Goal: Task Accomplishment & Management: Complete application form

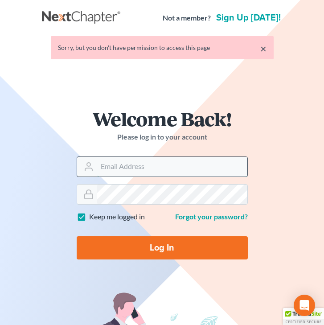
click at [140, 160] on input "Email Address" at bounding box center [172, 167] width 150 height 20
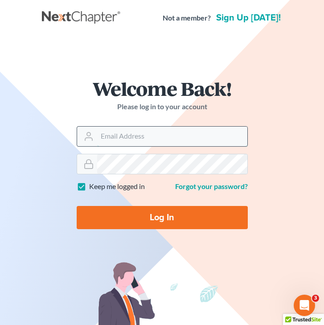
click at [158, 132] on input "Email Address" at bounding box center [172, 137] width 150 height 20
type input "[EMAIL_ADDRESS][DOMAIN_NAME]"
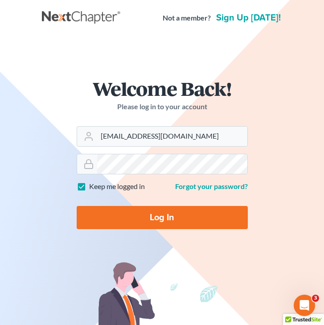
click at [160, 222] on input "Log In" at bounding box center [162, 217] width 171 height 23
type input "Thinking..."
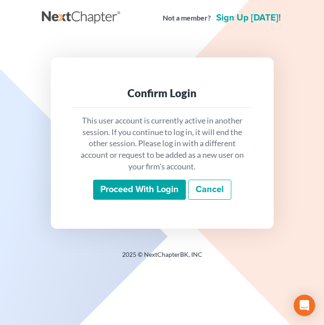
click at [155, 192] on input "Proceed with login" at bounding box center [139, 190] width 93 height 21
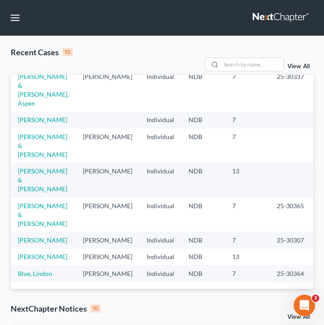
scroll to position [266, 0]
click at [31, 133] on link "[PERSON_NAME] & [PERSON_NAME]" at bounding box center [42, 145] width 49 height 25
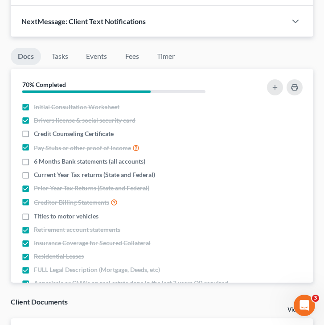
scroll to position [1000, 0]
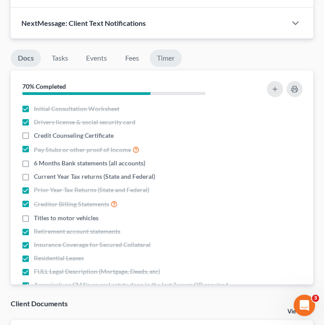
click at [165, 49] on link "Timer" at bounding box center [166, 57] width 32 height 17
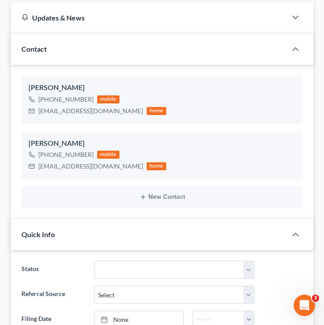
scroll to position [0, 0]
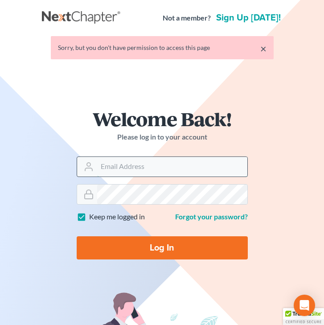
click at [102, 171] on input "Email Address" at bounding box center [172, 167] width 150 height 20
type input "[EMAIL_ADDRESS][DOMAIN_NAME]"
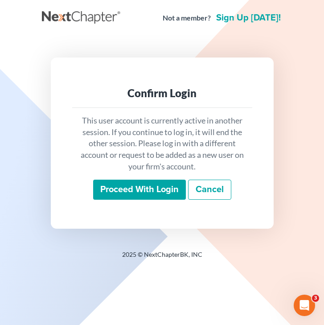
click at [135, 192] on input "Proceed with login" at bounding box center [139, 190] width 93 height 21
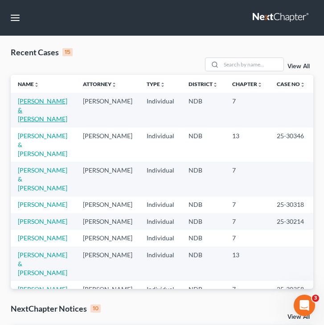
click at [29, 105] on td "DeCoteau, Rhea & Fred" at bounding box center [43, 110] width 65 height 34
click at [32, 98] on link "DeCoteau, Rhea & Fred" at bounding box center [42, 109] width 49 height 25
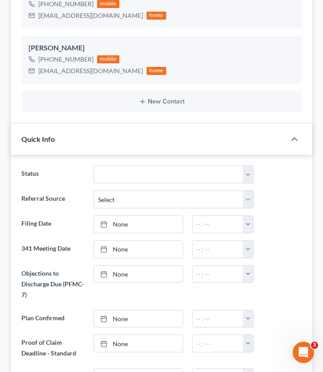
scroll to position [231, 0]
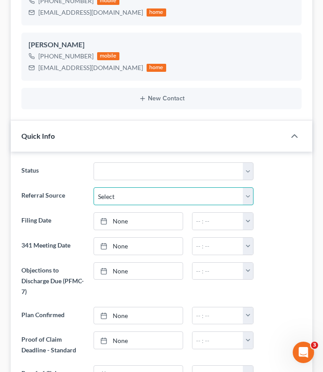
click at [109, 195] on select "Select Word Of Mouth Previous Clients Direct Mail Website Google Search Modern …" at bounding box center [174, 196] width 160 height 18
click at [94, 187] on select "Select Word Of Mouth Previous Clients Direct Mail Website Google Search Modern …" at bounding box center [174, 196] width 160 height 18
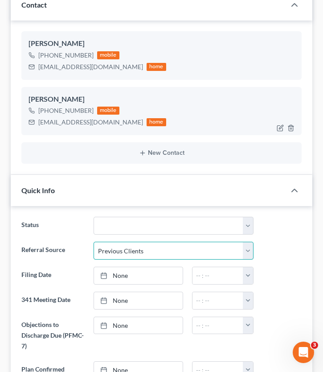
scroll to position [286, 0]
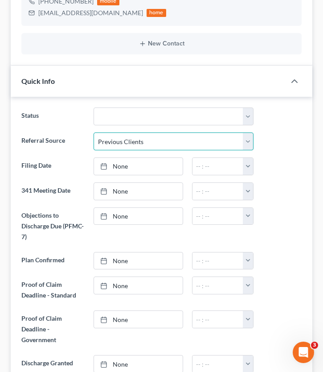
click at [151, 146] on select "Select Word Of Mouth Previous Clients Direct Mail Website Google Search Modern …" at bounding box center [174, 141] width 160 height 18
select select "0"
click at [94, 132] on select "Select Word Of Mouth Previous Clients Direct Mail Website Google Search Modern …" at bounding box center [174, 141] width 160 height 18
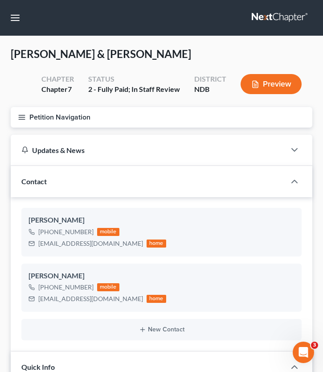
click at [19, 114] on icon "button" at bounding box center [22, 117] width 8 height 8
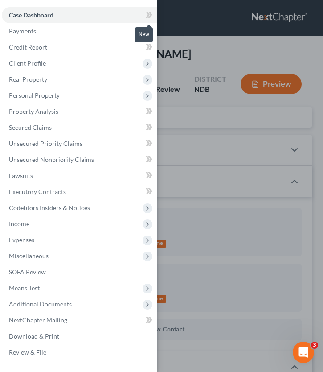
click at [147, 13] on icon at bounding box center [148, 15] width 4 height 6
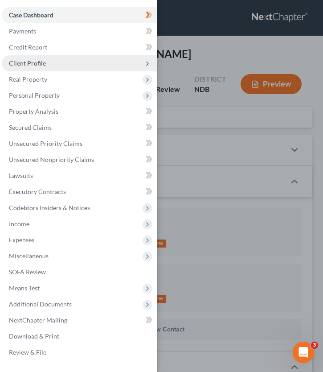
click at [88, 57] on span "Client Profile" at bounding box center [79, 63] width 155 height 16
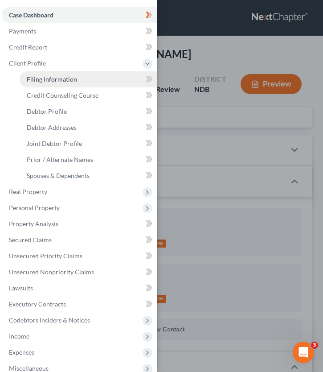
click at [89, 86] on link "Filing Information" at bounding box center [88, 79] width 137 height 16
select select "1"
select select "0"
select select "29"
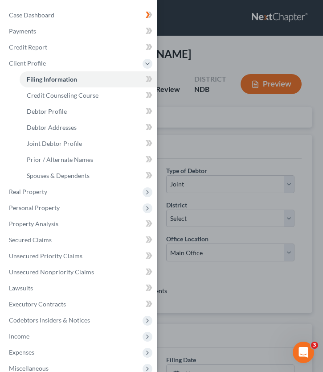
click at [191, 115] on div "Case Dashboard Payments Invoices Payments Payments Credit Report Client Profile" at bounding box center [161, 186] width 323 height 372
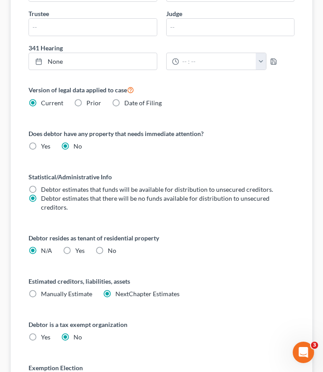
scroll to position [386, 0]
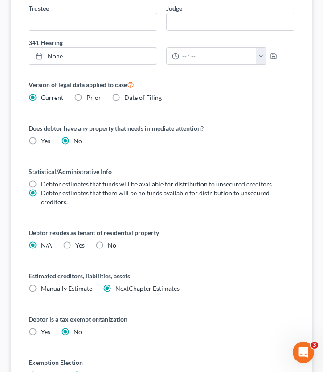
click at [108, 241] on label "No" at bounding box center [112, 245] width 8 height 9
click at [111, 241] on input "No" at bounding box center [114, 244] width 6 height 6
radio input "true"
radio input "false"
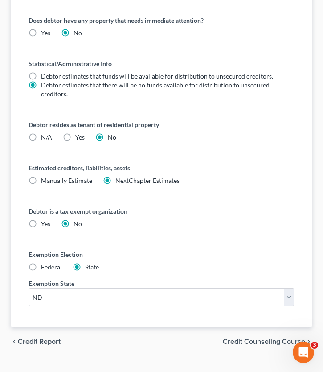
scroll to position [511, 0]
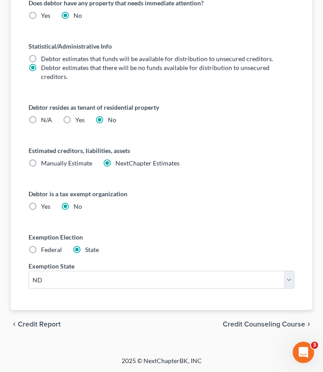
click at [251, 324] on span "Credit Counseling Course" at bounding box center [264, 323] width 82 height 7
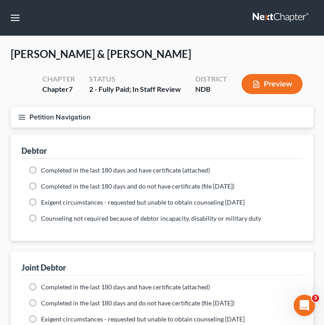
scroll to position [94, 0]
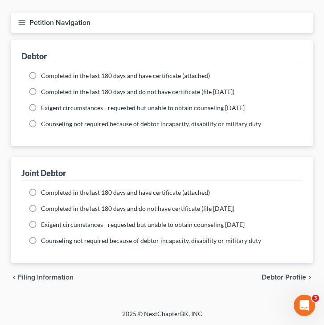
click at [270, 278] on span "Debtor Profile" at bounding box center [284, 277] width 45 height 7
select select "1"
select select "0"
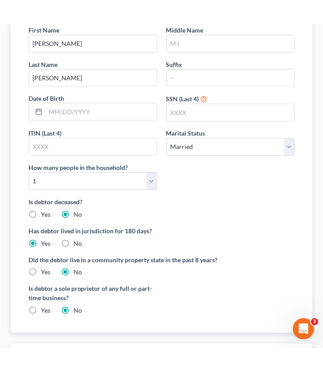
scroll to position [165, 0]
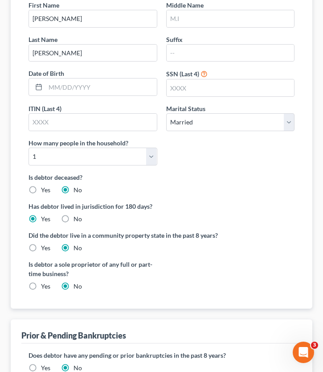
click at [127, 165] on div "First Name Rhea Middle Name Last Name DeCoteau Suffix Date of Birth SSN (Last 4…" at bounding box center [161, 86] width 275 height 172
click at [115, 161] on select "Select 1 2 3 4 5 6 7 8 9 10 11 12 13 14 15 16 17 18 19 20" at bounding box center [93, 157] width 129 height 18
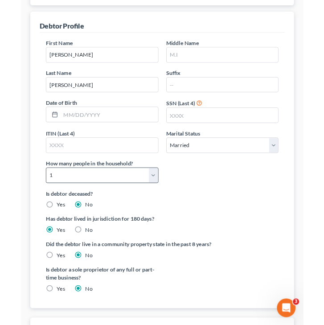
scroll to position [120, 0]
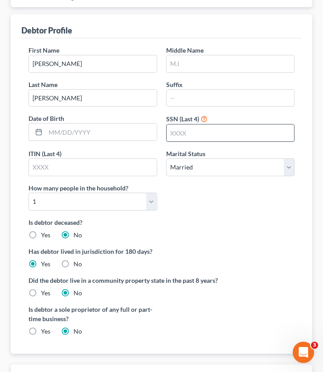
click at [192, 135] on input "text" at bounding box center [231, 132] width 128 height 17
click at [62, 134] on input "text" at bounding box center [100, 131] width 111 height 17
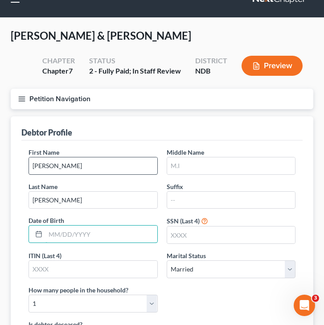
scroll to position [0, 0]
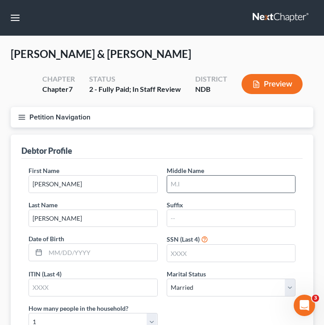
click at [183, 192] on div "Middle Name" at bounding box center [231, 179] width 138 height 27
click at [179, 185] on input "text" at bounding box center [231, 184] width 128 height 17
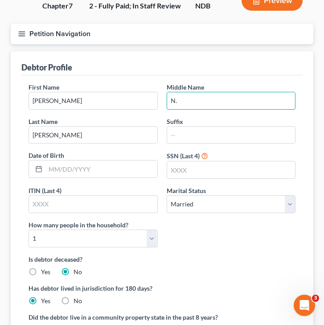
scroll to position [94, 0]
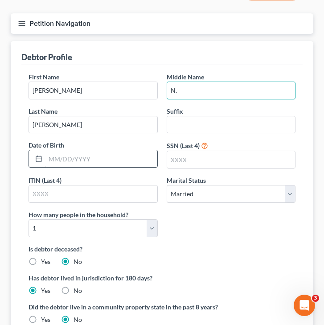
type input "N."
click at [61, 156] on input "text" at bounding box center [101, 158] width 112 height 17
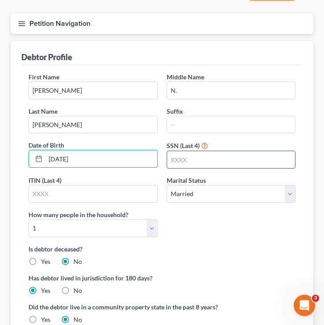
type input "07/18/1983"
click at [188, 156] on input "text" at bounding box center [231, 159] width 128 height 17
click at [178, 164] on input "text" at bounding box center [231, 159] width 128 height 17
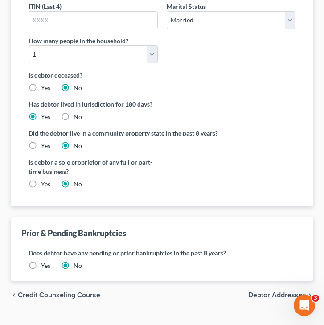
scroll to position [279, 0]
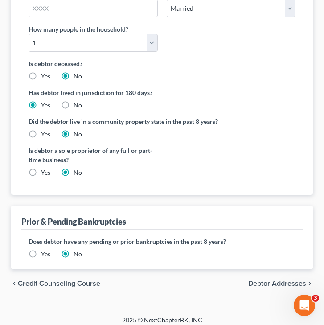
type input "0427"
click at [270, 284] on span "Debtor Addresses" at bounding box center [277, 283] width 58 height 7
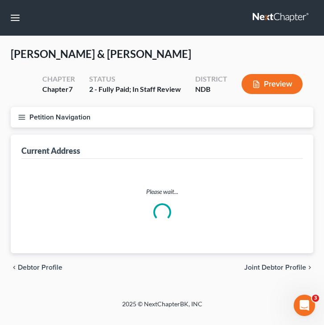
select select "0"
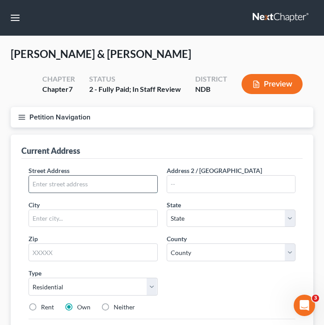
click at [97, 177] on input "text" at bounding box center [93, 184] width 128 height 17
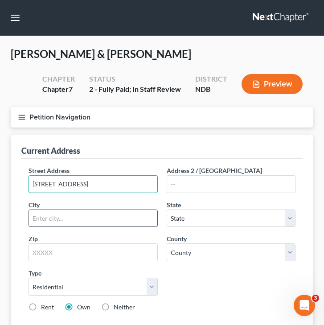
type input "809 Main Ave E"
click at [49, 218] on input "text" at bounding box center [93, 218] width 128 height 17
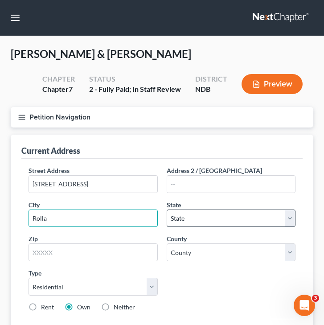
type input "Rolla"
click at [185, 218] on select "State AL AK AR AZ CA CO CT DE DC FL GA GU HI ID IL IN IA KS KY LA ME MD MA MI M…" at bounding box center [231, 218] width 129 height 18
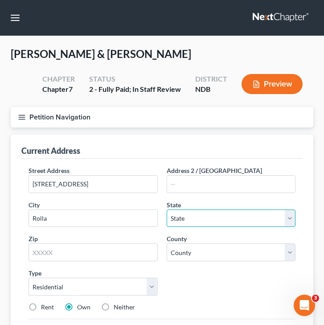
select select "29"
click at [167, 209] on select "State AL AK AR AZ CA CO CT DE DC FL GA GU HI ID IL IN IA KS KY LA ME MD MA MI M…" at bounding box center [231, 218] width 129 height 18
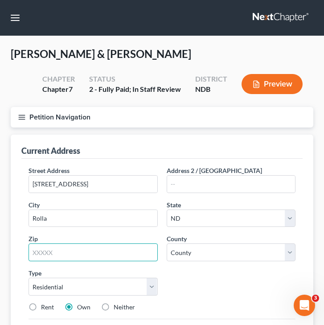
click at [83, 257] on input "text" at bounding box center [93, 252] width 129 height 18
type input "58367"
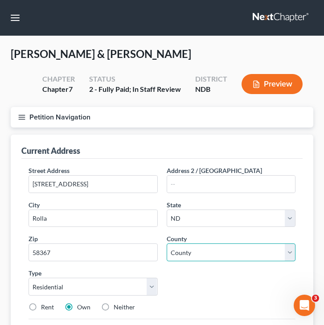
click at [227, 254] on select "County Adams County Barnes County Benson County Billings County Bottineau Count…" at bounding box center [231, 252] width 129 height 18
select select "39"
click at [167, 243] on select "County Adams County Barnes County Benson County Billings County Bottineau Count…" at bounding box center [231, 252] width 129 height 18
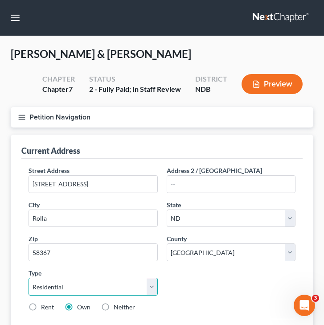
click at [86, 288] on select "Select Residential Mailing Rental Business" at bounding box center [93, 287] width 129 height 18
click at [29, 278] on select "Select Residential Mailing Rental Business" at bounding box center [93, 287] width 129 height 18
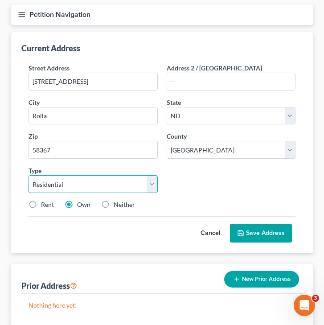
scroll to position [105, 0]
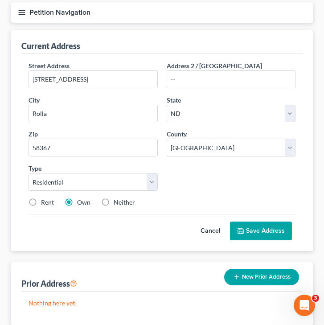
click at [252, 234] on button "Save Address" at bounding box center [261, 231] width 62 height 19
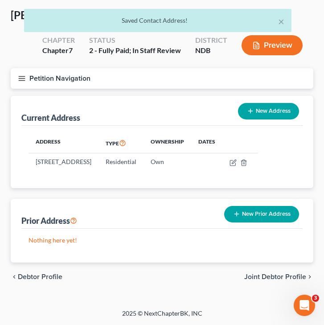
scroll to position [38, 0]
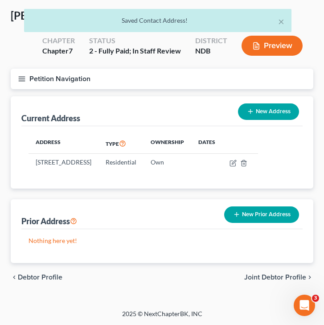
click at [258, 212] on button "New Prior Address" at bounding box center [261, 214] width 75 height 16
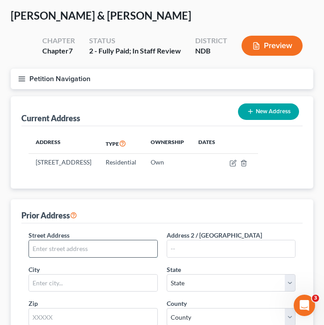
click at [40, 253] on input "text" at bounding box center [93, 248] width 128 height 17
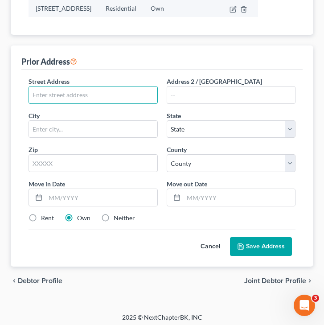
scroll to position [195, 0]
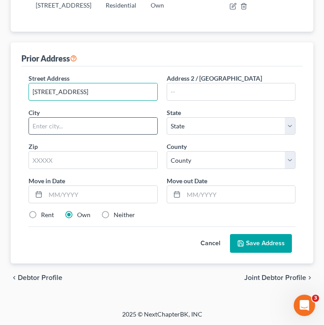
type input "518 3rd St. NE"
click at [76, 132] on input "text" at bounding box center [93, 126] width 128 height 17
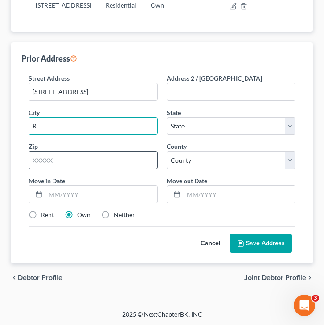
type input "Rolla"
click at [58, 161] on input "text" at bounding box center [93, 160] width 129 height 18
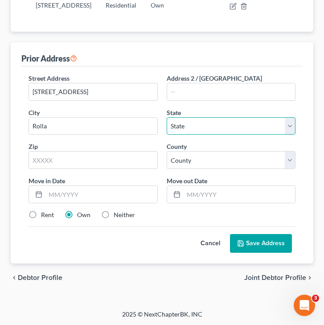
click at [190, 120] on select "State AL AK AR AZ CA CO CT DE DC FL GA GU HI ID IL IN IA KS KY LA ME MD MA MI M…" at bounding box center [231, 126] width 129 height 18
select select "29"
click at [167, 117] on select "State AL AK AR AZ CA CO CT DE DC FL GA GU HI ID IL IN IA KS KY LA ME MD MA MI M…" at bounding box center [231, 126] width 129 height 18
click at [91, 171] on div "Street Address * 518 3rd St. NE Address 2 / PO Box City * Rolla State * State A…" at bounding box center [162, 150] width 276 height 153
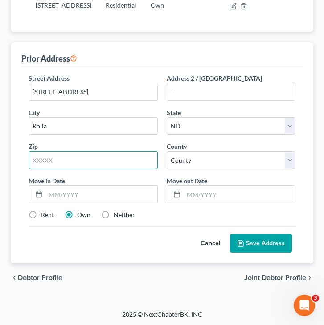
click at [77, 160] on input "text" at bounding box center [93, 160] width 129 height 18
type input "58367"
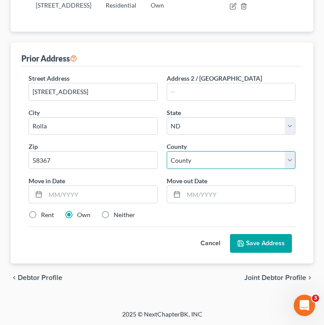
click at [184, 159] on select "County Adams County Barnes County Benson County Billings County Bottineau Count…" at bounding box center [231, 160] width 129 height 18
select select "39"
click at [167, 151] on select "County Adams County Barnes County Benson County Billings County Bottineau Count…" at bounding box center [231, 160] width 129 height 18
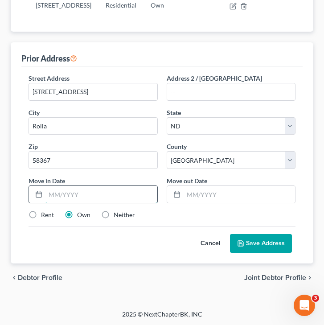
click at [53, 189] on input "text" at bounding box center [101, 194] width 112 height 17
click at [60, 194] on input "text" at bounding box center [101, 194] width 112 height 17
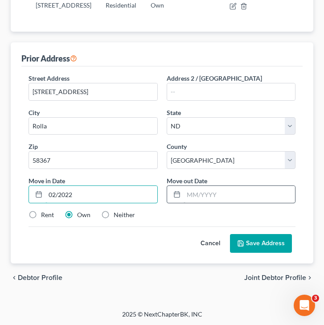
type input "02/2022"
click at [190, 197] on input "text" at bounding box center [240, 194] width 112 height 17
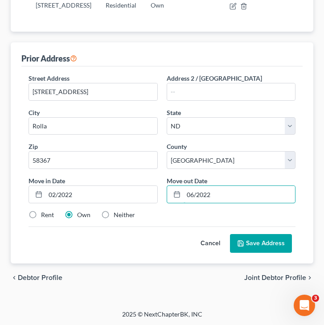
type input "06/2022"
click at [41, 215] on label "Rent" at bounding box center [47, 214] width 13 height 9
click at [45, 215] on input "Rent" at bounding box center [48, 213] width 6 height 6
radio input "true"
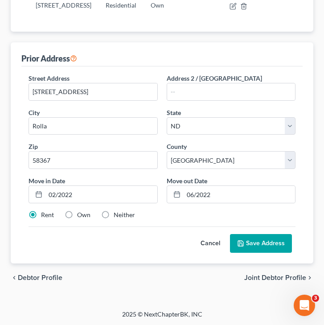
click at [268, 242] on button "Save Address" at bounding box center [261, 243] width 62 height 19
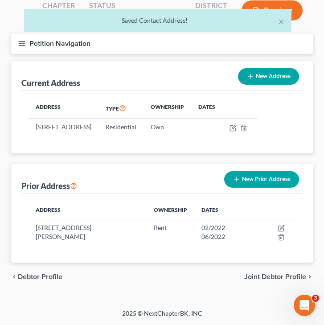
scroll to position [64, 0]
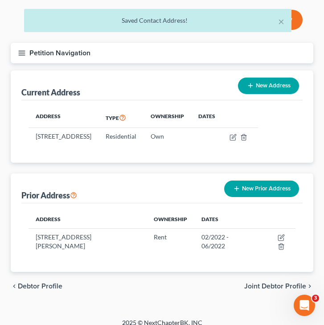
click at [256, 185] on button "New Prior Address" at bounding box center [261, 189] width 75 height 16
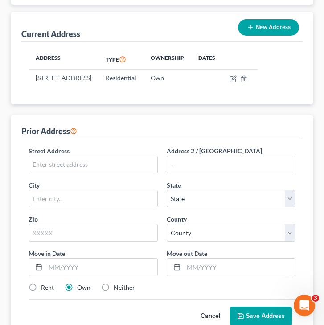
scroll to position [139, 0]
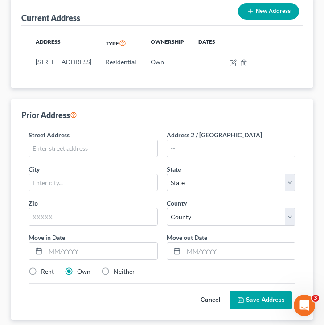
click at [57, 158] on div "Street Address * Address 2 / PO Box City * State * State AL AK AR AZ CA CO CT D…" at bounding box center [162, 206] width 276 height 153
click at [52, 142] on input "text" at bounding box center [93, 148] width 128 height 17
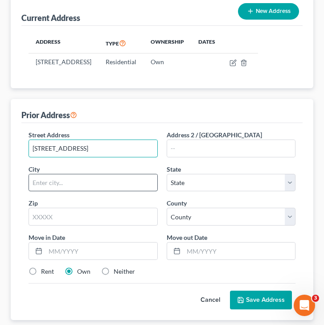
type input "36 Ibister Way"
click at [82, 181] on input "text" at bounding box center [93, 182] width 128 height 17
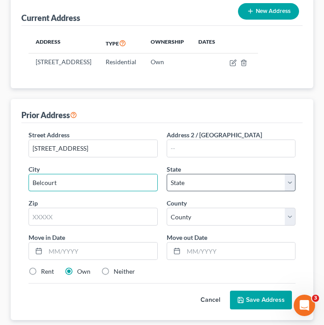
type input "Belcourt"
click at [216, 182] on select "State AL AK AR AZ CA CO CT DE DC FL GA GU HI ID IL IN IA KS KY LA ME MD MA MI M…" at bounding box center [231, 183] width 129 height 18
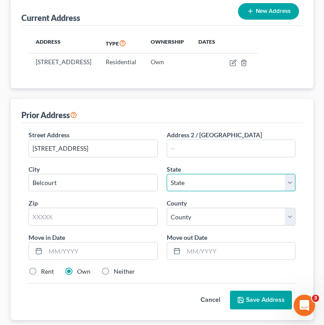
select select "29"
click at [167, 174] on select "State AL AK AR AZ CA CO CT DE DC FL GA GU HI ID IL IN IA KS KY LA ME MD MA MI M…" at bounding box center [231, 183] width 129 height 18
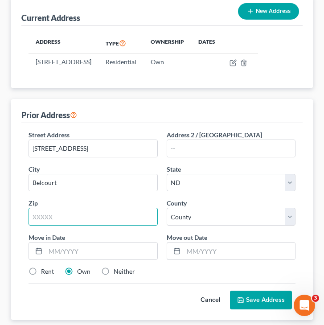
click at [69, 216] on input "text" at bounding box center [93, 217] width 129 height 18
type input "58316"
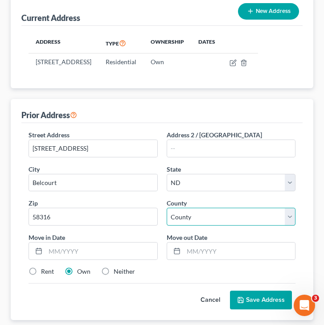
click at [179, 218] on select "County Adams County Barnes County Benson County Billings County Bottineau Count…" at bounding box center [231, 217] width 129 height 18
select select "39"
click at [167, 208] on select "County Adams County Barnes County Benson County Billings County Bottineau Count…" at bounding box center [231, 217] width 129 height 18
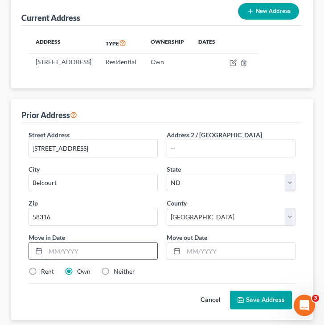
click at [82, 247] on input "text" at bounding box center [101, 250] width 112 height 17
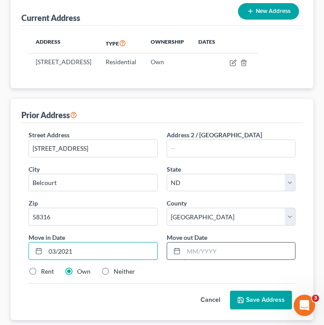
type input "03/2021"
click at [189, 247] on input "text" at bounding box center [240, 250] width 112 height 17
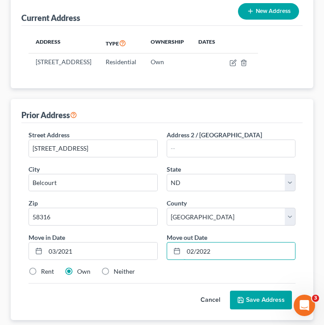
type input "02/2022"
click at [41, 271] on label "Rent" at bounding box center [47, 271] width 13 height 9
click at [45, 271] on input "Rent" at bounding box center [48, 270] width 6 height 6
radio input "true"
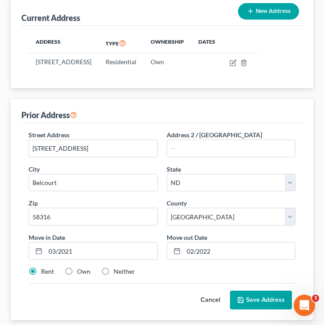
click at [267, 296] on button "Save Address" at bounding box center [261, 300] width 62 height 19
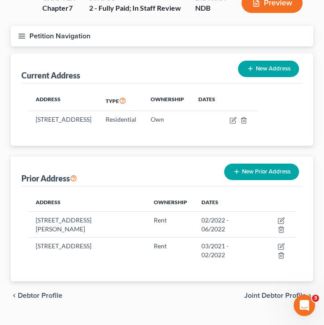
click at [252, 172] on button "New Prior Address" at bounding box center [261, 172] width 75 height 16
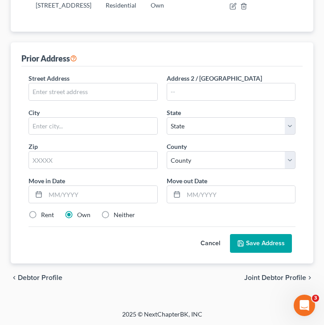
click at [214, 241] on button "Cancel" at bounding box center [210, 243] width 39 height 18
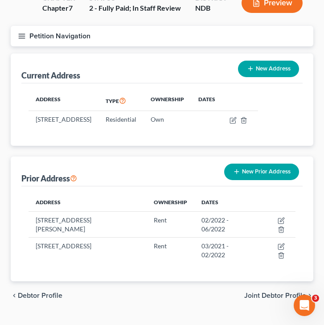
click at [262, 281] on div "chevron_left Debtor Profile Joint Debtor Profile chevron_right" at bounding box center [162, 295] width 303 height 29
click at [260, 292] on span "Joint Debtor Profile" at bounding box center [275, 295] width 62 height 7
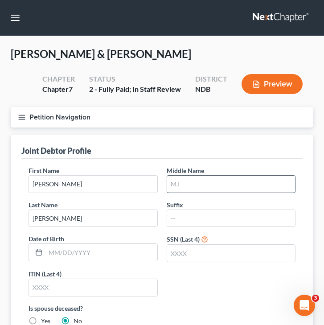
click at [232, 181] on input "text" at bounding box center [231, 184] width 128 height 17
click at [206, 245] on input "text" at bounding box center [231, 253] width 128 height 17
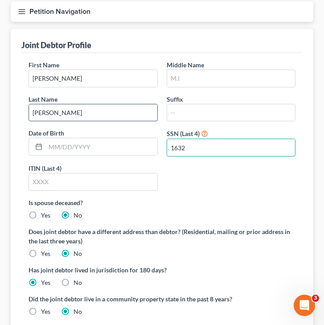
scroll to position [106, 0]
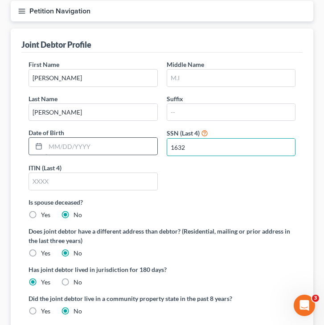
type input "1632"
click at [85, 145] on input "text" at bounding box center [101, 146] width 112 height 17
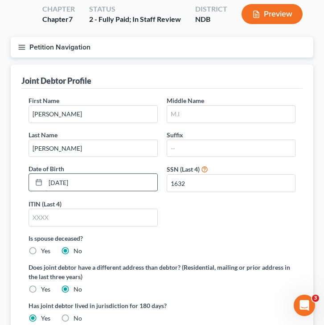
scroll to position [60, 0]
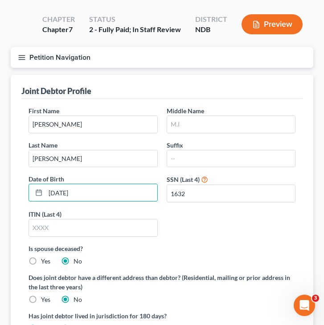
type input "04/10/1977"
click at [178, 137] on div "First Name Fred Middle Name Last Name DeCoteau Suffix Date of Birth 04/10/1977 …" at bounding box center [162, 175] width 276 height 138
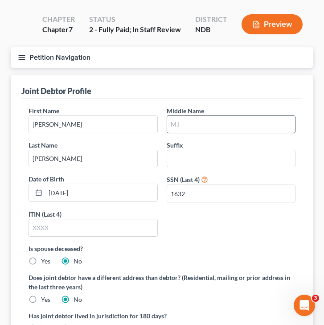
click at [175, 117] on input "text" at bounding box center [231, 124] width 128 height 17
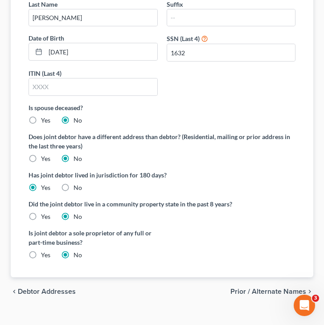
scroll to position [215, 0]
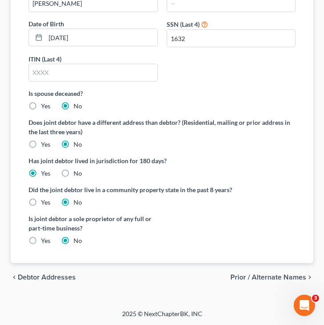
type input "A."
click at [261, 277] on span "Prior / Alternate Names" at bounding box center [268, 277] width 76 height 7
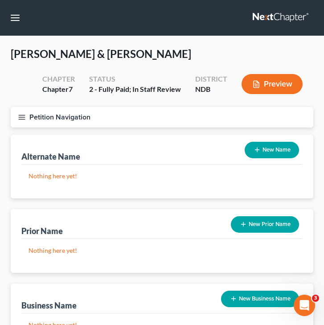
click at [16, 118] on button "Petition Navigation" at bounding box center [162, 117] width 303 height 21
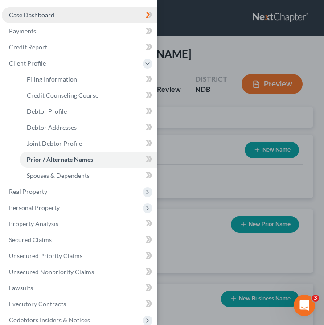
click at [45, 12] on span "Case Dashboard" at bounding box center [31, 15] width 45 height 8
select select "0"
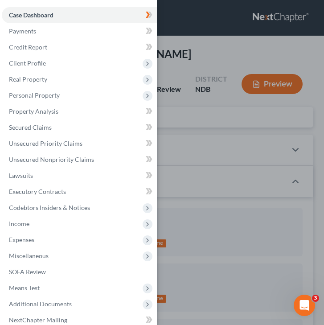
click at [181, 51] on div "Case Dashboard Payments Invoices Payments Payments Credit Report Client Profile" at bounding box center [162, 162] width 324 height 325
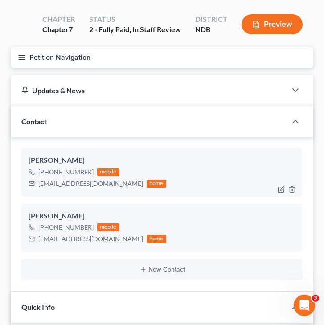
scroll to position [68, 0]
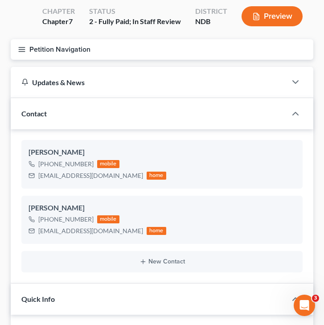
click at [92, 252] on div "New Contact" at bounding box center [161, 261] width 281 height 21
click at [91, 259] on button "New Contact" at bounding box center [162, 261] width 267 height 7
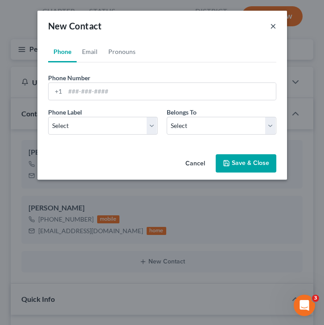
click at [271, 24] on button "×" at bounding box center [273, 26] width 6 height 11
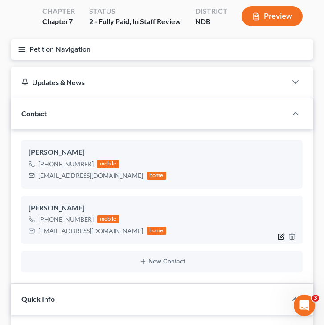
click at [280, 234] on icon "button" at bounding box center [281, 236] width 7 height 7
select select "0"
select select "1"
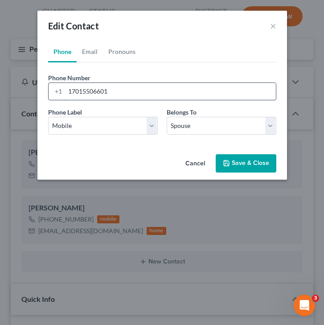
click at [117, 93] on input "17015506601" at bounding box center [170, 91] width 211 height 17
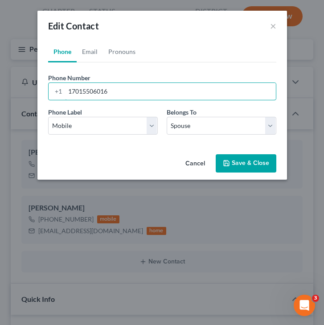
type input "17015506016"
click at [244, 160] on button "Save & Close" at bounding box center [246, 163] width 61 height 19
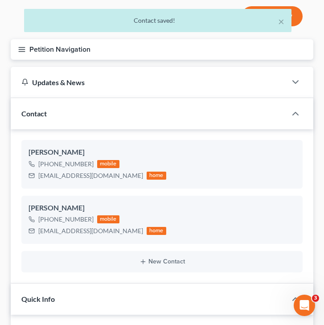
click at [27, 45] on button "Petition Navigation" at bounding box center [162, 49] width 303 height 21
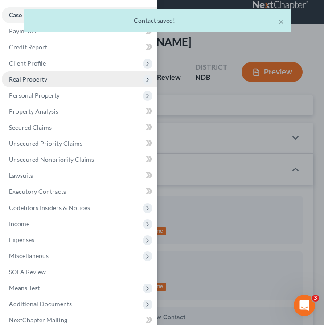
scroll to position [5, 0]
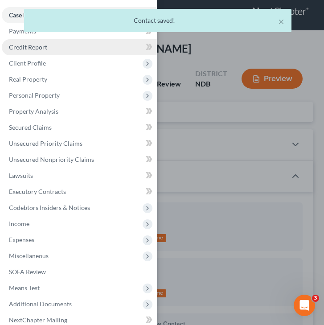
click at [63, 46] on link "Credit Report" at bounding box center [79, 47] width 155 height 16
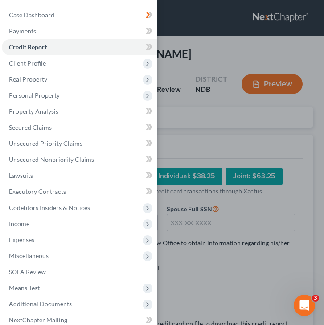
click at [200, 140] on div "Case Dashboard Payments Invoices Payments Payments Credit Report Client Profile" at bounding box center [162, 162] width 324 height 325
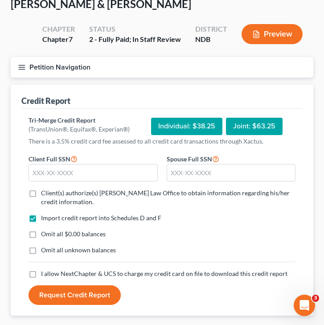
scroll to position [63, 0]
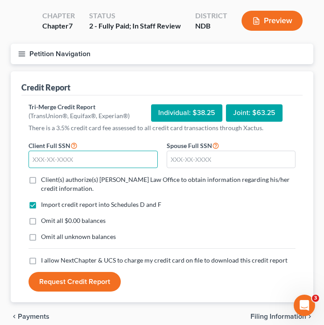
click at [49, 164] on input "text" at bounding box center [93, 160] width 129 height 18
click at [45, 162] on input "text" at bounding box center [93, 160] width 129 height 18
type input "469-02-0427"
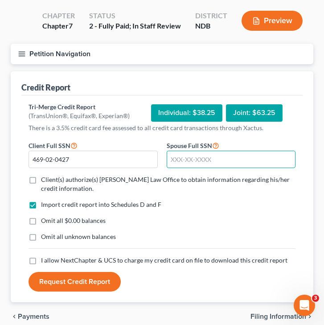
click at [226, 151] on input "text" at bounding box center [231, 160] width 129 height 18
type input "501-80-1632"
click at [41, 224] on label "Omit all $0.00 balances" at bounding box center [73, 220] width 65 height 9
click at [45, 222] on input "Omit all $0.00 balances" at bounding box center [48, 219] width 6 height 6
checkbox input "true"
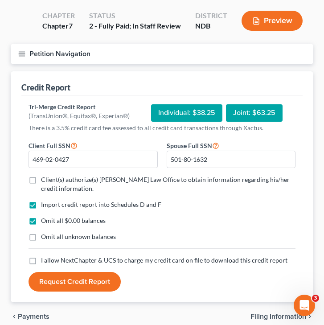
click at [41, 235] on label "Omit all unknown balances" at bounding box center [78, 236] width 75 height 9
click at [45, 235] on input "Omit all unknown balances" at bounding box center [48, 235] width 6 height 6
checkbox input "true"
click at [41, 179] on label "Client(s) authorize(s) Bulie Diaz Law Office to obtain information regarding hi…" at bounding box center [168, 184] width 255 height 18
click at [45, 179] on input "Client(s) authorize(s) Bulie Diaz Law Office to obtain information regarding hi…" at bounding box center [48, 178] width 6 height 6
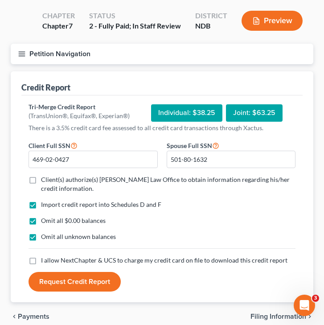
checkbox input "true"
click at [41, 234] on label "Omit all unknown balances" at bounding box center [78, 236] width 75 height 9
click at [45, 234] on input "Omit all unknown balances" at bounding box center [48, 235] width 6 height 6
checkbox input "false"
click at [41, 259] on label "I allow NextChapter & UCS to charge my credit card on file to download this cre…" at bounding box center [164, 260] width 246 height 9
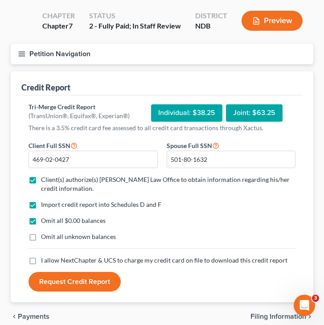
click at [45, 259] on input "I allow NextChapter & UCS to charge my credit card on file to download this cre…" at bounding box center [48, 259] width 6 height 6
checkbox input "true"
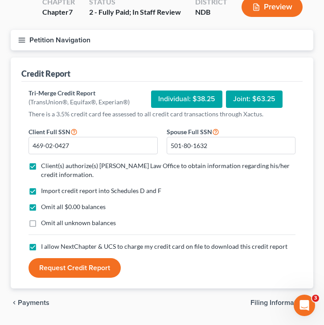
scroll to position [82, 0]
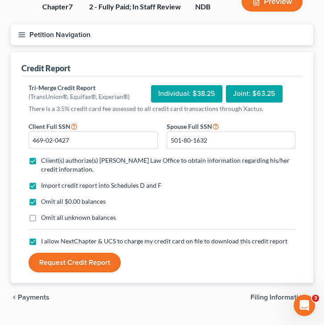
click at [57, 262] on button "Request Credit Report" at bounding box center [75, 263] width 92 height 20
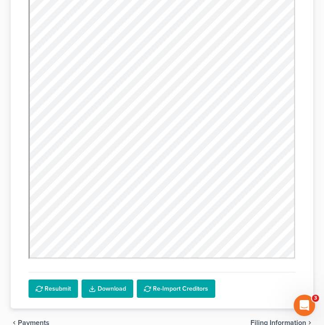
scroll to position [309, 0]
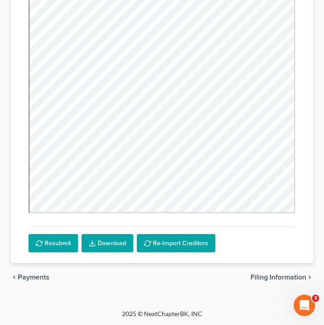
click at [270, 277] on span "Filing Information" at bounding box center [279, 277] width 56 height 7
select select "1"
select select "0"
select select "60"
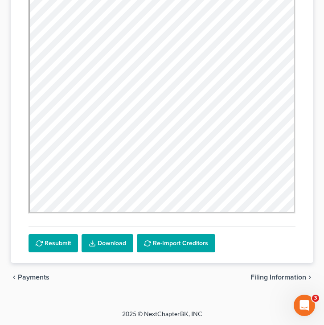
select select "0"
select select "29"
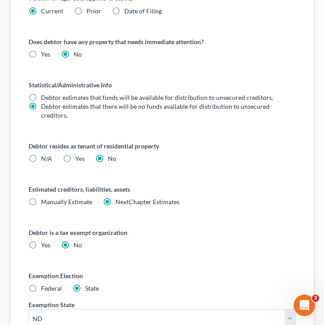
scroll to position [558, 0]
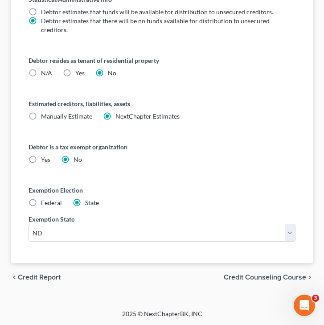
click at [253, 277] on span "Credit Counseling Course" at bounding box center [265, 277] width 82 height 7
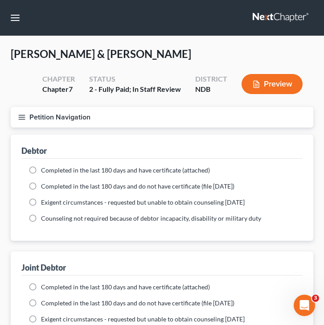
click at [21, 123] on button "Petition Navigation" at bounding box center [162, 117] width 303 height 21
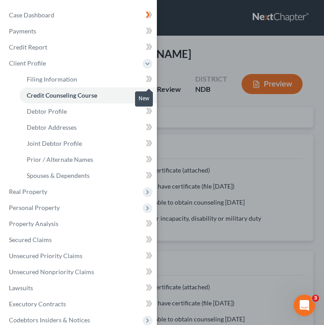
click at [149, 79] on icon at bounding box center [148, 79] width 4 height 6
click at [147, 47] on icon at bounding box center [149, 46] width 7 height 11
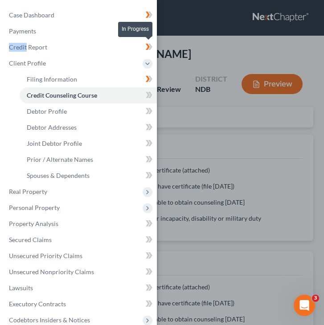
click at [147, 47] on icon at bounding box center [149, 46] width 7 height 11
click at [150, 111] on icon at bounding box center [149, 111] width 7 height 11
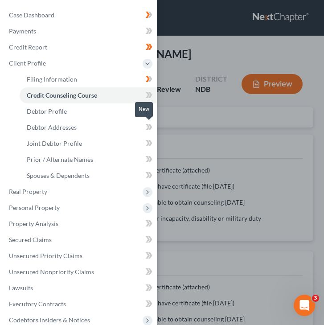
click at [149, 128] on icon at bounding box center [149, 127] width 7 height 11
click at [149, 141] on icon at bounding box center [150, 143] width 4 height 6
click at [149, 155] on icon at bounding box center [149, 159] width 7 height 11
click at [147, 177] on icon at bounding box center [148, 175] width 4 height 6
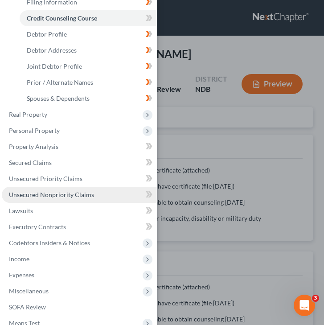
scroll to position [80, 0]
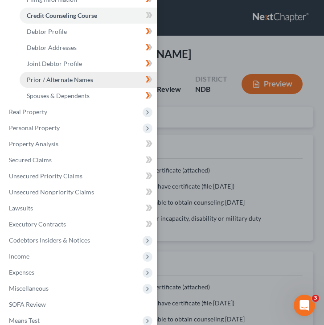
click at [116, 83] on link "Prior / Alternate Names" at bounding box center [88, 80] width 137 height 16
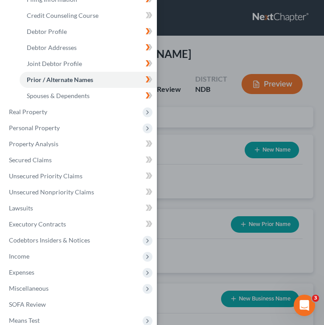
click at [185, 125] on div "Case Dashboard Payments Invoices Payments Payments Credit Report Client Profile" at bounding box center [162, 162] width 324 height 325
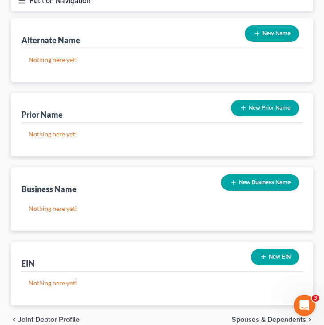
scroll to position [159, 0]
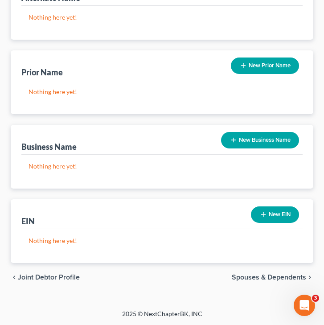
click at [258, 275] on span "Spouses & Dependents" at bounding box center [269, 277] width 74 height 7
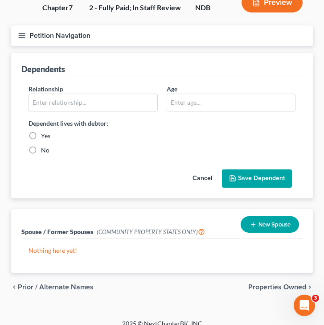
scroll to position [82, 0]
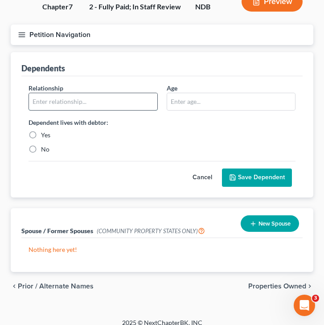
click at [47, 100] on input "text" at bounding box center [93, 101] width 128 height 17
type input "S"
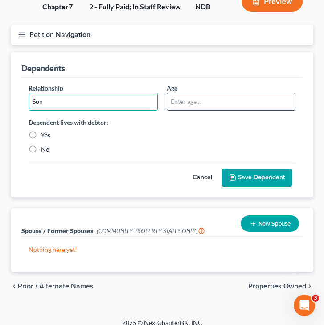
type input "Son"
click at [221, 109] on input "text" at bounding box center [231, 101] width 128 height 17
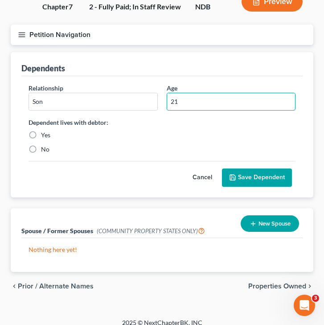
type input "21"
click at [41, 148] on label "No" at bounding box center [45, 149] width 8 height 9
click at [45, 148] on input "No" at bounding box center [48, 148] width 6 height 6
radio input "true"
click at [255, 171] on button "Save Dependent" at bounding box center [257, 177] width 70 height 19
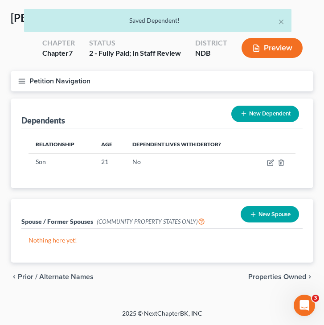
scroll to position [36, 0]
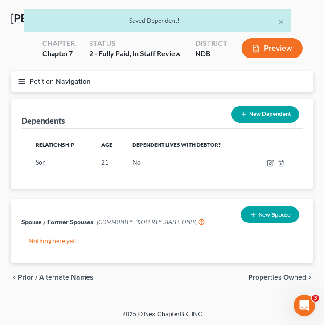
click at [267, 111] on button "New Dependent" at bounding box center [265, 114] width 68 height 16
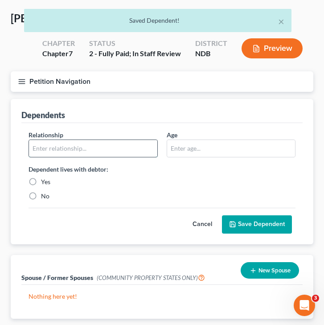
click at [99, 142] on input "text" at bounding box center [93, 148] width 128 height 17
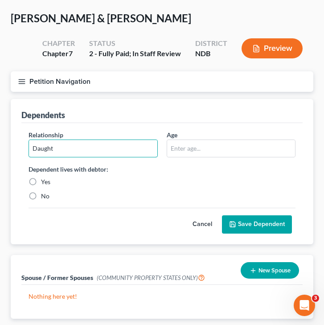
type input "Daughter"
click at [41, 192] on label "No" at bounding box center [45, 196] width 8 height 9
click at [45, 192] on input "No" at bounding box center [48, 195] width 6 height 6
radio input "true"
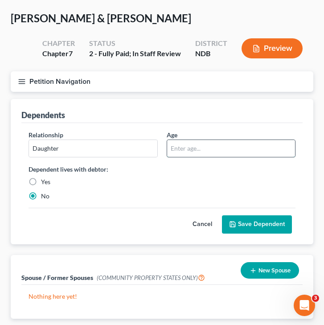
click at [183, 150] on input "text" at bounding box center [231, 148] width 128 height 17
type input "21"
click at [261, 220] on button "Save Dependent" at bounding box center [257, 224] width 70 height 19
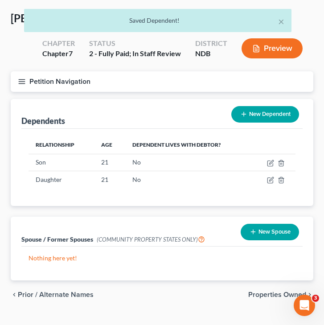
click at [257, 119] on button "New Dependent" at bounding box center [265, 114] width 68 height 16
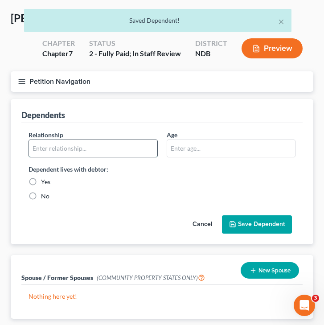
click at [72, 148] on input "text" at bounding box center [93, 148] width 128 height 17
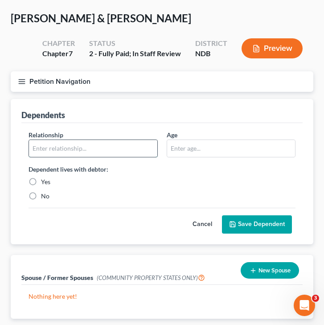
type input "Daughter"
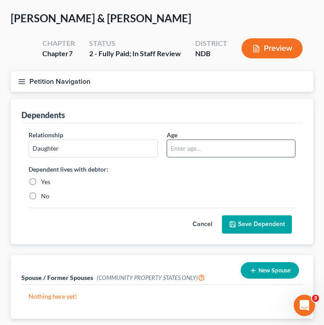
click at [176, 146] on input "text" at bounding box center [231, 148] width 128 height 17
type input "18"
click at [41, 196] on label "No" at bounding box center [45, 196] width 8 height 9
click at [45, 196] on input "No" at bounding box center [48, 195] width 6 height 6
radio input "true"
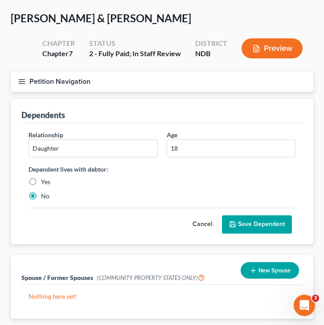
click at [277, 221] on button "Save Dependent" at bounding box center [257, 224] width 70 height 19
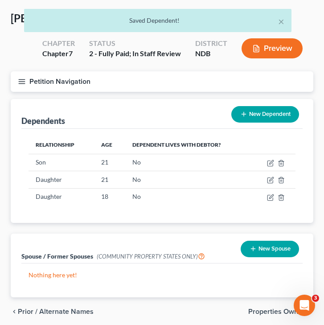
click at [247, 115] on button "New Dependent" at bounding box center [265, 114] width 68 height 16
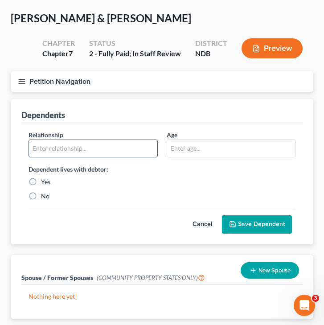
click at [100, 150] on input "text" at bounding box center [93, 148] width 128 height 17
type input "Daughter"
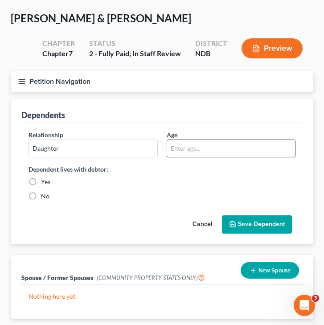
click at [176, 150] on input "text" at bounding box center [231, 148] width 128 height 17
type input "19"
click at [41, 197] on label "No" at bounding box center [45, 196] width 8 height 9
click at [45, 197] on input "No" at bounding box center [48, 195] width 6 height 6
radio input "true"
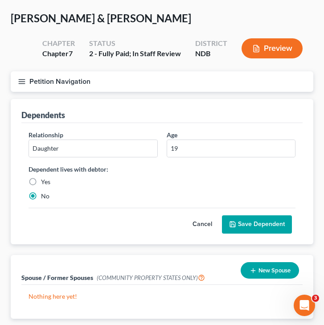
click at [238, 222] on button "Save Dependent" at bounding box center [257, 224] width 70 height 19
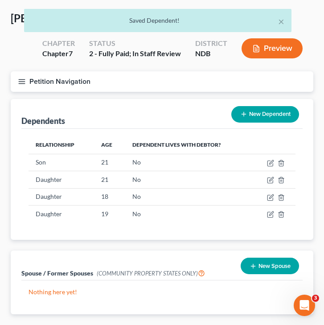
click at [262, 115] on button "New Dependent" at bounding box center [265, 114] width 68 height 16
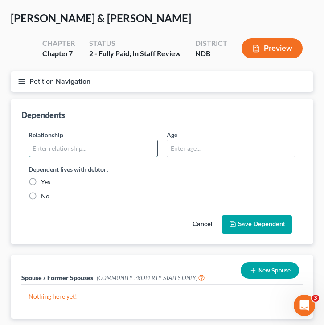
click at [123, 148] on input "text" at bounding box center [93, 148] width 128 height 17
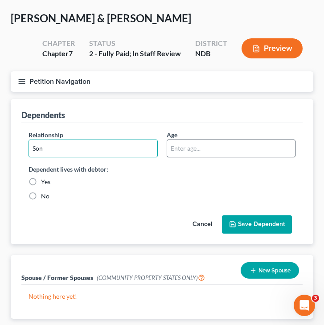
type input "Son"
click at [205, 144] on input "text" at bounding box center [231, 148] width 128 height 17
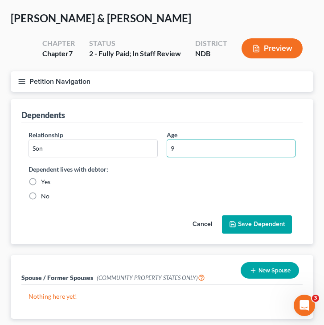
type input "9"
click at [41, 196] on label "No" at bounding box center [45, 196] width 8 height 9
click at [45, 196] on input "No" at bounding box center [48, 195] width 6 height 6
radio input "true"
click at [270, 226] on button "Save Dependent" at bounding box center [257, 224] width 70 height 19
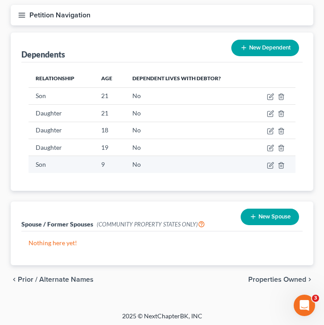
scroll to position [104, 0]
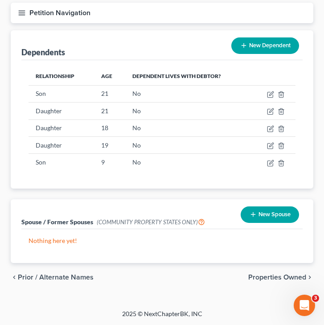
click at [299, 274] on span "Properties Owned" at bounding box center [277, 277] width 58 height 7
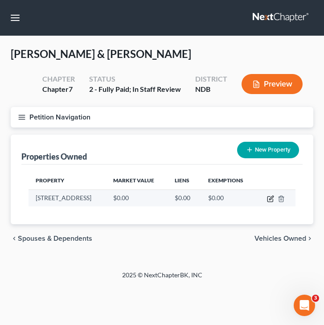
click at [271, 199] on icon "button" at bounding box center [270, 198] width 7 height 7
select select "29"
select select "39"
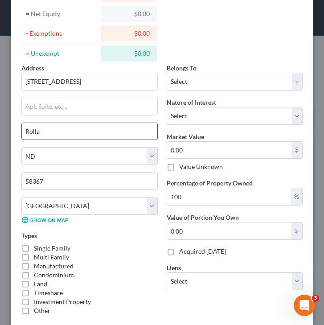
scroll to position [109, 0]
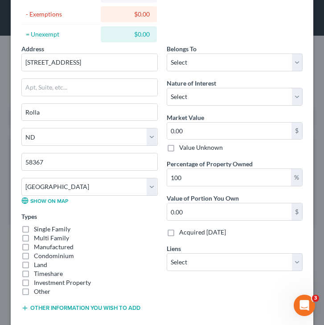
click at [34, 228] on label "Single Family" at bounding box center [52, 229] width 37 height 9
click at [37, 228] on input "Single Family" at bounding box center [40, 228] width 6 height 6
checkbox input "true"
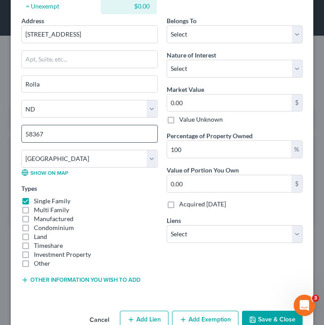
scroll to position [137, 0]
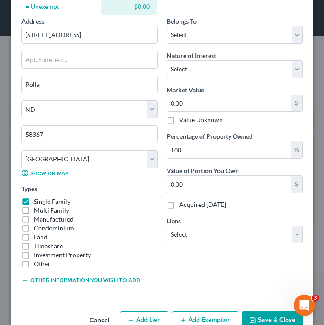
click at [253, 59] on div "Nature of Interest Select Fee Simple Joint Tenant Life Estate Equitable Interes…" at bounding box center [235, 64] width 136 height 27
click at [242, 78] on div "Belongs To * Select Debtor 1 Only Debtor 2 Only Debtor 1 And Debtor 2 Only At L…" at bounding box center [234, 153] width 145 height 275
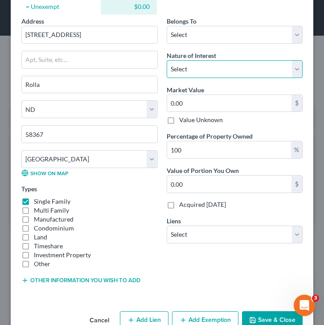
click at [242, 72] on select "Select Fee Simple Joint Tenant Life Estate Equitable Interest Future Interest T…" at bounding box center [235, 69] width 136 height 18
select select "1"
click at [167, 60] on select "Select Fee Simple Joint Tenant Life Estate Equitable Interest Future Interest T…" at bounding box center [235, 69] width 136 height 18
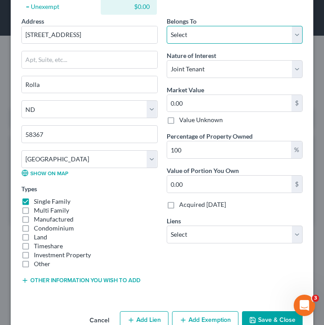
click at [199, 40] on select "Select Debtor 1 Only Debtor 2 Only Debtor 1 And Debtor 2 Only At Least One Of T…" at bounding box center [235, 35] width 136 height 18
select select "2"
click at [167, 26] on select "Select Debtor 1 Only Debtor 2 Only Debtor 1 And Debtor 2 Only At Least One Of T…" at bounding box center [235, 35] width 136 height 18
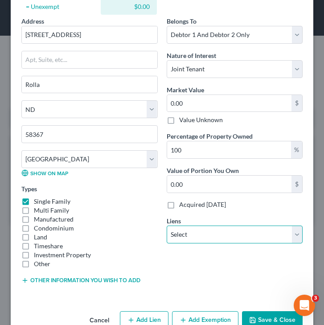
click at [180, 231] on select "Select Rocket Mtg - $217,261.00 Northstarcu - $59,154.00 First State Bank Cando…" at bounding box center [235, 235] width 136 height 18
select select "0"
click at [167, 226] on select "Select Rocket Mtg - $217,261.00 Northstarcu - $59,154.00 First State Bank Cando…" at bounding box center [235, 235] width 136 height 18
select select
select select "23"
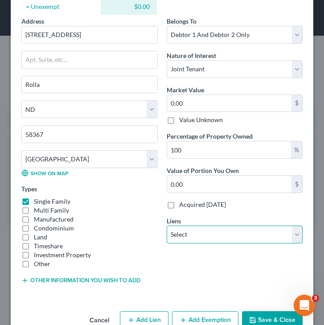
select select "2"
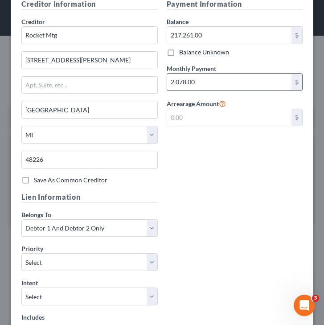
scroll to position [545, 0]
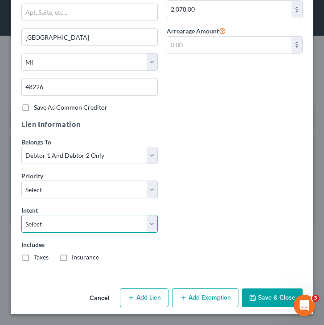
click at [81, 225] on select "Select Surrender Redeem Reaffirm Avoid Other" at bounding box center [89, 224] width 136 height 18
select select "2"
click at [21, 215] on select "Select Surrender Redeem Reaffirm Avoid Other" at bounding box center [89, 224] width 136 height 18
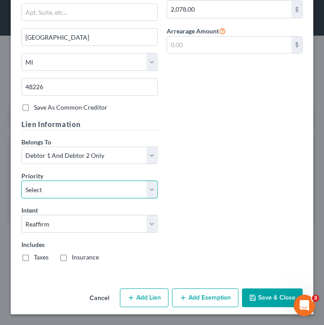
click at [56, 189] on select "Select 1st 2nd 3rd 4th 5th 6th 7th 8th 9th 10th 11th 12th 13th 14th 15th 16th 1…" at bounding box center [89, 190] width 136 height 18
select select "0"
click at [21, 181] on select "Select 1st 2nd 3rd 4th 5th 6th 7th 8th 9th 10th 11th 12th 13th 14th 15th 16th 1…" at bounding box center [89, 190] width 136 height 18
click at [289, 299] on button "Save & Close" at bounding box center [272, 297] width 61 height 19
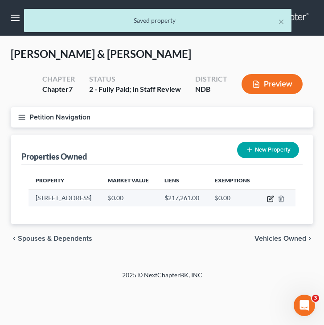
click at [271, 200] on icon "button" at bounding box center [270, 198] width 7 height 7
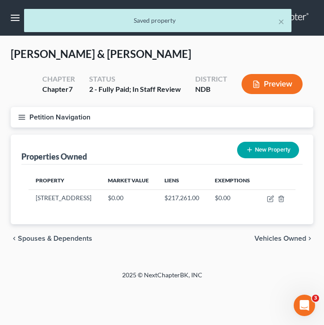
select select "29"
select select "39"
select select "2"
select select "1"
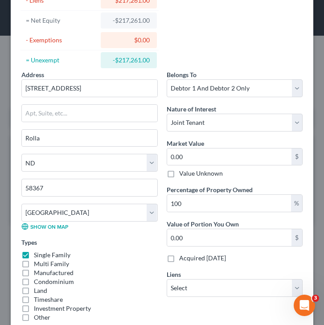
scroll to position [85, 0]
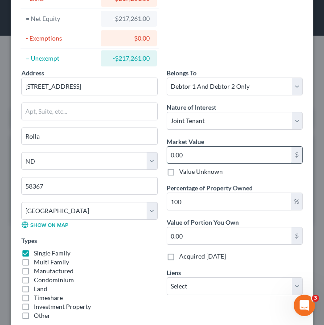
click at [215, 160] on input "0.00" at bounding box center [229, 155] width 125 height 17
type input "2"
type input "2.00"
type input "28"
type input "28.00"
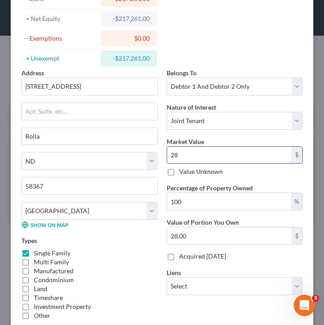
type input "280"
type input "280.00"
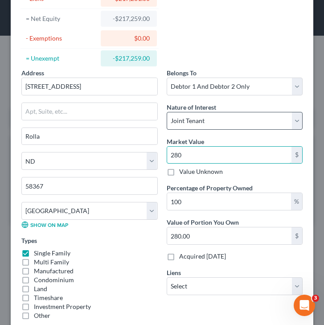
type input "2800"
type input "2,800.00"
type input "2,8000"
type input "28,000.00"
type input "28,0000"
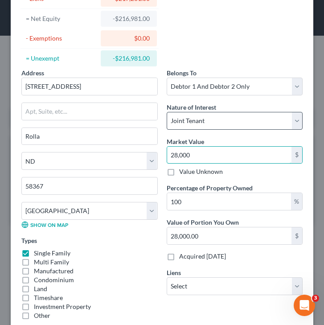
type input "280,000.00"
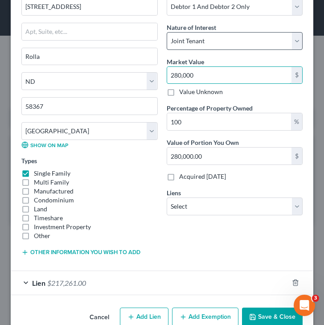
scroll to position [184, 0]
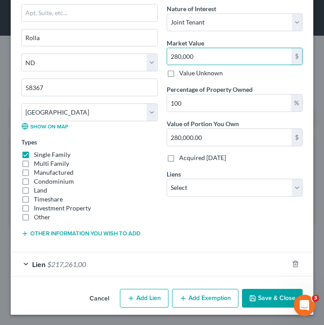
type input "280,000"
click at [268, 303] on button "Save & Close" at bounding box center [272, 298] width 61 height 19
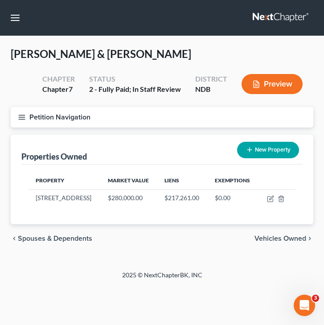
click at [17, 121] on button "Petition Navigation" at bounding box center [162, 117] width 303 height 21
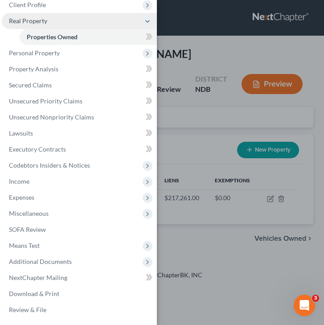
scroll to position [0, 0]
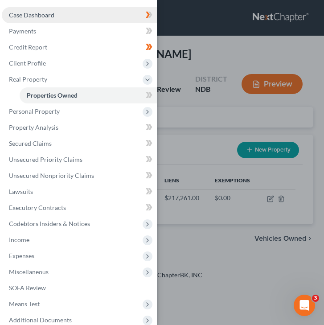
click at [50, 19] on link "Case Dashboard" at bounding box center [79, 15] width 155 height 16
select select "0"
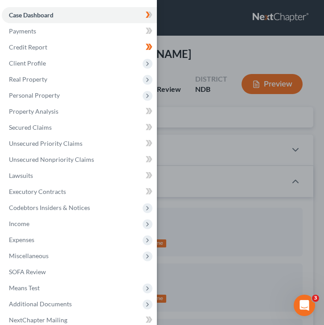
click at [204, 220] on div "Case Dashboard Payments Invoices Payments Payments Credit Report Client Profile" at bounding box center [162, 162] width 324 height 325
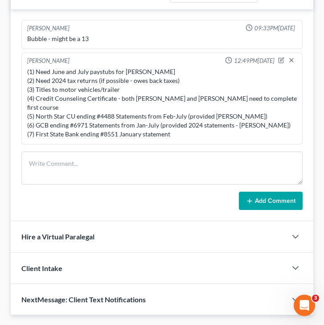
scroll to position [724, 0]
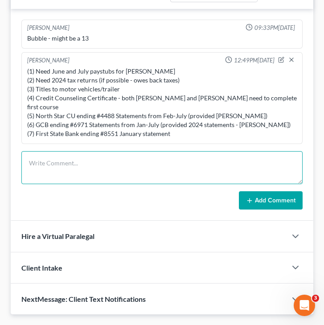
click at [111, 156] on textarea at bounding box center [161, 167] width 281 height 33
type textarea "a"
type textarea "Add more accurate legal description - Rollette county not in [GEOGRAPHIC_DATA]."
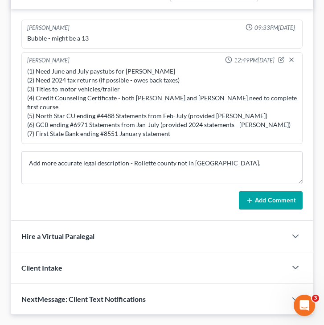
click at [273, 197] on button "Add Comment" at bounding box center [271, 200] width 64 height 19
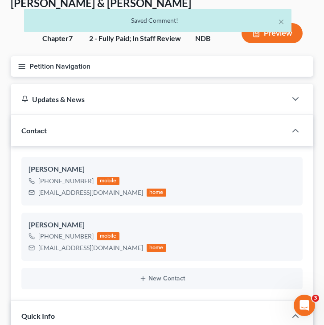
scroll to position [0, 0]
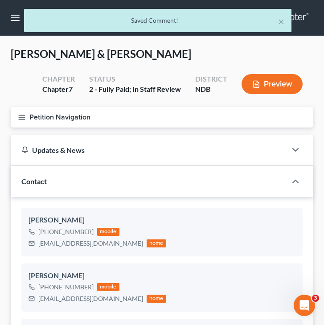
click at [21, 120] on icon "button" at bounding box center [22, 117] width 8 height 8
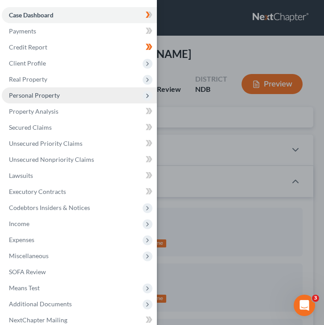
click at [40, 96] on span "Personal Property" at bounding box center [34, 95] width 51 height 8
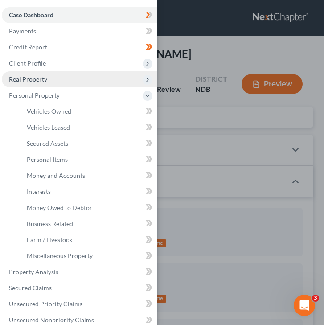
click at [51, 78] on span "Real Property" at bounding box center [79, 79] width 155 height 16
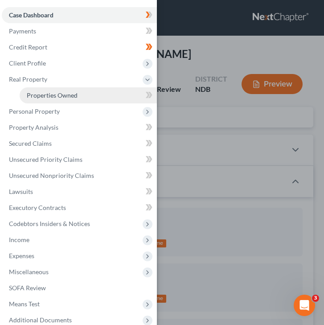
click at [58, 93] on span "Properties Owned" at bounding box center [52, 95] width 51 height 8
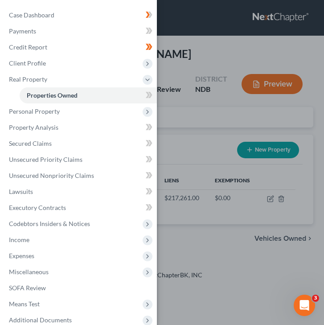
click at [199, 144] on div "Case Dashboard Payments Invoices Payments Payments Credit Report Client Profile" at bounding box center [162, 162] width 324 height 325
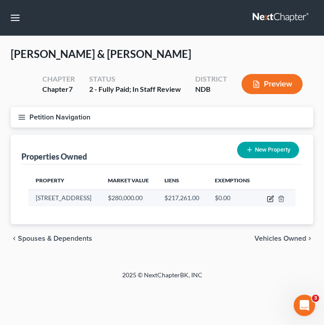
click at [268, 199] on icon "button" at bounding box center [270, 198] width 7 height 7
select select "29"
select select "39"
select select "2"
select select "1"
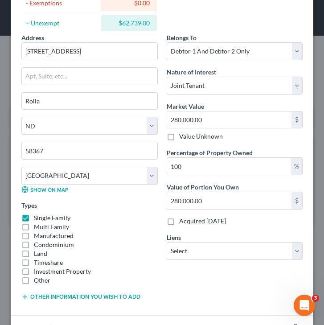
scroll to position [184, 0]
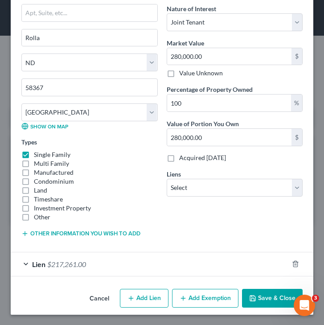
click at [51, 234] on button "Other information you wish to add" at bounding box center [80, 233] width 119 height 7
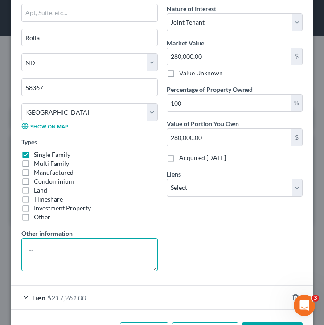
click at [52, 250] on textarea at bounding box center [89, 254] width 136 height 33
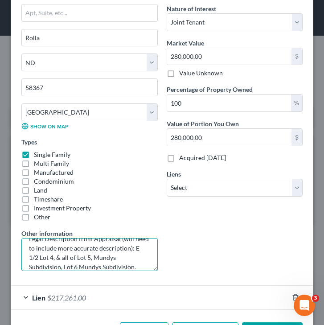
scroll to position [217, 0]
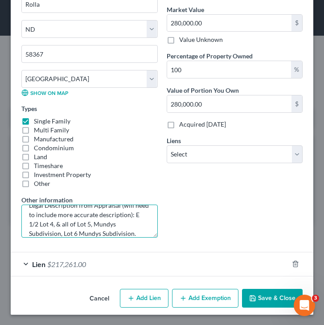
type textarea "Legal Description from Appraisal (will need to include more accurate descriptio…"
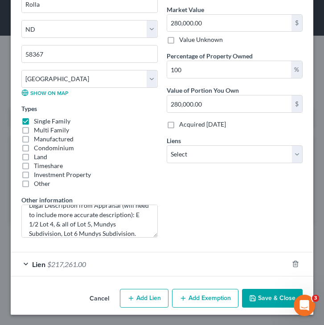
click at [267, 295] on button "Save & Close" at bounding box center [272, 298] width 61 height 19
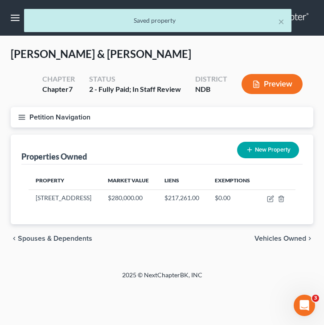
click at [23, 118] on icon "button" at bounding box center [22, 117] width 8 height 8
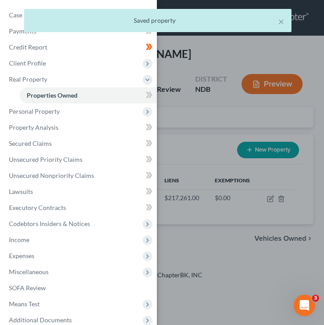
click at [150, 94] on div "New" at bounding box center [144, 89] width 18 height 15
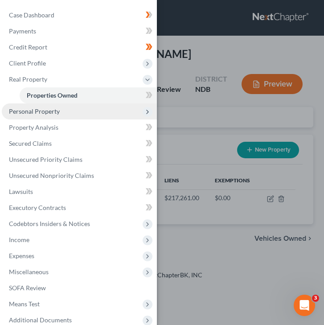
click at [64, 110] on span "Personal Property" at bounding box center [79, 111] width 155 height 16
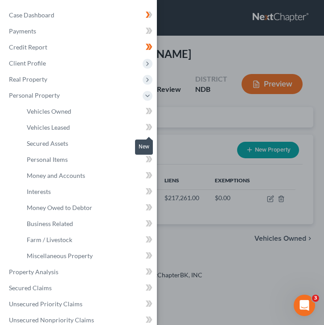
click at [146, 127] on icon at bounding box center [149, 127] width 7 height 11
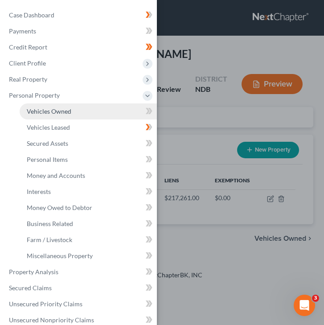
click at [100, 111] on link "Vehicles Owned" at bounding box center [88, 111] width 137 height 16
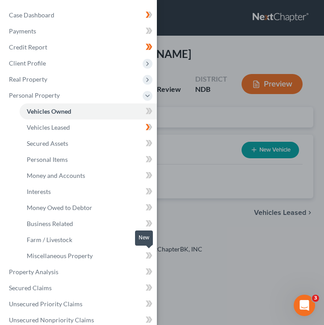
click at [148, 255] on icon at bounding box center [148, 255] width 4 height 6
click at [148, 239] on icon at bounding box center [148, 239] width 4 height 6
click at [148, 218] on icon at bounding box center [149, 223] width 7 height 11
click at [148, 114] on icon at bounding box center [148, 111] width 4 height 6
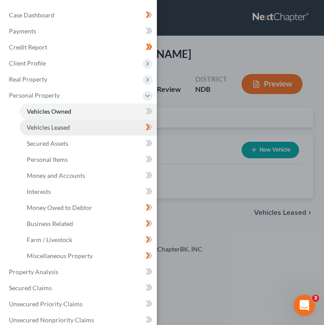
click at [80, 128] on link "Vehicles Leased" at bounding box center [88, 127] width 137 height 16
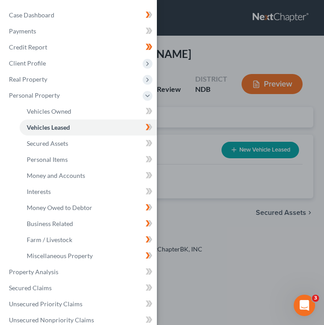
click at [178, 128] on div "Case Dashboard Payments Invoices Payments Payments Credit Report Client Profile" at bounding box center [162, 162] width 324 height 325
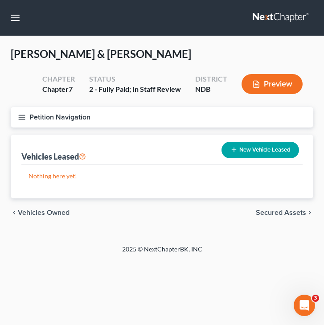
click at [24, 115] on line "button" at bounding box center [22, 115] width 6 height 0
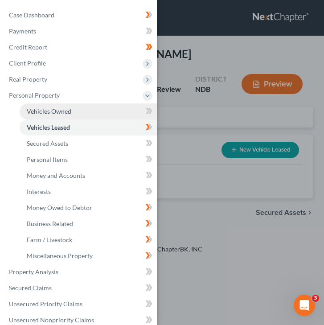
click at [119, 113] on link "Vehicles Owned" at bounding box center [88, 111] width 137 height 16
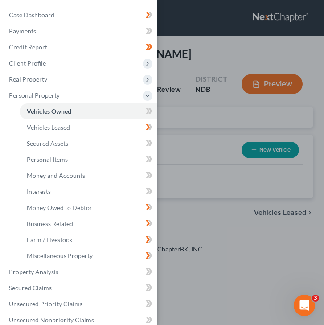
click at [181, 130] on div "Case Dashboard Payments Invoices Payments Payments Credit Report Client Profile" at bounding box center [162, 162] width 324 height 325
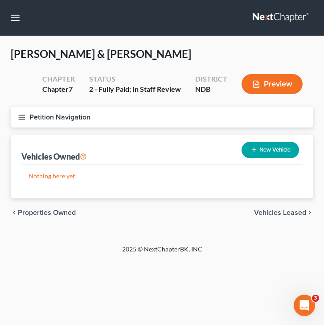
click at [280, 150] on button "New Vehicle" at bounding box center [271, 150] width 58 height 16
select select "0"
select select "2"
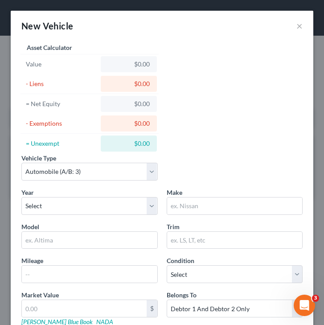
click at [49, 196] on div "Year Select 2026 2025 2024 2023 2022 2021 2020 2019 2018 2017 2016 2015 2014 20…" at bounding box center [89, 201] width 145 height 27
click at [49, 214] on select "Select 2026 2025 2024 2023 2022 2021 2020 2019 2018 2017 2016 2015 2014 2013 20…" at bounding box center [89, 206] width 136 height 18
select select "6"
click at [21, 197] on select "Select 2026 2025 2024 2023 2022 2021 2020 2019 2018 2017 2016 2015 2014 2013 20…" at bounding box center [89, 206] width 136 height 18
click at [191, 205] on input "text" at bounding box center [235, 205] width 136 height 17
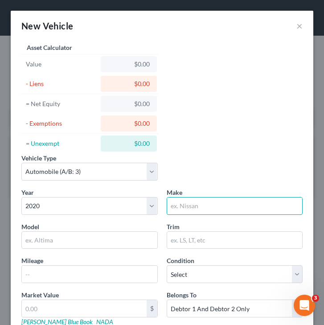
type input "Chevrolet"
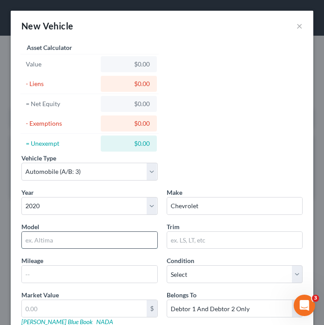
click at [39, 241] on input "text" at bounding box center [90, 240] width 136 height 17
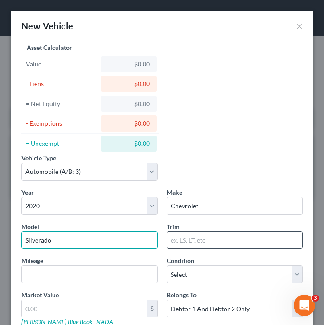
type input "Silverado"
click at [212, 242] on input "text" at bounding box center [235, 240] width 136 height 17
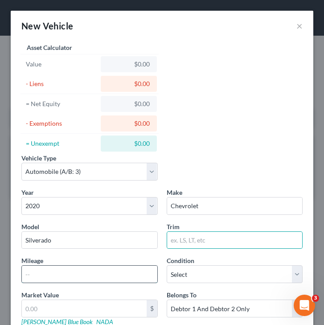
click at [101, 273] on input "text" at bounding box center [90, 274] width 136 height 17
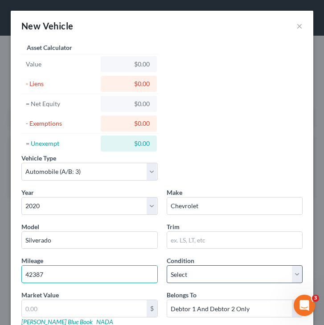
type input "42387"
click at [195, 274] on select "Select Excellent Very Good Good Fair Poor" at bounding box center [235, 274] width 136 height 18
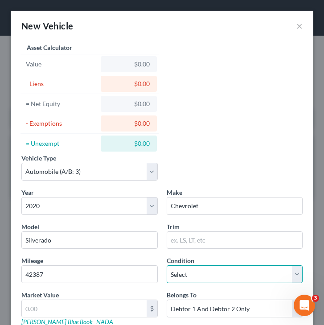
select select "2"
click at [167, 265] on select "Select Excellent Very Good Good Fair Poor" at bounding box center [235, 274] width 136 height 18
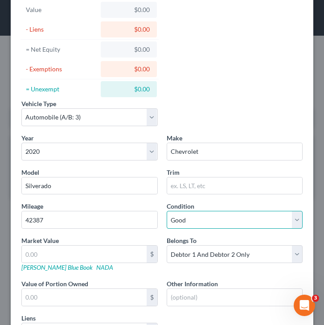
scroll to position [61, 0]
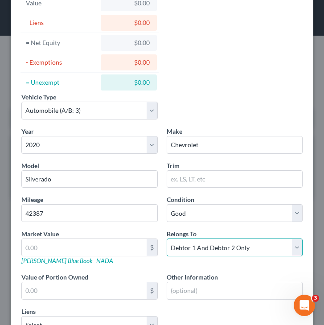
click at [205, 245] on select "Select Debtor 1 Only Debtor 2 Only Debtor 1 And Debtor 2 Only At Least One Of T…" at bounding box center [235, 247] width 136 height 18
select select "1"
click at [167, 238] on select "Select Debtor 1 Only Debtor 2 Only Debtor 1 And Debtor 2 Only At Least One Of T…" at bounding box center [235, 247] width 136 height 18
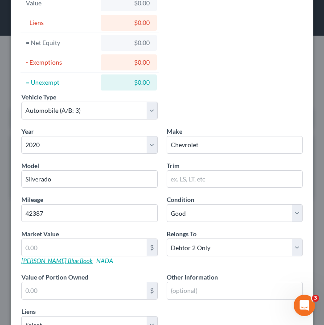
click at [53, 261] on link "[PERSON_NAME] Blue Book" at bounding box center [56, 261] width 71 height 8
click at [55, 253] on input "text" at bounding box center [84, 247] width 125 height 17
type input "3"
type input "3.00"
type input "39"
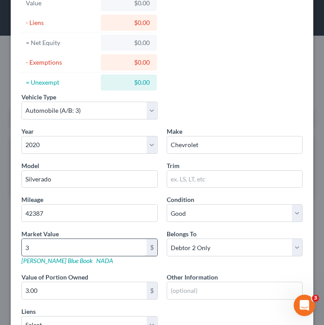
type input "39.00"
type input "392"
type input "392.00"
type input "3920"
type input "3,920.00"
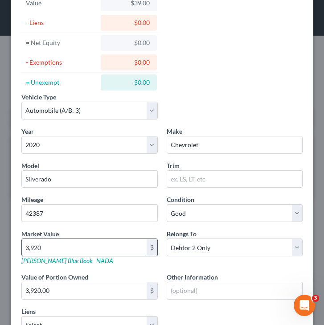
type input "3,9200"
type input "39,200.00"
type input "39,200"
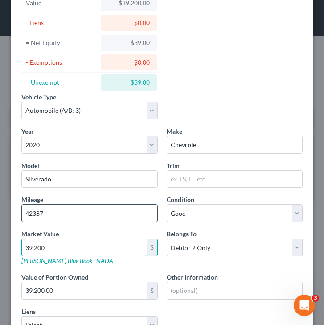
scroll to position [133, 0]
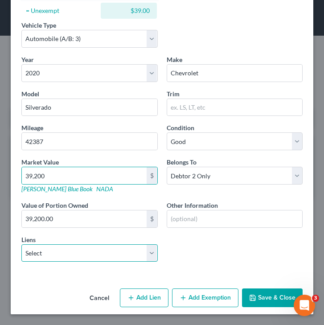
click at [43, 249] on select "Select Northstarcu - $59,154.00 First State Bank Cando - $25,477.00 Dacotahbank…" at bounding box center [89, 253] width 136 height 18
select select "0"
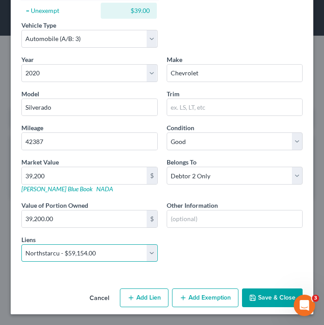
click at [21, 244] on select "Select Northstarcu - $59,154.00 First State Bank Cando - $25,477.00 Dacotahbank…" at bounding box center [89, 253] width 136 height 18
select select
select select "29"
select select "0"
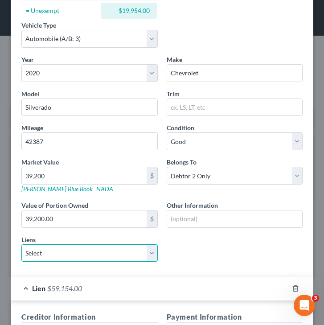
click at [94, 247] on select "Select First State Bank Cando - $25,477.00 Dacotahbank - $23,751.00 Gate Cty - …" at bounding box center [89, 253] width 136 height 18
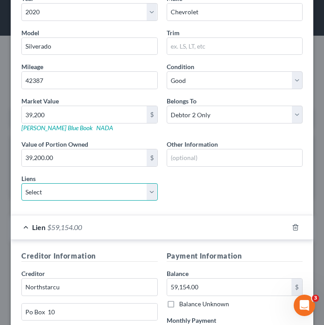
scroll to position [184, 0]
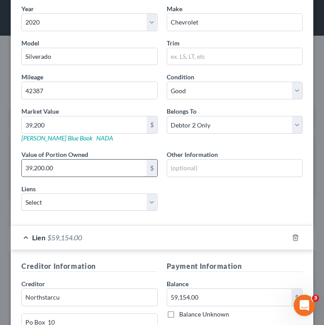
drag, startPoint x: 57, startPoint y: 169, endPoint x: 66, endPoint y: 170, distance: 9.9
click at [66, 170] on input "39,200.00" at bounding box center [84, 168] width 125 height 17
click at [39, 173] on input "37" at bounding box center [84, 168] width 125 height 17
type input "37,773"
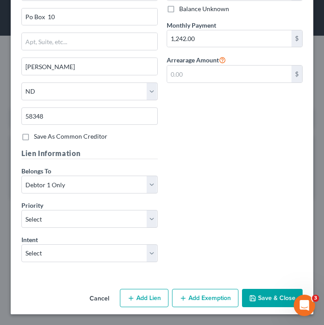
click at [270, 289] on button "Save & Close" at bounding box center [272, 298] width 61 height 19
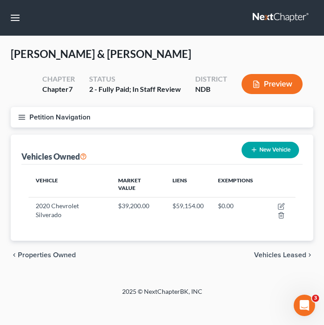
click at [276, 150] on button "New Vehicle" at bounding box center [271, 150] width 58 height 16
select select "0"
select select "2"
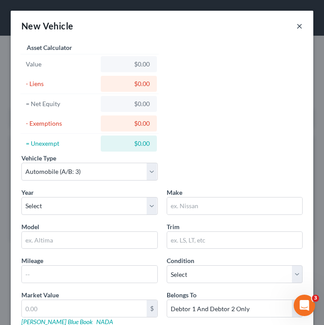
click at [300, 23] on button "×" at bounding box center [299, 26] width 6 height 11
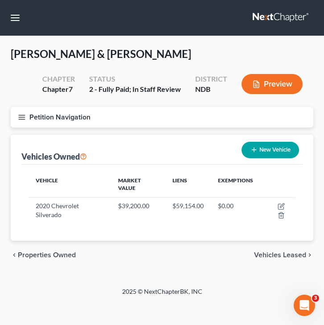
click at [264, 148] on button "New Vehicle" at bounding box center [271, 150] width 58 height 16
select select "0"
select select "2"
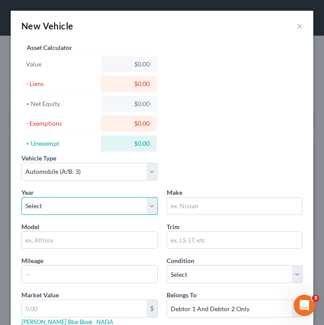
click at [55, 197] on select "Select 2026 2025 2024 2023 2022 2021 2020 2019 2018 2017 2016 2015 2014 2013 20…" at bounding box center [89, 206] width 136 height 18
select select "12"
click at [21, 197] on select "Select 2026 2025 2024 2023 2022 2021 2020 2019 2018 2017 2016 2015 2014 2013 20…" at bounding box center [89, 206] width 136 height 18
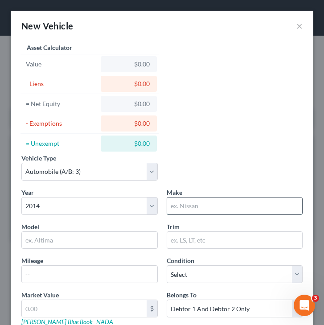
click at [191, 202] on input "text" at bounding box center [235, 205] width 136 height 17
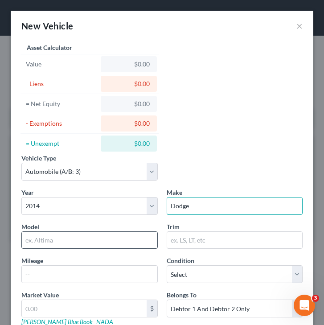
type input "Dodge"
click at [121, 241] on input "text" at bounding box center [90, 240] width 136 height 17
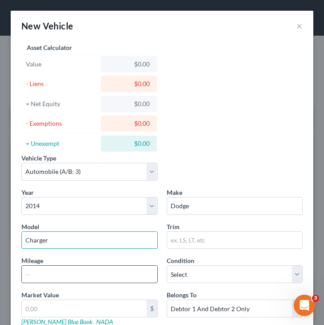
type input "Charger"
click at [40, 277] on input "text" at bounding box center [90, 274] width 136 height 17
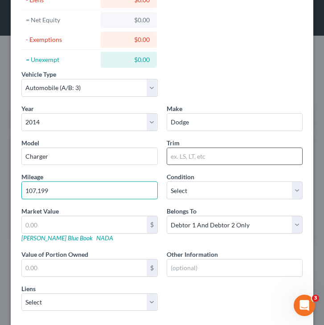
scroll to position [83, 0]
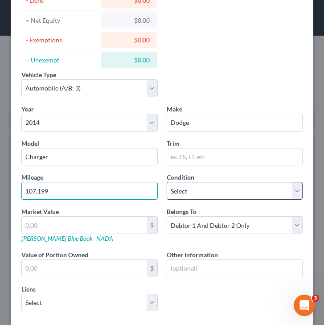
type input "107,199"
click at [222, 193] on select "Select Excellent Very Good Good Fair Poor" at bounding box center [235, 191] width 136 height 18
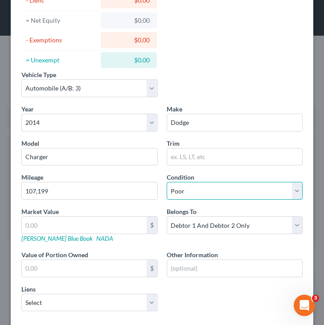
click at [167, 182] on select "Select Excellent Very Good Good Fair Poor" at bounding box center [235, 191] width 136 height 18
click at [188, 193] on select "Select Excellent Very Good Good Fair Poor" at bounding box center [235, 191] width 136 height 18
select select "3"
click at [167, 182] on select "Select Excellent Very Good Good Fair Poor" at bounding box center [235, 191] width 136 height 18
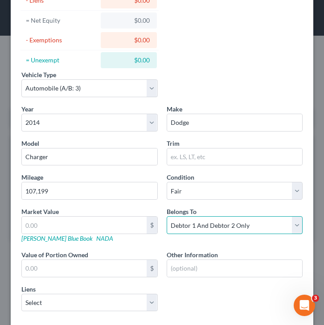
click at [204, 226] on select "Select Debtor 1 Only Debtor 2 Only Debtor 1 And Debtor 2 Only At Least One Of T…" at bounding box center [235, 225] width 136 height 18
select select "0"
click at [167, 216] on select "Select Debtor 1 Only Debtor 2 Only Debtor 1 And Debtor 2 Only At Least One Of T…" at bounding box center [235, 225] width 136 height 18
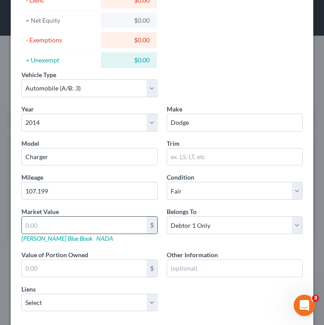
click at [44, 230] on input "text" at bounding box center [84, 225] width 125 height 17
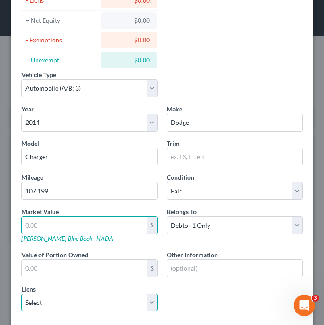
click at [90, 298] on select "Select First State Bank Cando - $25,477.00 Dacotahbank - $23,751.00 Gate Cty - …" at bounding box center [89, 303] width 136 height 18
select select "1"
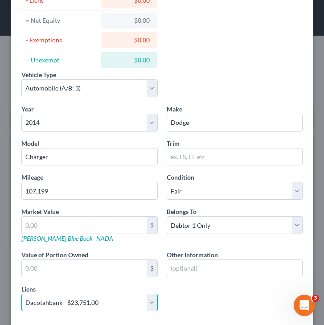
click at [21, 294] on select "Select First State Bank Cando - $25,477.00 Dacotahbank - $23,751.00 Gate Cty - …" at bounding box center [89, 303] width 136 height 18
select select
select select "43"
select select "1"
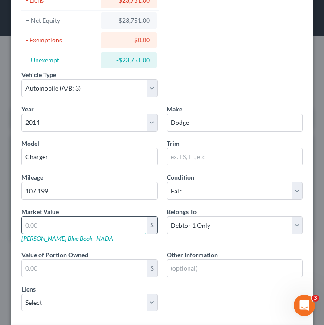
click at [62, 230] on input "text" at bounding box center [84, 225] width 125 height 17
click at [36, 239] on link "[PERSON_NAME] Blue Book" at bounding box center [56, 238] width 71 height 8
click at [90, 220] on input "text" at bounding box center [84, 225] width 125 height 17
click at [35, 228] on input "text" at bounding box center [84, 225] width 125 height 17
type input "8"
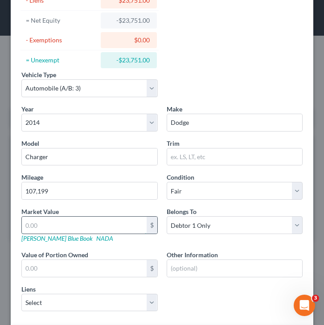
type input "8.00"
type input "82"
type input "82.00"
type input "825"
type input "825.00"
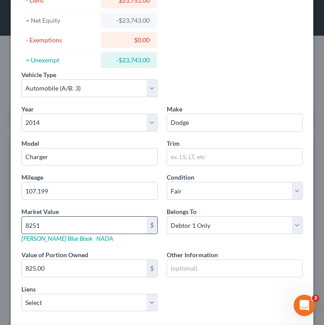
type input "8,251"
type input "8,251.00"
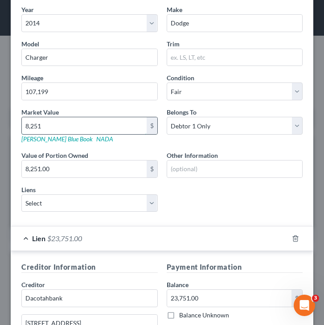
scroll to position [188, 0]
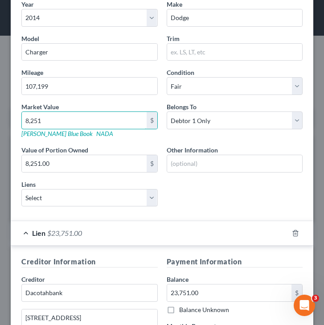
type input "8,251"
click at [26, 232] on div "Lien $23,751.00" at bounding box center [150, 233] width 278 height 24
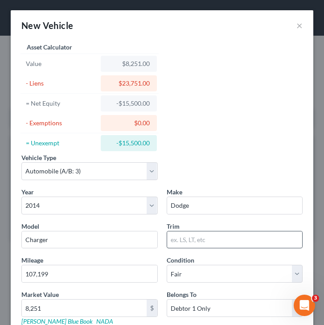
scroll to position [157, 0]
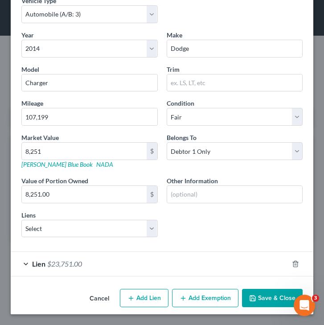
click at [262, 300] on button "Save & Close" at bounding box center [272, 298] width 61 height 19
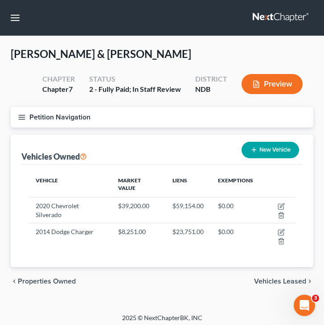
click at [261, 152] on button "New Vehicle" at bounding box center [271, 150] width 58 height 16
select select "0"
select select "2"
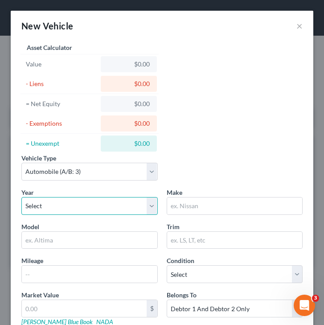
click at [74, 197] on select "Select 2026 2025 2024 2023 2022 2021 2020 2019 2018 2017 2016 2015 2014 2013 20…" at bounding box center [89, 206] width 136 height 18
select select "5"
click at [21, 197] on select "Select 2026 2025 2024 2023 2022 2021 2020 2019 2018 2017 2016 2015 2014 2013 20…" at bounding box center [89, 206] width 136 height 18
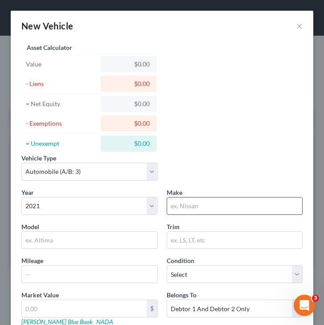
click at [195, 208] on input "text" at bounding box center [235, 205] width 136 height 17
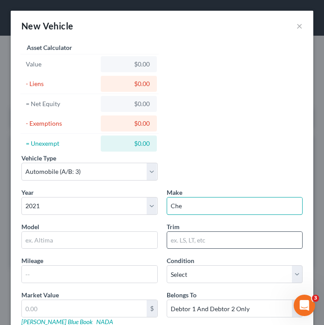
type input "Chevrolet"
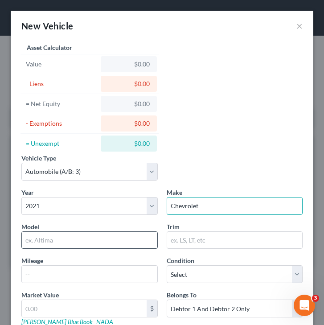
click at [94, 246] on input "text" at bounding box center [90, 240] width 136 height 17
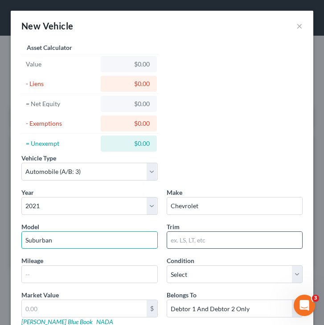
type input "Suburban"
click at [193, 247] on input "text" at bounding box center [235, 240] width 136 height 17
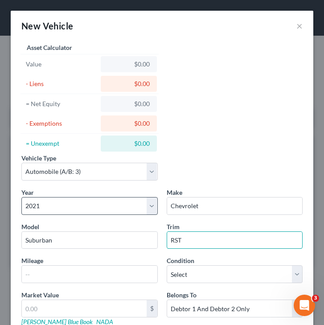
scroll to position [55, 0]
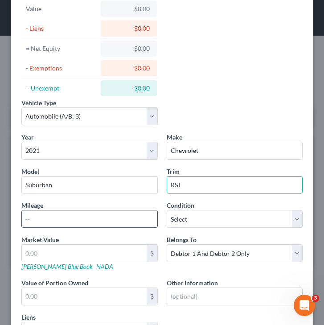
type input "RST"
click at [37, 222] on input "text" at bounding box center [90, 218] width 136 height 17
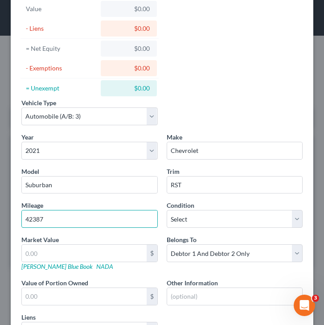
scroll to position [133, 0]
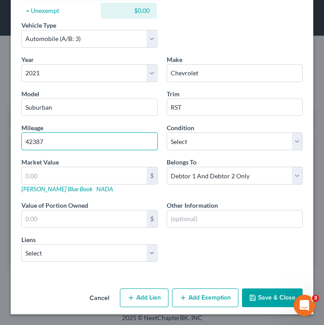
type input "42387"
click at [270, 292] on button "Save & Close" at bounding box center [272, 297] width 61 height 19
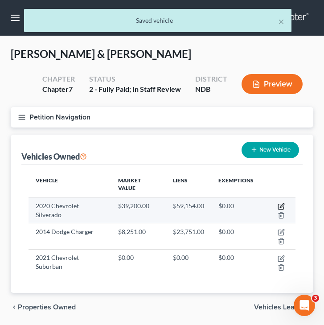
click at [280, 205] on icon "button" at bounding box center [281, 206] width 7 height 7
select select "0"
select select "6"
select select "2"
select select "1"
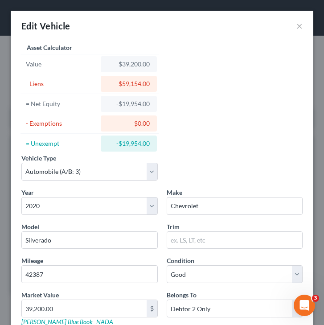
scroll to position [157, 0]
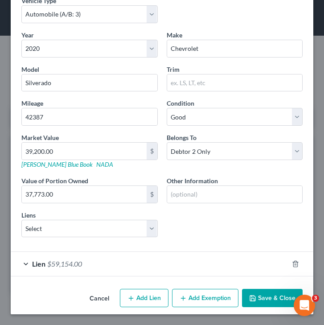
click at [30, 268] on div "Lien $59,154.00" at bounding box center [150, 264] width 278 height 24
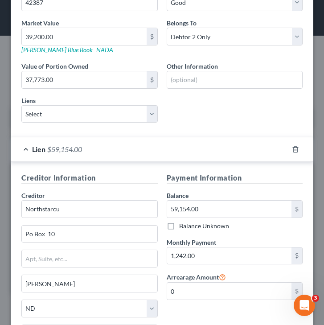
scroll to position [272, 0]
click at [297, 148] on icon "button" at bounding box center [295, 148] width 7 height 7
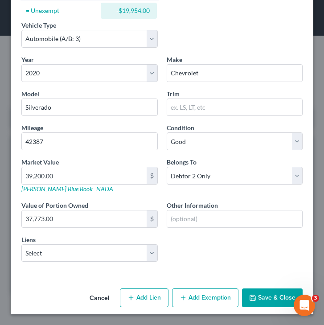
scroll to position [133, 0]
click at [151, 302] on button "Add Lien" at bounding box center [144, 297] width 49 height 19
select select "1"
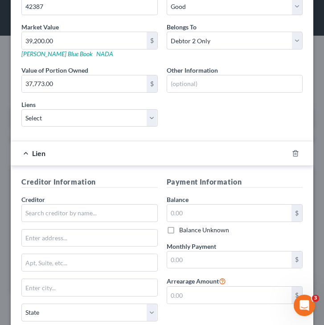
scroll to position [276, 0]
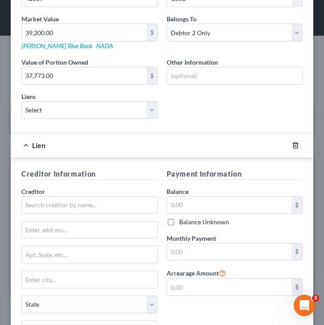
click at [296, 146] on line "button" at bounding box center [296, 146] width 0 height 2
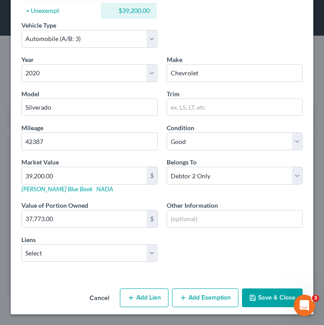
scroll to position [133, 0]
click at [127, 246] on select "Select First State Bank Cando - $25,477.00 Gate Cty - $10,605.00 Gate Cty - $8,…" at bounding box center [89, 253] width 136 height 18
click at [257, 292] on button "Save & Close" at bounding box center [272, 297] width 61 height 19
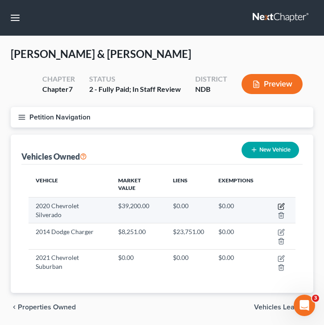
click at [283, 204] on icon "button" at bounding box center [281, 206] width 7 height 7
select select "0"
select select "6"
select select "2"
select select "1"
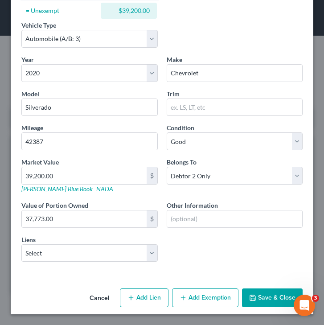
click at [106, 263] on div "Year Select 2026 2025 2024 2023 2022 2021 2020 2019 2018 2017 2016 2015 2014 20…" at bounding box center [162, 162] width 290 height 214
click at [106, 254] on select "Select Northstarcu - $59,154.00 First State Bank Cando - $25,477.00 Gate Cty - …" at bounding box center [89, 253] width 136 height 18
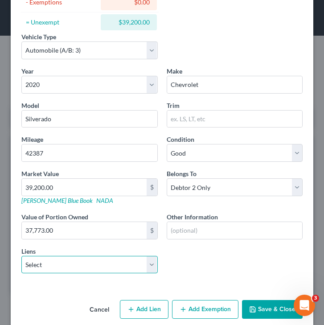
scroll to position [123, 0]
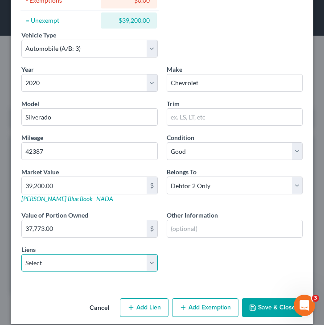
click at [107, 261] on select "Select Northstarcu - $59,154.00 First State Bank Cando - $25,477.00 Gate Cty - …" at bounding box center [89, 263] width 136 height 18
click at [267, 313] on button "Save & Close" at bounding box center [272, 307] width 61 height 19
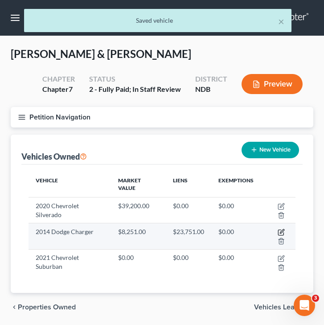
click at [282, 231] on icon "button" at bounding box center [281, 232] width 7 height 7
select select "0"
select select "12"
select select "3"
select select "0"
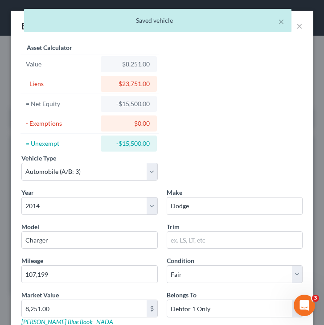
scroll to position [157, 0]
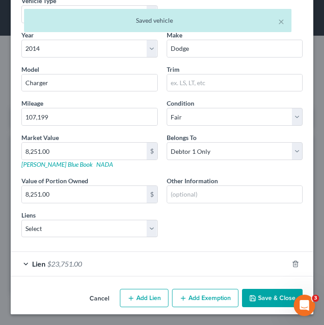
click at [35, 263] on span "Lien" at bounding box center [38, 263] width 13 height 8
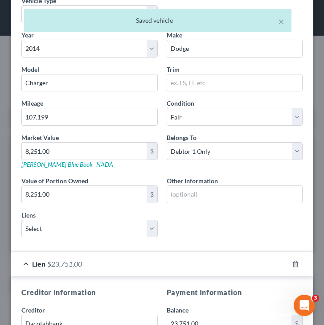
scroll to position [182, 0]
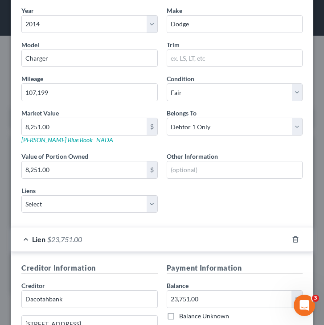
click at [301, 235] on div at bounding box center [300, 239] width 25 height 14
click at [290, 238] on div at bounding box center [300, 239] width 25 height 14
click at [295, 237] on icon "button" at bounding box center [295, 239] width 7 height 7
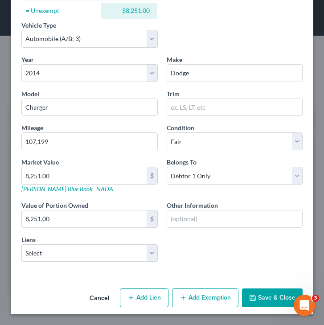
click at [267, 298] on button "Save & Close" at bounding box center [272, 297] width 61 height 19
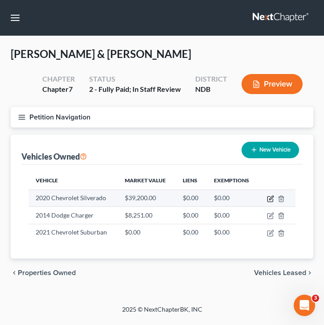
click at [268, 199] on icon "button" at bounding box center [270, 198] width 7 height 7
select select "0"
select select "6"
select select "2"
select select "1"
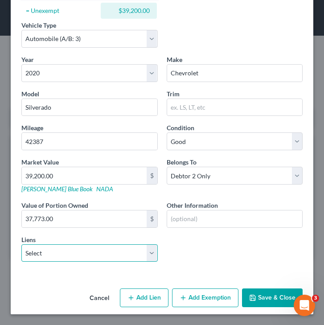
click at [83, 256] on select "Select Northstarcu - $59,154.00 First State Bank Cando - $25,477.00 Dacotahbank…" at bounding box center [89, 253] width 136 height 18
select select "2"
click at [21, 244] on select "Select Northstarcu - $59,154.00 First State Bank Cando - $25,477.00 Dacotahbank…" at bounding box center [89, 253] width 136 height 18
select select
select select "43"
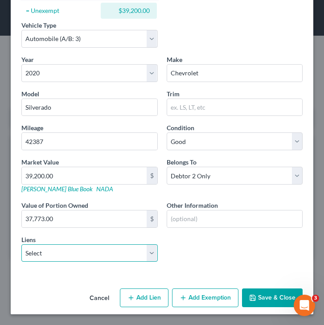
select select "1"
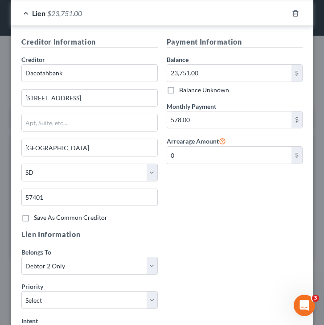
scroll to position [489, 0]
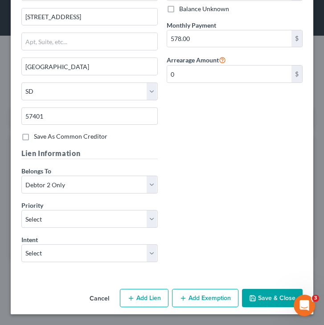
click at [254, 299] on icon "button" at bounding box center [252, 298] width 7 height 7
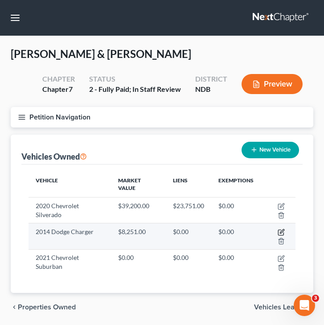
click at [281, 231] on icon "button" at bounding box center [282, 232] width 4 height 4
select select "0"
select select "12"
select select "3"
select select "0"
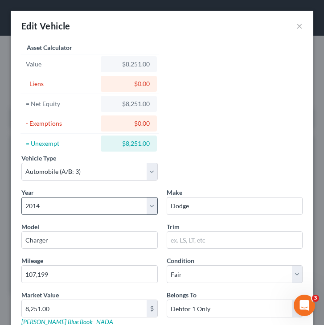
scroll to position [133, 0]
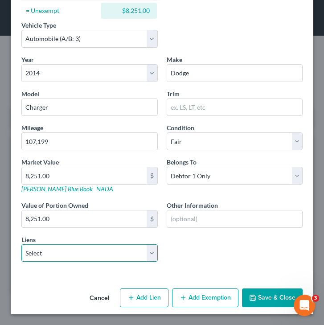
click at [95, 250] on select "Select Northstarcu - $59,154.00 First State Bank Cando - $25,477.00 Gate Cty - …" at bounding box center [89, 253] width 136 height 18
select select "2"
click at [21, 244] on select "Select Northstarcu - $59,154.00 First State Bank Cando - $25,477.00 Gate Cty - …" at bounding box center [89, 253] width 136 height 18
select select
select select "29"
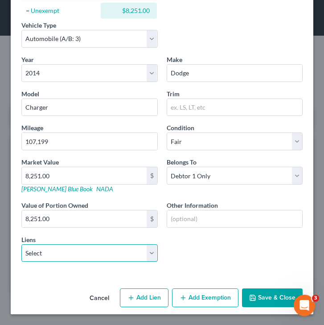
select select "0"
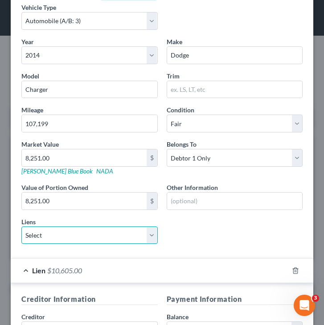
scroll to position [145, 0]
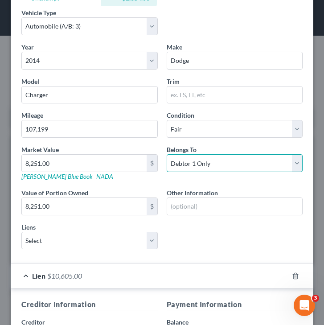
click at [207, 167] on select "Select Debtor 1 Only Debtor 2 Only Debtor 1 And Debtor 2 Only At Least One Of T…" at bounding box center [235, 163] width 136 height 18
click at [167, 154] on select "Select Debtor 1 Only Debtor 2 Only Debtor 1 And Debtor 2 Only At Least One Of T…" at bounding box center [235, 163] width 136 height 18
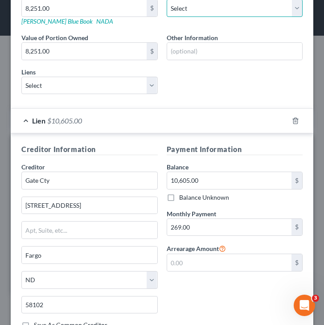
scroll to position [489, 0]
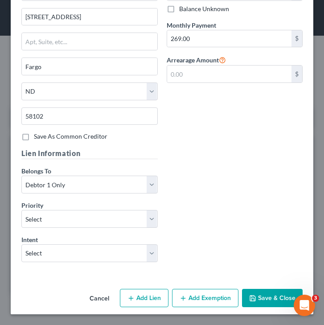
click at [268, 302] on button "Save & Close" at bounding box center [272, 298] width 61 height 19
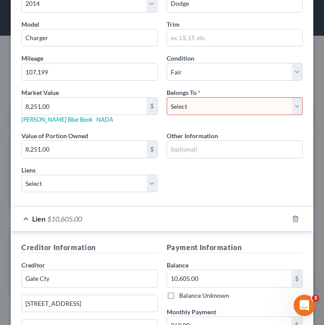
scroll to position [201, 0]
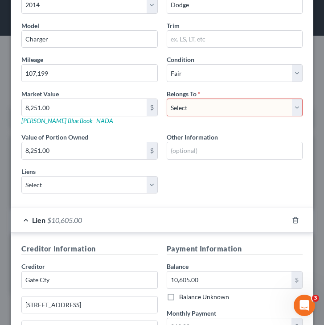
click at [214, 111] on select "Select Debtor 1 Only Debtor 2 Only Debtor 1 And Debtor 2 Only At Least One Of T…" at bounding box center [235, 108] width 136 height 18
select select "2"
click at [167, 99] on select "Select Debtor 1 Only Debtor 2 Only Debtor 1 And Debtor 2 Only At Least One Of T…" at bounding box center [235, 108] width 136 height 18
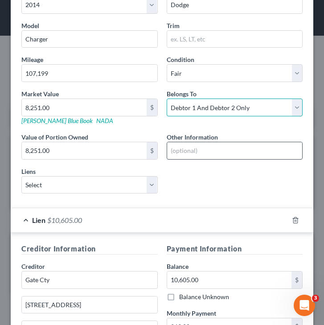
scroll to position [489, 0]
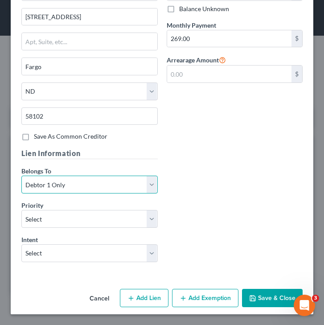
click at [143, 189] on select "Select Debtor 1 Only Debtor 2 Only Debtor 1 And Debtor 2 Only At Least One Of T…" at bounding box center [89, 185] width 136 height 18
select select "2"
click at [21, 176] on select "Select Debtor 1 Only Debtor 2 Only Debtor 1 And Debtor 2 Only At Least One Of T…" at bounding box center [89, 185] width 136 height 18
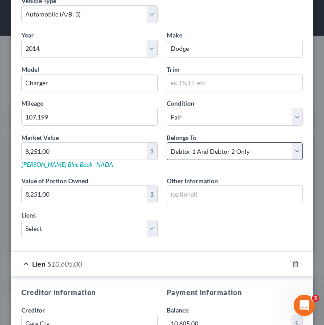
scroll to position [158, 0]
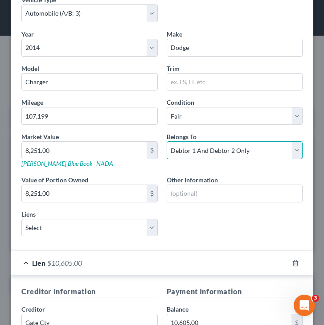
click at [186, 155] on select "Select Debtor 1 Only Debtor 2 Only Debtor 1 And Debtor 2 Only At Least One Of T…" at bounding box center [235, 150] width 136 height 18
select select "0"
click at [167, 141] on select "Select Debtor 1 Only Debtor 2 Only Debtor 1 And Debtor 2 Only At Least One Of T…" at bounding box center [235, 150] width 136 height 18
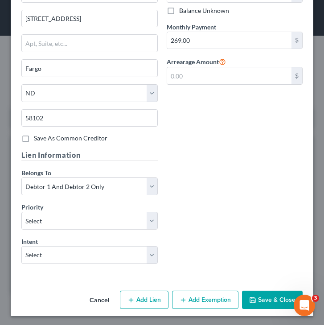
scroll to position [489, 0]
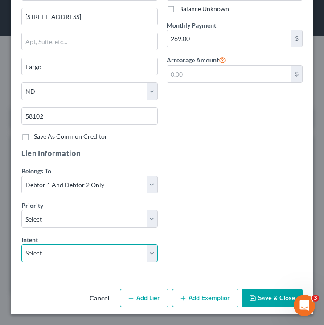
click at [71, 255] on select "Select Surrender Redeem Reaffirm Avoid Other" at bounding box center [89, 253] width 136 height 18
select select "2"
click at [21, 244] on select "Select Surrender Redeem Reaffirm Avoid Other" at bounding box center [89, 253] width 136 height 18
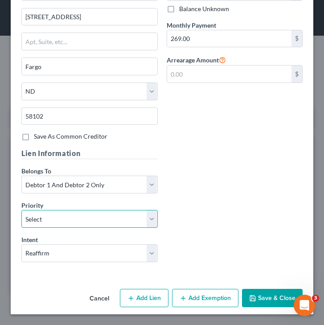
click at [60, 218] on select "Select 1st 2nd 3rd 4th 5th 6th 7th 8th 9th 10th 11th 12th 13th 14th 15th 16th 1…" at bounding box center [89, 219] width 136 height 18
click at [278, 305] on button "Save & Close" at bounding box center [272, 298] width 61 height 19
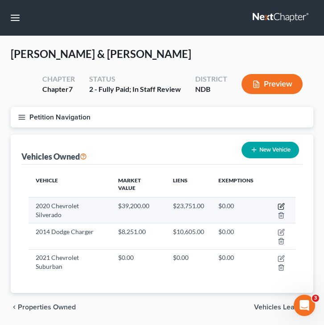
click at [281, 205] on icon "button" at bounding box center [282, 205] width 4 height 4
select select "0"
select select "6"
select select "2"
select select "1"
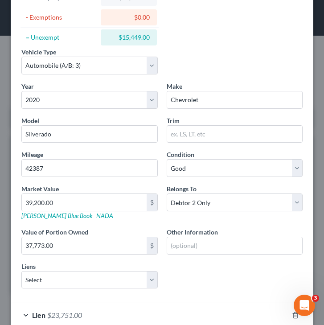
scroll to position [157, 0]
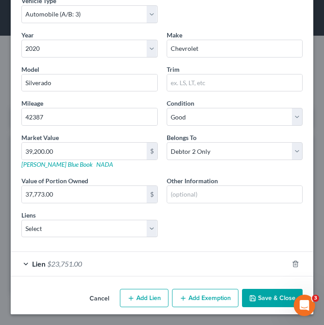
click at [56, 263] on span "$23,751.00" at bounding box center [64, 263] width 35 height 8
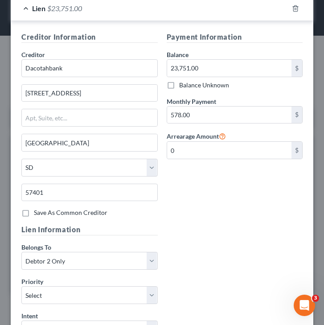
scroll to position [489, 0]
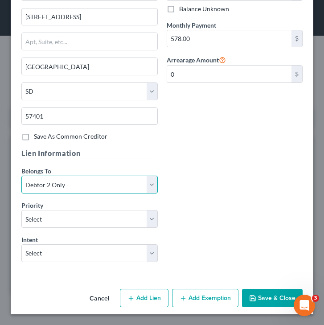
click at [43, 189] on select "Select Debtor 1 Only Debtor 2 Only Debtor 1 And Debtor 2 Only At Least One Of T…" at bounding box center [89, 185] width 136 height 18
select select "2"
click at [21, 176] on select "Select Debtor 1 Only Debtor 2 Only Debtor 1 And Debtor 2 Only At Least One Of T…" at bounding box center [89, 185] width 136 height 18
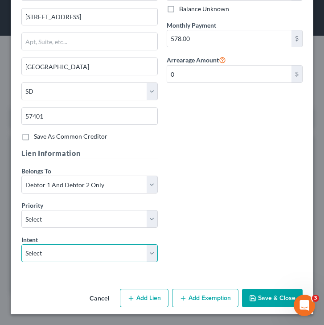
click at [121, 249] on select "Select Surrender Redeem Reaffirm Avoid Other" at bounding box center [89, 253] width 136 height 18
select select "2"
click at [21, 244] on select "Select Surrender Redeem Reaffirm Avoid Other" at bounding box center [89, 253] width 136 height 18
click at [42, 257] on select "Select Surrender Redeem Reaffirm Avoid Other" at bounding box center [89, 253] width 136 height 18
click at [21, 244] on select "Select Surrender Redeem Reaffirm Avoid Other" at bounding box center [89, 253] width 136 height 18
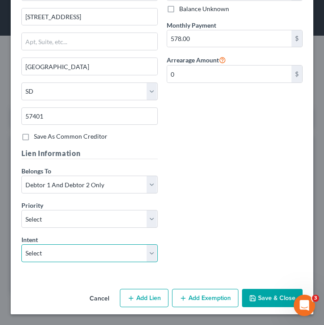
click at [33, 252] on select "Select Surrender Redeem Reaffirm Avoid Other" at bounding box center [89, 253] width 136 height 18
click at [21, 244] on select "Select Surrender Redeem Reaffirm Avoid Other" at bounding box center [89, 253] width 136 height 18
click at [261, 298] on button "Save & Close" at bounding box center [272, 298] width 61 height 19
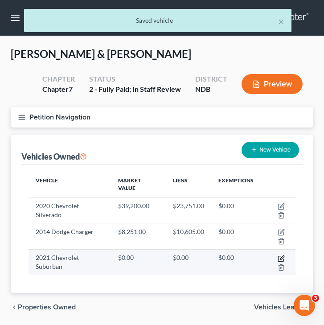
click at [282, 259] on icon "button" at bounding box center [281, 258] width 7 height 7
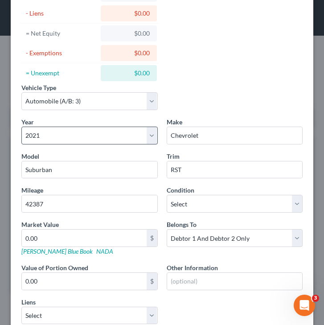
scroll to position [133, 0]
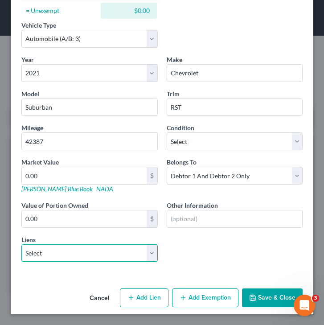
click at [87, 254] on select "Select Northstarcu - $59,154.00 First State Bank Cando - $25,477.00 Gate Cty - …" at bounding box center [89, 253] width 136 height 18
click at [21, 244] on select "Select Northstarcu - $59,154.00 First State Bank Cando - $25,477.00 Gate Cty - …" at bounding box center [89, 253] width 136 height 18
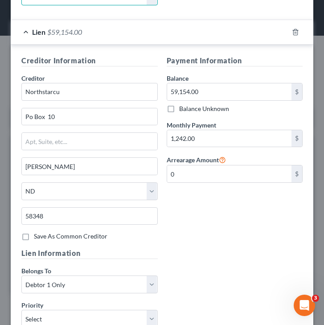
scroll to position [489, 0]
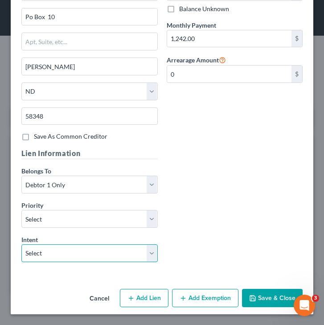
click at [55, 253] on select "Select Surrender Redeem Reaffirm Avoid Other" at bounding box center [89, 253] width 136 height 18
click at [21, 244] on select "Select Surrender Redeem Reaffirm Avoid Other" at bounding box center [89, 253] width 136 height 18
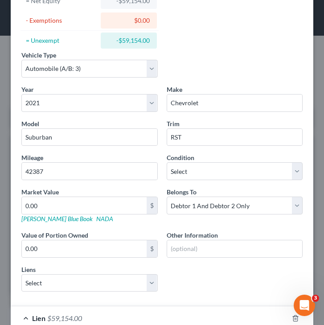
scroll to position [90, 0]
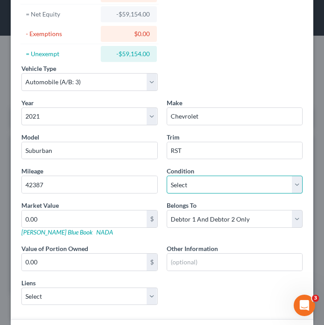
click at [193, 185] on select "Select Excellent Very Good Good Fair Poor" at bounding box center [235, 185] width 136 height 18
click at [167, 176] on select "Select Excellent Very Good Good Fair Poor" at bounding box center [235, 185] width 136 height 18
click at [175, 184] on select "Select Excellent Very Good Good Fair Poor" at bounding box center [235, 185] width 136 height 18
click at [167, 176] on select "Select Excellent Very Good Good Fair Poor" at bounding box center [235, 185] width 136 height 18
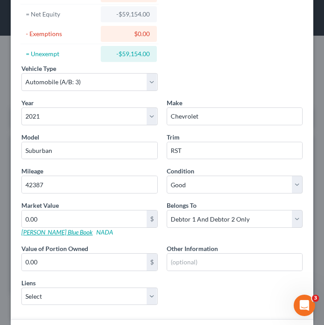
click at [52, 232] on link "[PERSON_NAME] Blue Book" at bounding box center [56, 232] width 71 height 8
click at [46, 218] on input "0.00" at bounding box center [84, 218] width 125 height 17
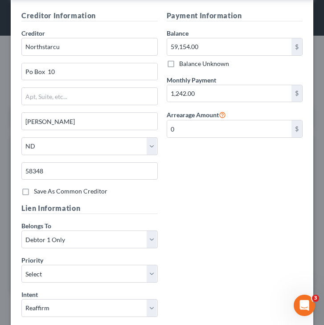
scroll to position [489, 0]
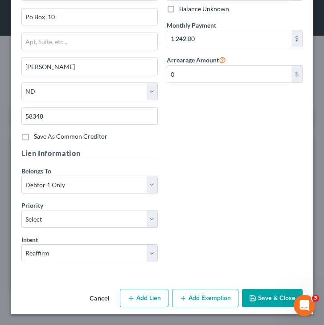
click at [263, 308] on div "Cancel Add Lien Add Lease Add Exemption Save & Close" at bounding box center [162, 299] width 303 height 29
click at [263, 295] on button "Save & Close" at bounding box center [272, 298] width 61 height 19
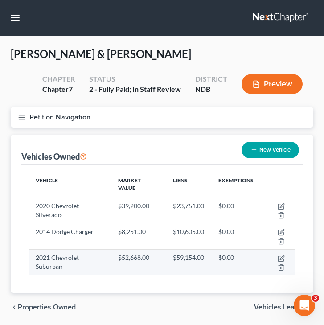
click at [279, 253] on td at bounding box center [278, 262] width 35 height 26
click at [281, 258] on icon "button" at bounding box center [282, 257] width 4 height 4
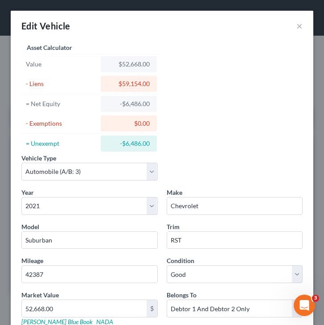
scroll to position [157, 0]
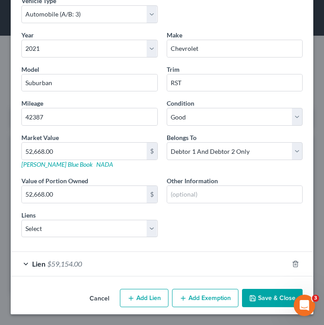
click at [25, 265] on div "Lien $59,154.00" at bounding box center [150, 264] width 278 height 24
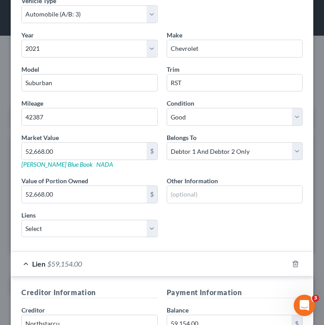
click at [68, 239] on div "Year Select 2026 2025 2024 2023 2022 2021 2020 2019 2018 2017 2016 2015 2014 20…" at bounding box center [162, 137] width 290 height 214
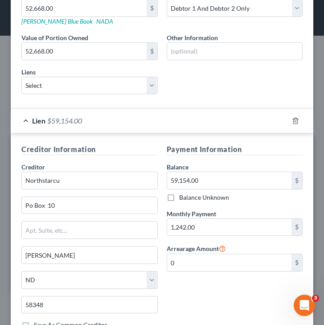
scroll to position [489, 0]
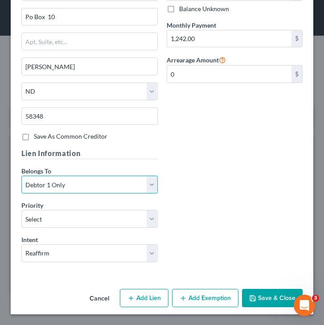
click at [72, 188] on select "Select Debtor 1 Only Debtor 2 Only Debtor 1 And Debtor 2 Only At Least One Of T…" at bounding box center [89, 185] width 136 height 18
click at [21, 176] on select "Select Debtor 1 Only Debtor 2 Only Debtor 1 And Debtor 2 Only At Least One Of T…" at bounding box center [89, 185] width 136 height 18
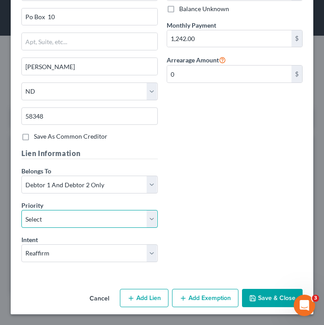
click at [67, 219] on select "Select 1st 2nd 3rd 4th 5th 6th 7th 8th 9th 10th 11th 12th 13th 14th 15th 16th 1…" at bounding box center [89, 219] width 136 height 18
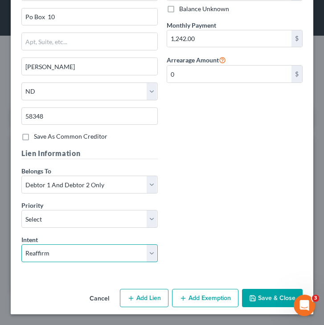
click at [64, 253] on select "Select Surrender Redeem Reaffirm Avoid Other" at bounding box center [89, 253] width 136 height 18
click at [276, 295] on button "Save & Close" at bounding box center [272, 298] width 61 height 19
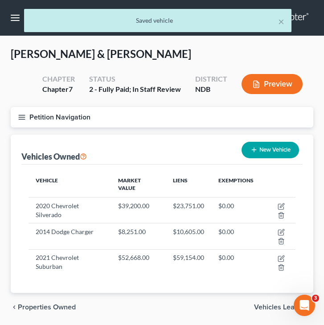
scroll to position [30, 0]
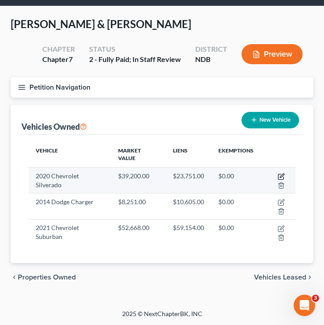
click at [279, 177] on icon "button" at bounding box center [281, 176] width 7 height 7
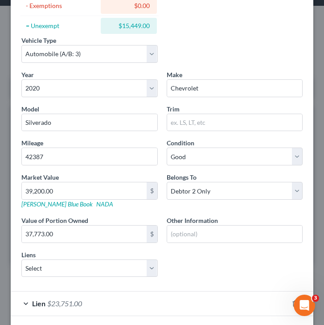
scroll to position [122, 0]
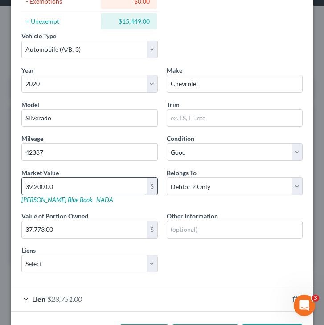
click at [66, 189] on input "39,200.00" at bounding box center [84, 186] width 125 height 17
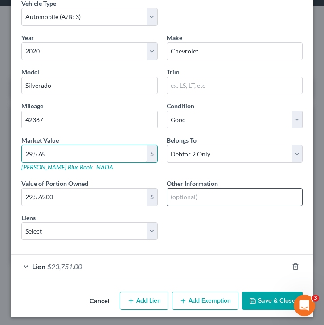
scroll to position [154, 0]
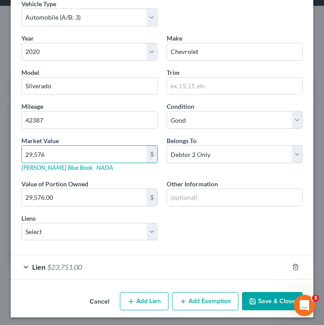
click at [90, 257] on div "Lien $23,751.00" at bounding box center [150, 267] width 278 height 24
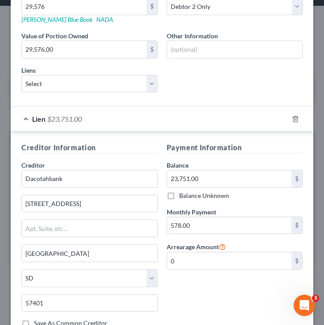
scroll to position [489, 0]
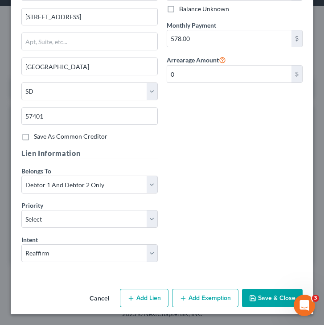
click at [278, 296] on button "Save & Close" at bounding box center [272, 298] width 61 height 19
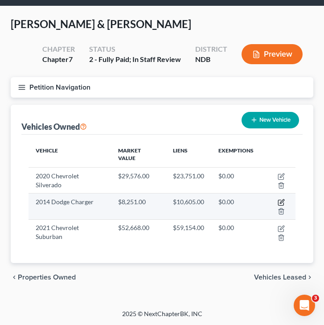
click at [281, 201] on icon "button" at bounding box center [281, 202] width 7 height 7
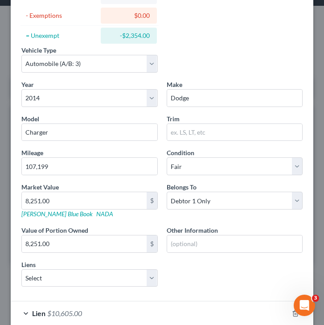
scroll to position [157, 0]
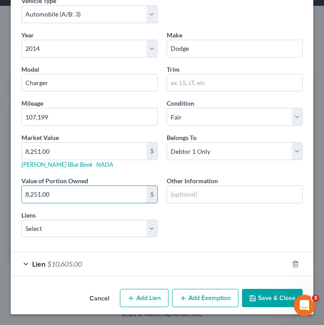
drag, startPoint x: 58, startPoint y: 195, endPoint x: 14, endPoint y: 194, distance: 44.1
click at [14, 194] on div "Vehicle Type Select Automobile (A/B: 3) Truck (A/B: 3) Trailer (A/B: 4) Watercr…" at bounding box center [162, 85] width 303 height 402
drag, startPoint x: 57, startPoint y: 197, endPoint x: 10, endPoint y: 197, distance: 46.4
click at [10, 197] on div "Edit Vehicle × Vehicle Type Select Automobile (A/B: 3) Truck (A/B: 3) Trailer (…" at bounding box center [162, 162] width 324 height 325
click at [51, 196] on input "123" at bounding box center [84, 194] width 125 height 17
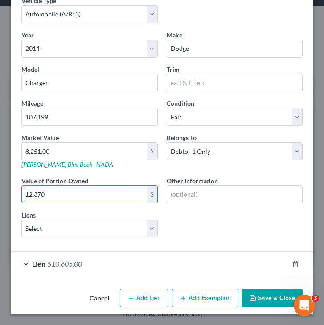
click at [34, 265] on span "Lien" at bounding box center [38, 263] width 13 height 8
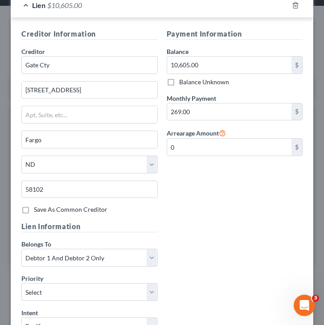
scroll to position [489, 0]
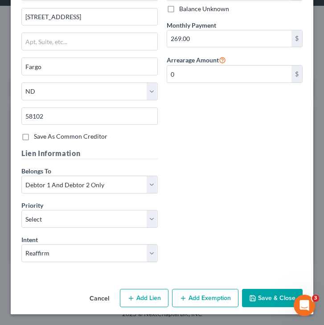
click at [267, 301] on button "Save & Close" at bounding box center [272, 298] width 61 height 19
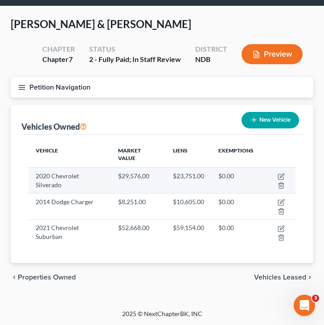
click at [29, 187] on td "2020 Chevrolet Silverado" at bounding box center [70, 180] width 82 height 26
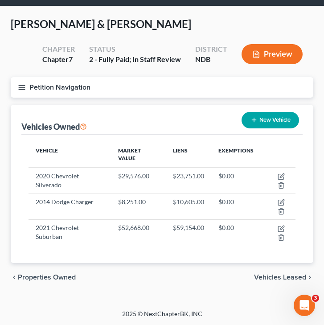
click at [295, 280] on span "Vehicles Leased" at bounding box center [280, 277] width 52 height 7
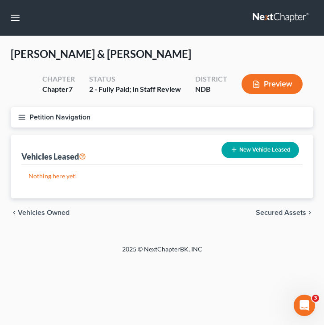
click at [267, 209] on span "Secured Assets" at bounding box center [281, 212] width 50 height 7
click at [267, 209] on span "Personal Items" at bounding box center [283, 212] width 48 height 7
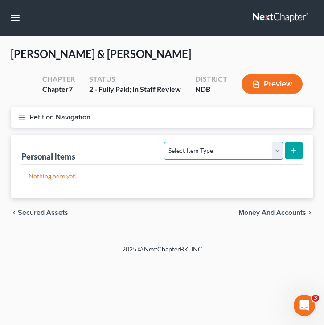
click at [241, 148] on select "Select Item Type Clothing (A/B: 11) Collectibles Of Value (A/B: 8) Electronics …" at bounding box center [223, 151] width 119 height 18
click at [183, 148] on select "Select Item Type Clothing (A/B: 11) Collectibles Of Value (A/B: 8) Electronics …" at bounding box center [223, 151] width 119 height 18
click at [210, 150] on select "Select Item Type Clothing (A/B: 11) Collectibles Of Value (A/B: 8) Electronics …" at bounding box center [223, 151] width 119 height 18
click at [197, 148] on select "Select Item Type Clothing (A/B: 11) Collectibles Of Value (A/B: 8) Electronics …" at bounding box center [223, 151] width 119 height 18
click at [239, 146] on select "Select Item Type Clothing (A/B: 11) Collectibles Of Value (A/B: 8) Electronics …" at bounding box center [223, 151] width 119 height 18
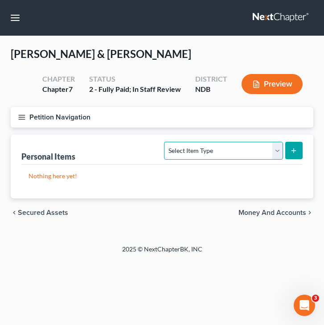
click at [198, 146] on select "Select Item Type Clothing (A/B: 11) Collectibles Of Value (A/B: 8) Electronics …" at bounding box center [223, 151] width 119 height 18
click at [166, 142] on select "Select Item Type Clothing (A/B: 11) Collectibles Of Value (A/B: 8) Electronics …" at bounding box center [223, 151] width 119 height 18
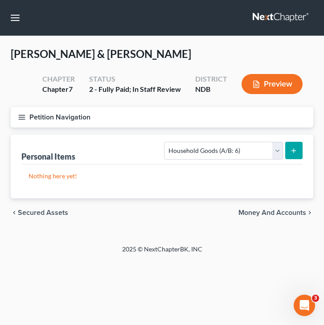
click at [299, 153] on button "submit" at bounding box center [293, 150] width 17 height 17
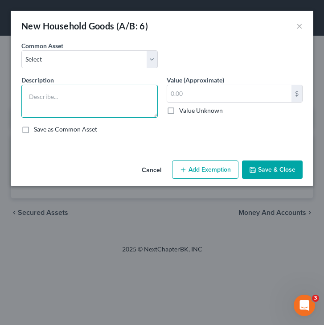
click at [64, 97] on textarea at bounding box center [89, 101] width 136 height 33
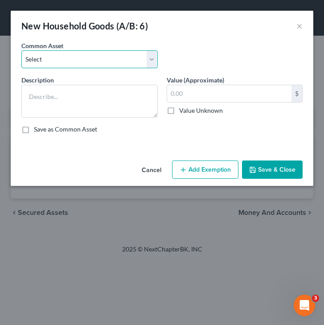
click at [57, 66] on select "Select Household goods and furnishings, no one item exceeding _______ in value …" at bounding box center [89, 59] width 136 height 18
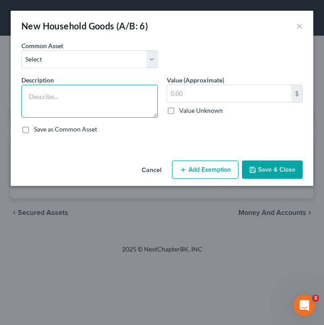
click at [43, 87] on textarea at bounding box center [89, 101] width 136 height 33
click at [75, 109] on textarea "3 Couches, 3 Recliners, Entertainment, 5 Kitchen," at bounding box center [89, 101] width 136 height 33
click at [138, 112] on textarea "3 Couches, 3 Recliners, Entertainment, 5 Dressers, Kitchen table and 6 chairs," at bounding box center [89, 101] width 136 height 33
click at [143, 103] on textarea "3 Couches, 3 Recliners, Entertainment, 5 Dressers, Kitchen table and 6 chairs," at bounding box center [89, 101] width 136 height 33
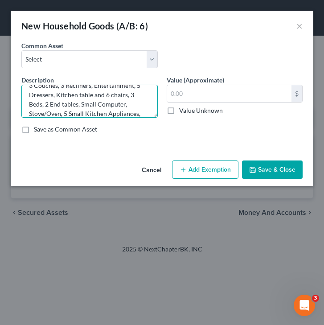
scroll to position [21, 0]
click at [97, 114] on textarea "3 Couches, 3 Recliners, Entertainment, 5 Dressers, Kitchen table and 6 chairs, …" at bounding box center [89, 101] width 136 height 33
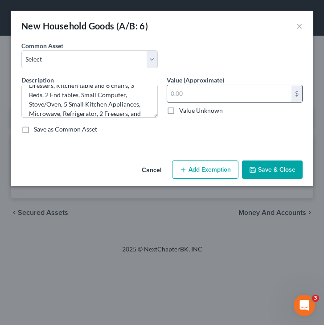
click at [207, 93] on input "text" at bounding box center [229, 93] width 125 height 17
click at [282, 163] on button "Save & Close" at bounding box center [272, 169] width 61 height 19
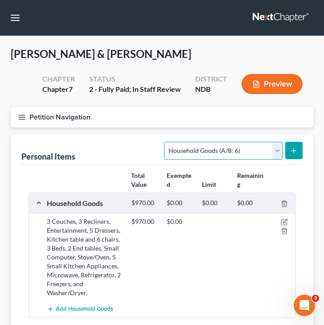
click at [226, 154] on select "Select Item Type Clothing (A/B: 11) Collectibles Of Value (A/B: 8) Electronics …" at bounding box center [223, 151] width 119 height 18
click at [166, 142] on select "Select Item Type Clothing (A/B: 11) Collectibles Of Value (A/B: 8) Electronics …" at bounding box center [223, 151] width 119 height 18
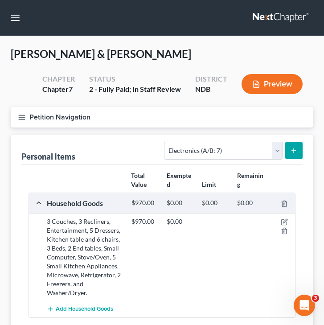
click at [292, 151] on line "submit" at bounding box center [294, 151] width 4 height 0
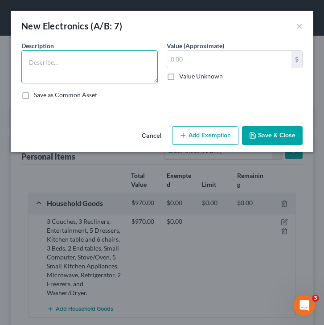
click at [74, 62] on textarea at bounding box center [89, 66] width 136 height 33
click at [37, 80] on textarea at bounding box center [89, 66] width 136 height 33
drag, startPoint x: 66, startPoint y: 61, endPoint x: 48, endPoint y: 62, distance: 18.3
click at [48, 62] on textarea "3 TVs, 2 DVDs, 3 Cellphones, Laptop," at bounding box center [89, 66] width 136 height 33
click at [106, 73] on textarea "3 TVs, 2 DVD Players and various DVDs, 3 Cellphones, Laptop," at bounding box center [89, 66] width 136 height 33
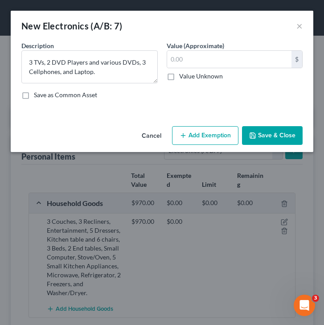
click at [255, 49] on div "Value (Approximate) $ Value Unknown Balance Undetermined $ Value Unknown" at bounding box center [234, 62] width 145 height 42
click at [236, 62] on input "text" at bounding box center [229, 59] width 125 height 17
click at [274, 134] on button "Save & Close" at bounding box center [272, 135] width 61 height 19
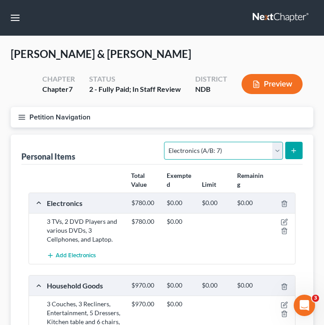
click at [228, 152] on select "Select Item Type Clothing (A/B: 11) Collectibles Of Value (A/B: 8) Electronics …" at bounding box center [223, 151] width 119 height 18
click at [166, 142] on select "Select Item Type Clothing (A/B: 11) Collectibles Of Value (A/B: 8) Electronics …" at bounding box center [223, 151] width 119 height 18
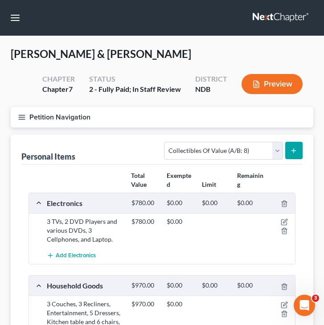
click at [288, 151] on button "submit" at bounding box center [293, 150] width 17 height 17
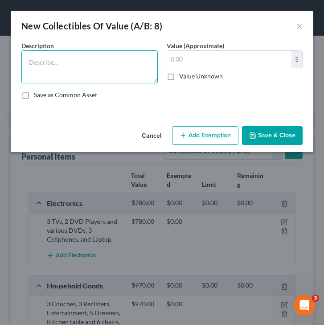
click at [127, 62] on textarea at bounding box center [89, 66] width 136 height 33
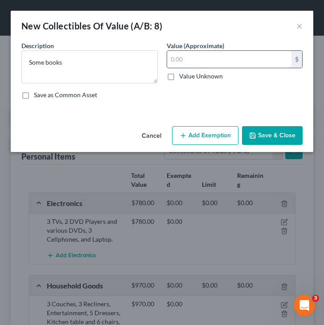
click at [241, 63] on input "text" at bounding box center [229, 59] width 125 height 17
click at [279, 136] on button "Save & Close" at bounding box center [272, 135] width 61 height 19
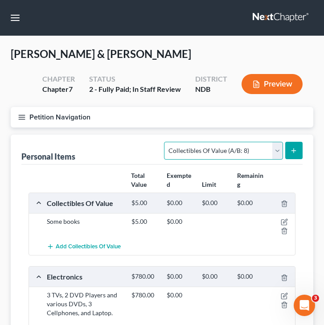
click at [200, 152] on select "Select Item Type Clothing (A/B: 11) Collectibles Of Value (A/B: 8) Electronics …" at bounding box center [223, 151] width 119 height 18
click at [166, 142] on select "Select Item Type Clothing (A/B: 11) Collectibles Of Value (A/B: 8) Electronics …" at bounding box center [223, 151] width 119 height 18
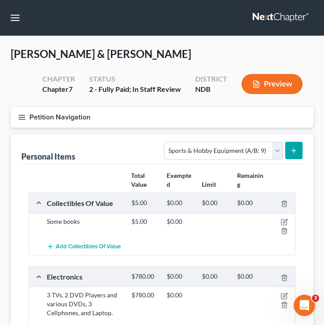
click at [295, 148] on icon "submit" at bounding box center [293, 150] width 7 height 7
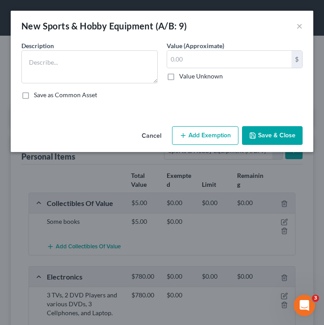
click at [49, 49] on span "Description" at bounding box center [37, 46] width 33 height 8
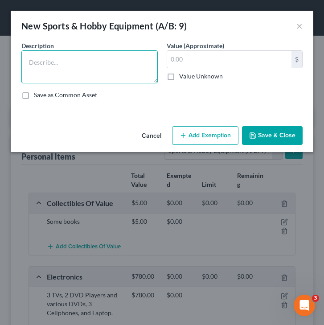
click at [49, 57] on textarea at bounding box center [89, 66] width 136 height 33
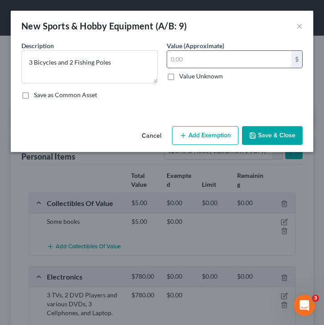
click at [198, 59] on input "text" at bounding box center [229, 59] width 125 height 17
click at [267, 131] on button "Save & Close" at bounding box center [272, 135] width 61 height 19
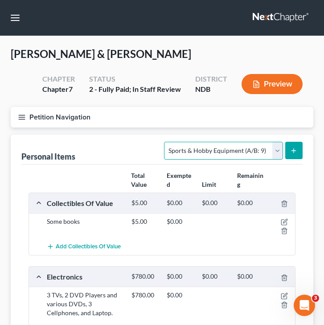
click at [204, 152] on select "Select Item Type Clothing (A/B: 11) Collectibles Of Value (A/B: 8) Electronics …" at bounding box center [223, 151] width 119 height 18
click at [166, 142] on select "Select Item Type Clothing (A/B: 11) Collectibles Of Value (A/B: 8) Electronics …" at bounding box center [223, 151] width 119 height 18
click at [213, 156] on select "Select Item Type Clothing (A/B: 11) Collectibles Of Value (A/B: 8) Electronics …" at bounding box center [223, 151] width 119 height 18
click at [166, 142] on select "Select Item Type Clothing (A/B: 11) Collectibles Of Value (A/B: 8) Electronics …" at bounding box center [223, 151] width 119 height 18
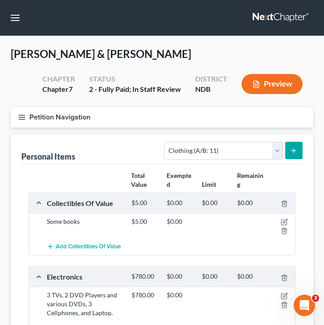
click at [294, 151] on line "submit" at bounding box center [294, 150] width 0 height 4
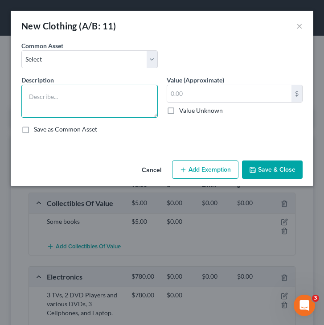
click at [66, 98] on textarea at bounding box center [89, 101] width 136 height 33
click at [122, 99] on textarea at bounding box center [89, 101] width 136 height 33
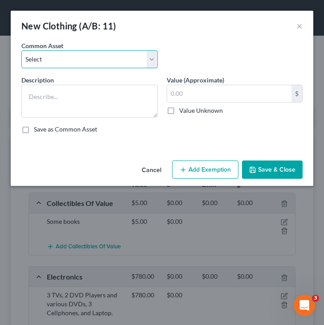
click at [77, 60] on select "Select Clothing and wearing apparel Normal amount of clothing & other wearing a…" at bounding box center [89, 59] width 136 height 18
click at [21, 50] on select "Select Clothing and wearing apparel Normal amount of clothing & other wearing a…" at bounding box center [89, 59] width 136 height 18
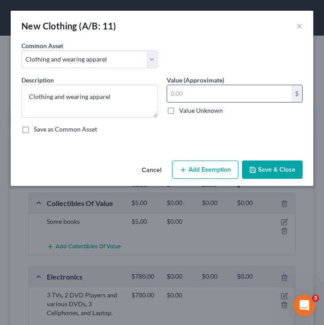
click at [206, 97] on input "text" at bounding box center [229, 93] width 125 height 17
click at [281, 165] on button "Save & Close" at bounding box center [272, 169] width 61 height 19
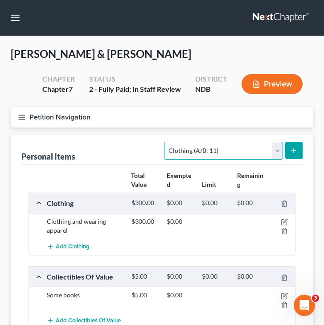
click at [275, 152] on select "Select Item Type Clothing (A/B: 11) Collectibles Of Value (A/B: 8) Electronics …" at bounding box center [223, 151] width 119 height 18
click at [286, 220] on icon "button" at bounding box center [284, 221] width 7 height 7
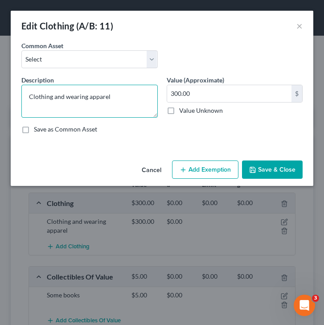
click at [115, 95] on textarea "Clothing and wearing apparel" at bounding box center [89, 101] width 136 height 33
click at [149, 100] on textarea "Clothing and wearing apparel, Costume Jewelry" at bounding box center [89, 101] width 136 height 33
click at [141, 97] on textarea "Clothing and wearing apparel, Jewelry" at bounding box center [89, 101] width 136 height 33
click at [134, 100] on textarea "Clothing and wearing apparel, Jewelry, 2 wedding rings." at bounding box center [89, 101] width 136 height 33
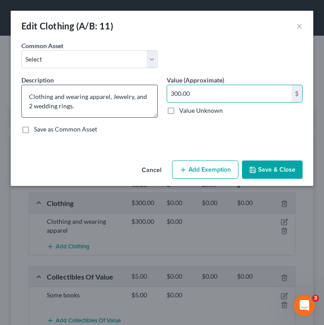
drag, startPoint x: 225, startPoint y: 93, endPoint x: 143, endPoint y: 93, distance: 82.5
click at [142, 93] on div "Description * Clothing and wearing apparel, Jewelry, and 2 wedding rings. Value…" at bounding box center [162, 108] width 290 height 66
drag, startPoint x: 205, startPoint y: 94, endPoint x: 147, endPoint y: 94, distance: 58.8
click at [147, 94] on div "Description * Clothing and wearing apparel, Jewelry, and 2 wedding rings. Value…" at bounding box center [162, 108] width 290 height 66
click at [265, 167] on button "Save & Close" at bounding box center [272, 169] width 61 height 19
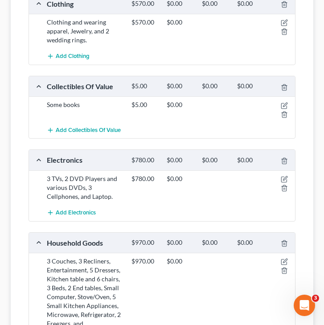
scroll to position [246, 0]
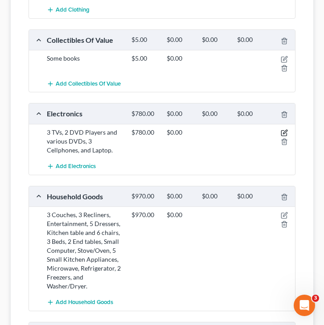
click at [285, 130] on icon "button" at bounding box center [285, 132] width 4 height 4
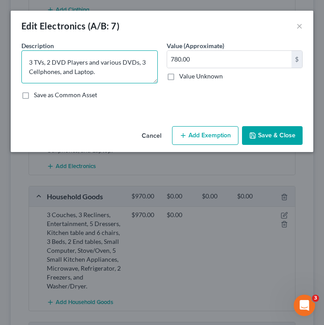
click at [73, 71] on textarea "3 TVs, 2 DVD Players and various DVDs, 3 Cellphones, and Laptop." at bounding box center [89, 66] width 136 height 33
click at [95, 70] on textarea "3 TVs, 2 DVD Players and various DVDs, 3 Cellphones, Laptop." at bounding box center [89, 66] width 136 height 33
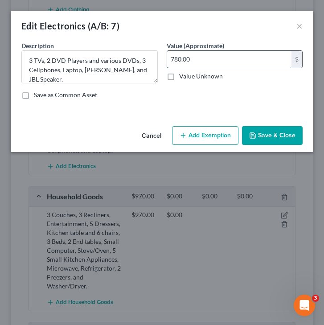
click at [201, 59] on input "780.00" at bounding box center [229, 59] width 125 height 17
click at [264, 135] on button "Save & Close" at bounding box center [272, 135] width 61 height 19
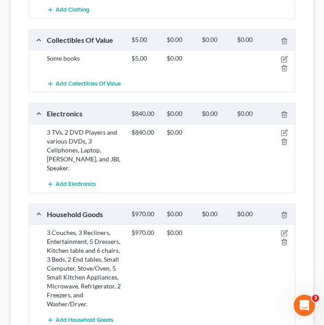
scroll to position [0, 0]
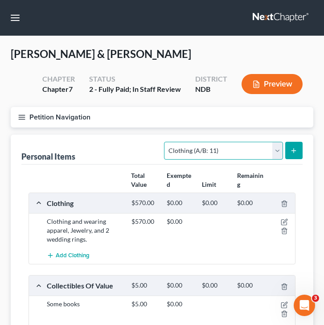
click at [252, 152] on select "Select Item Type Clothing (A/B: 11) Collectibles Of Value (A/B: 8) Electronics …" at bounding box center [223, 151] width 119 height 18
click at [166, 142] on select "Select Item Type Clothing (A/B: 11) Collectibles Of Value (A/B: 8) Electronics …" at bounding box center [223, 151] width 119 height 18
click at [292, 145] on button "submit" at bounding box center [293, 150] width 17 height 17
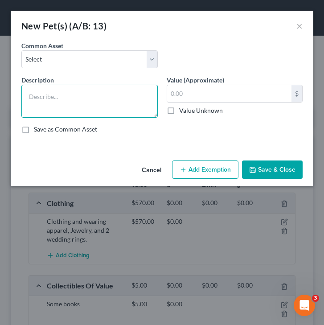
click at [89, 109] on textarea at bounding box center [89, 101] width 136 height 33
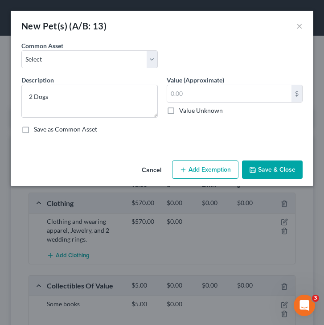
click at [189, 105] on div "$ Value Unknown" at bounding box center [235, 100] width 136 height 30
click at [185, 90] on input "text" at bounding box center [229, 93] width 125 height 17
click at [254, 164] on button "Save & Close" at bounding box center [272, 169] width 61 height 19
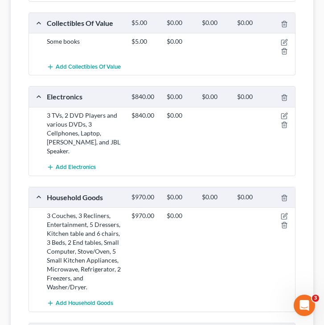
scroll to position [262, 0]
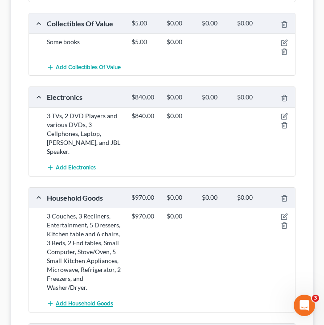
click at [68, 300] on span "Add Household Goods" at bounding box center [85, 303] width 58 height 7
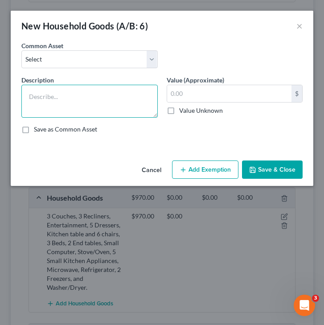
click at [86, 99] on textarea at bounding box center [89, 101] width 136 height 33
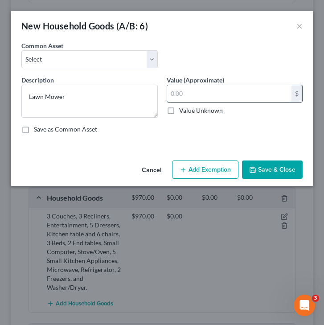
click at [180, 96] on input "text" at bounding box center [229, 93] width 125 height 17
click at [266, 173] on button "Save & Close" at bounding box center [272, 169] width 61 height 19
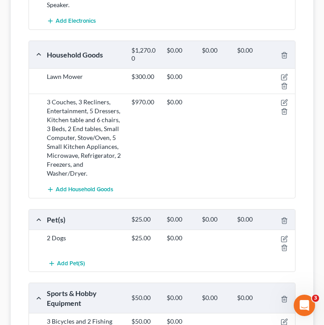
scroll to position [513, 0]
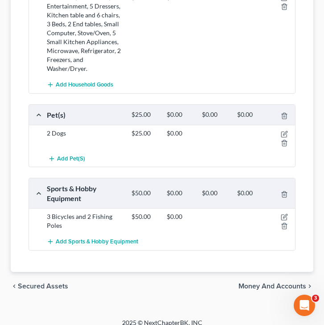
click at [258, 283] on span "Money and Accounts" at bounding box center [272, 286] width 68 height 7
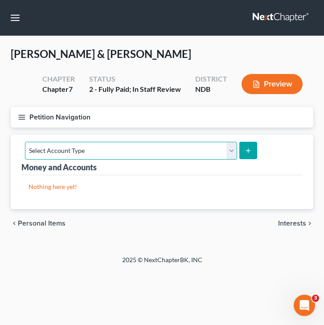
click at [229, 152] on select "Select Account Type Brokerage (A/B: 18, SOFA: 20) Cash on Hand (A/B: 16) Certif…" at bounding box center [131, 151] width 212 height 18
click at [25, 142] on select "Select Account Type Brokerage (A/B: 18, SOFA: 20) Cash on Hand (A/B: 16) Certif…" at bounding box center [131, 151] width 212 height 18
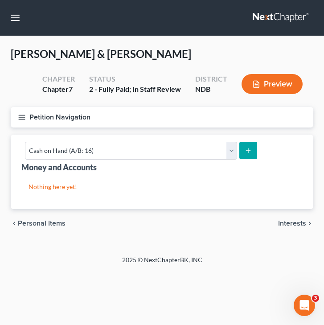
click at [251, 148] on button "submit" at bounding box center [247, 150] width 17 height 17
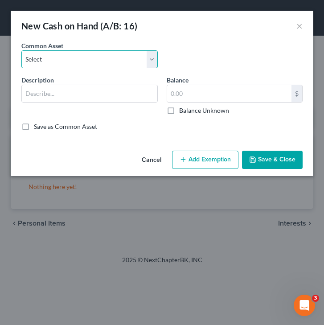
click at [63, 67] on select "Select Cash on Hand Change jar" at bounding box center [89, 59] width 136 height 18
click at [21, 50] on select "Select Cash on Hand Change jar" at bounding box center [89, 59] width 136 height 18
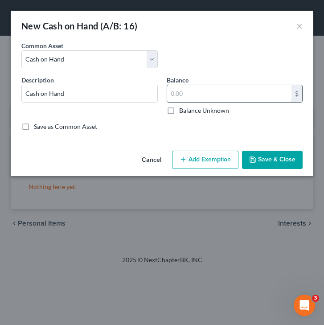
click at [196, 100] on input "text" at bounding box center [229, 93] width 125 height 17
click at [274, 155] on button "Save & Close" at bounding box center [272, 160] width 61 height 19
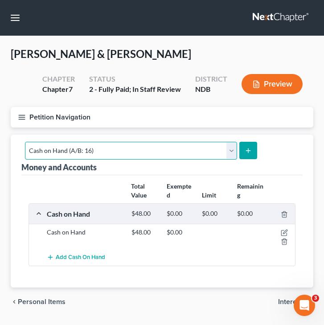
click at [218, 155] on select "Select Account Type Brokerage (A/B: 18, SOFA: 20) Cash on Hand (A/B: 16) Certif…" at bounding box center [131, 151] width 212 height 18
click at [63, 151] on select "Select Account Type Brokerage (A/B: 18, SOFA: 20) Cash on Hand (A/B: 16) Certif…" at bounding box center [131, 151] width 212 height 18
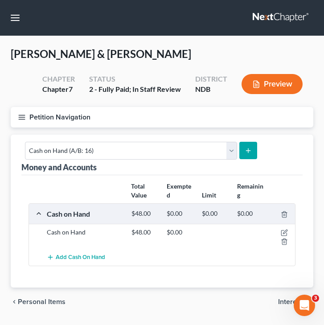
click at [19, 118] on icon "button" at bounding box center [22, 117] width 8 height 8
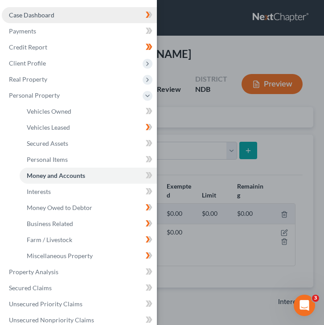
click at [43, 18] on span "Case Dashboard" at bounding box center [31, 15] width 45 height 8
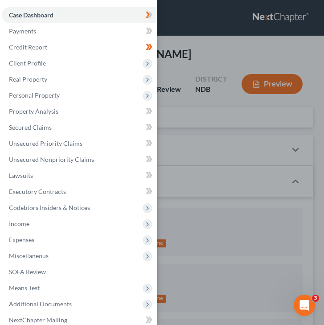
click at [216, 148] on div "Case Dashboard Payments Invoices Payments Payments Credit Report Client Profile" at bounding box center [162, 162] width 324 height 325
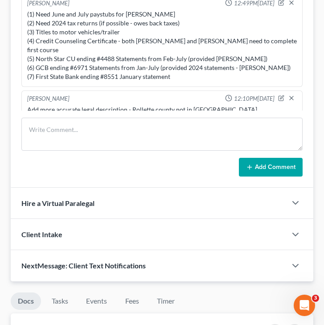
scroll to position [791, 0]
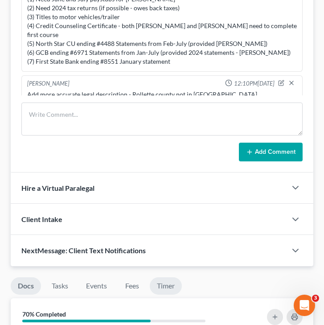
click at [164, 288] on link "Timer" at bounding box center [166, 285] width 32 height 17
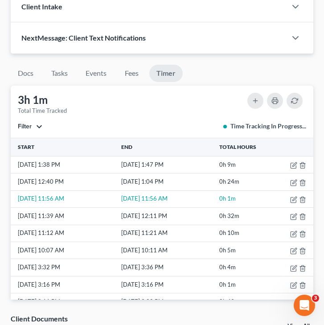
scroll to position [1000, 0]
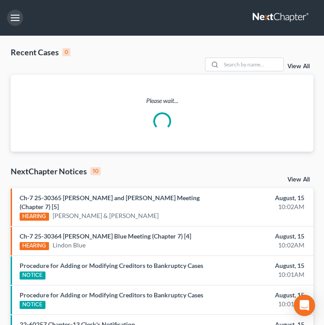
click at [10, 22] on button "button" at bounding box center [15, 18] width 16 height 16
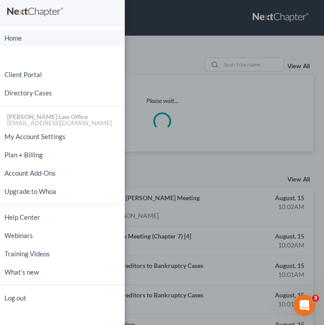
click at [20, 45] on link "Home" at bounding box center [62, 38] width 125 height 16
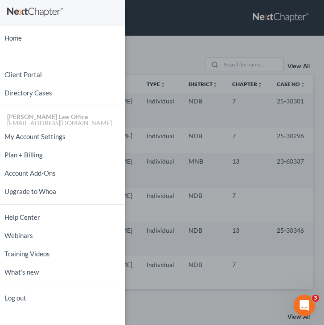
click at [199, 58] on div "Home New Case Client Portal Directory Cases [PERSON_NAME] Law Office [EMAIL_ADD…" at bounding box center [162, 162] width 324 height 325
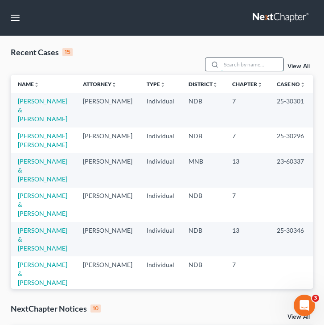
click at [234, 65] on input "search" at bounding box center [252, 64] width 62 height 13
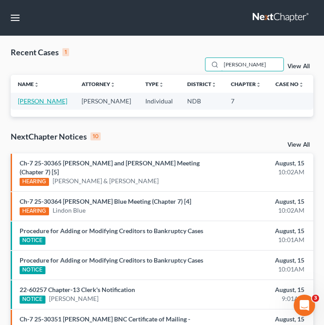
type input "[PERSON_NAME]"
click at [30, 103] on link "[PERSON_NAME]" at bounding box center [42, 101] width 49 height 8
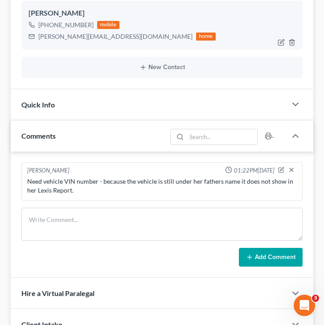
scroll to position [84, 0]
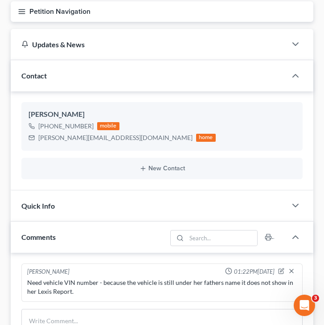
click at [26, 16] on button "Petition Navigation" at bounding box center [162, 11] width 303 height 21
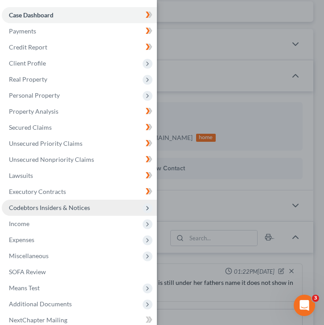
scroll to position [42, 0]
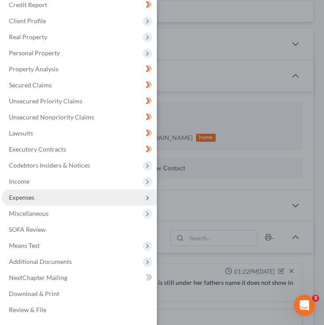
click at [77, 191] on span "Expenses" at bounding box center [79, 197] width 155 height 16
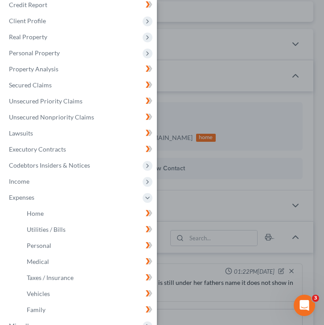
click at [192, 193] on div "Case Dashboard Payments Invoices Payments Payments Credit Report Client Profile" at bounding box center [162, 162] width 324 height 325
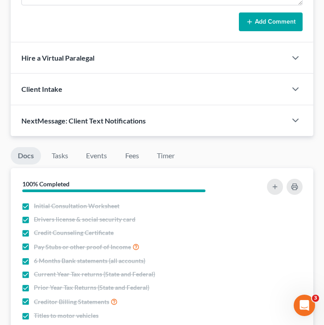
scroll to position [422, 0]
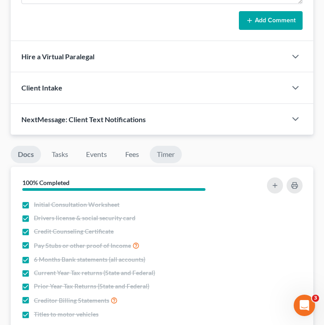
click at [166, 154] on link "Timer" at bounding box center [166, 154] width 32 height 17
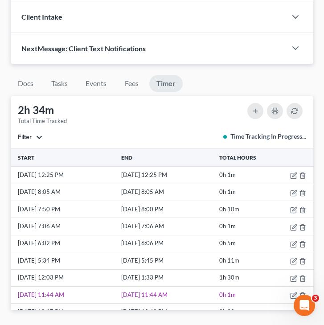
scroll to position [0, 0]
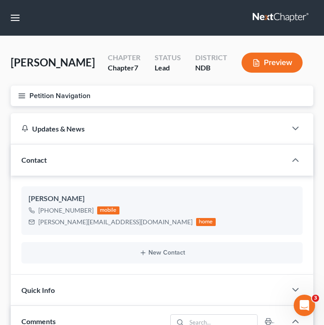
click at [20, 99] on icon "button" at bounding box center [22, 96] width 8 height 8
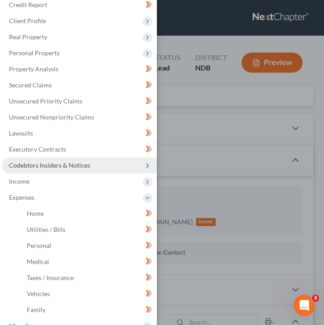
click at [70, 168] on span "Codebtors Insiders & Notices" at bounding box center [49, 165] width 81 height 8
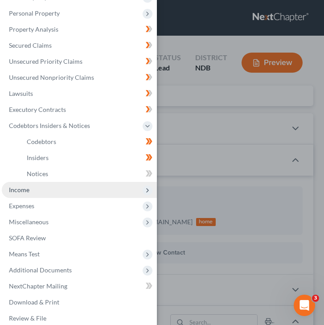
scroll to position [90, 0]
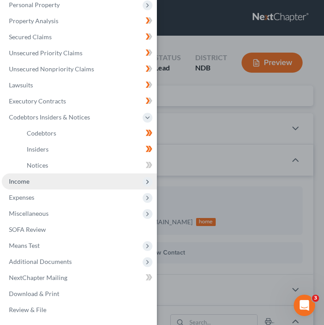
click at [40, 185] on span "Income" at bounding box center [79, 181] width 155 height 16
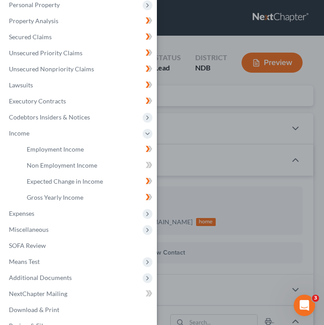
click at [212, 169] on div "Case Dashboard Payments Invoices Payments Payments Credit Report Client Profile" at bounding box center [162, 162] width 324 height 325
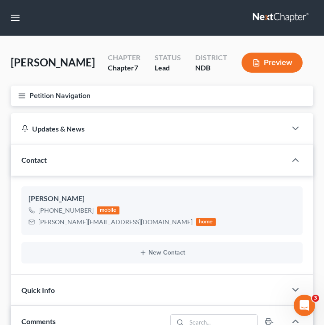
click at [25, 92] on icon "button" at bounding box center [22, 96] width 8 height 8
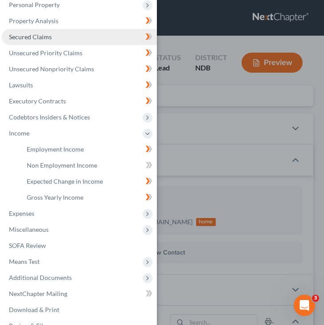
click at [51, 37] on link "Secured Claims" at bounding box center [79, 37] width 155 height 16
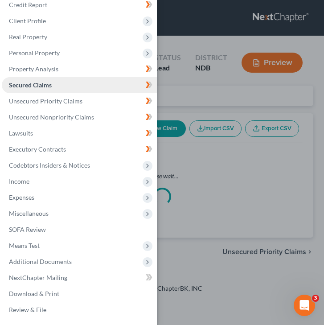
scroll to position [42, 0]
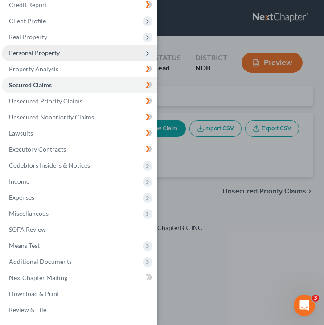
click at [47, 56] on span "Personal Property" at bounding box center [34, 53] width 51 height 8
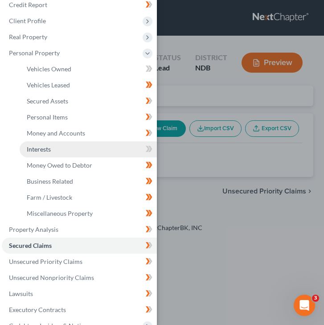
click at [74, 149] on link "Interests" at bounding box center [88, 149] width 137 height 16
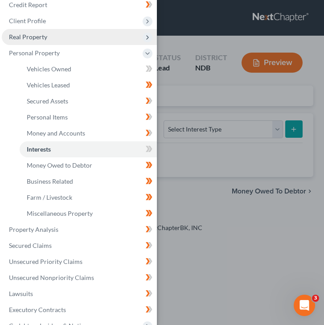
click at [73, 34] on span "Real Property" at bounding box center [79, 37] width 155 height 16
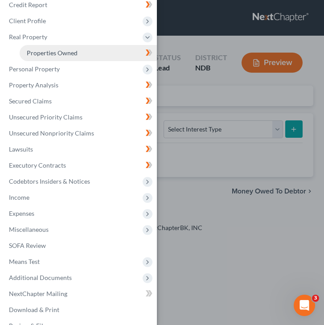
click at [73, 53] on span "Properties Owned" at bounding box center [52, 53] width 51 height 8
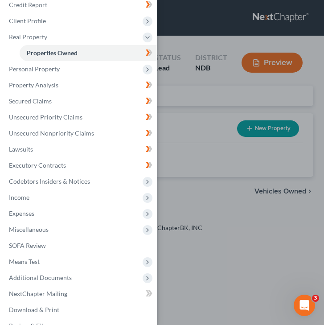
click at [206, 147] on div "Case Dashboard Payments Invoices Payments Payments Credit Report Client Profile" at bounding box center [162, 162] width 324 height 325
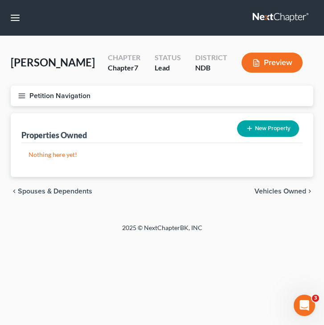
click at [19, 92] on icon "button" at bounding box center [22, 96] width 8 height 8
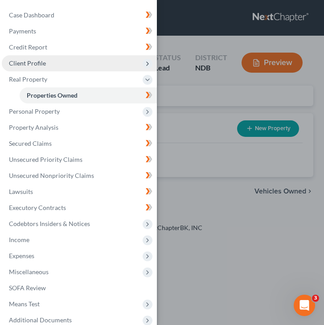
click at [38, 59] on span "Client Profile" at bounding box center [27, 63] width 37 height 8
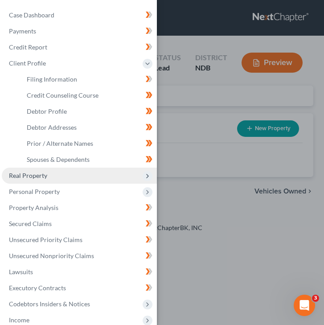
click at [48, 174] on span "Real Property" at bounding box center [79, 176] width 155 height 16
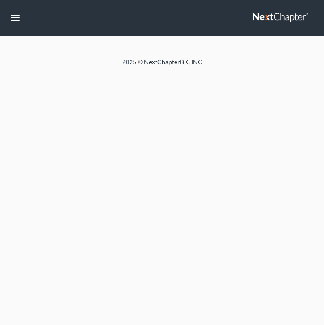
select select "0"
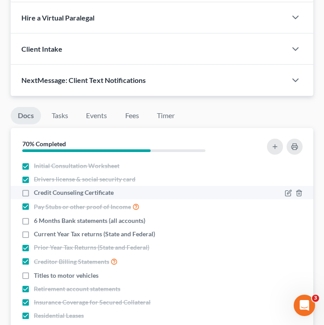
scroll to position [961, 0]
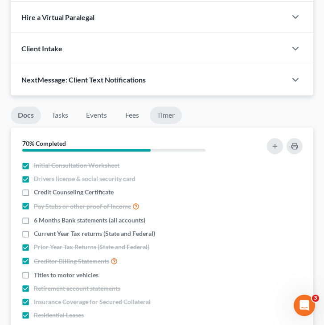
click at [167, 111] on link "Timer" at bounding box center [166, 115] width 32 height 17
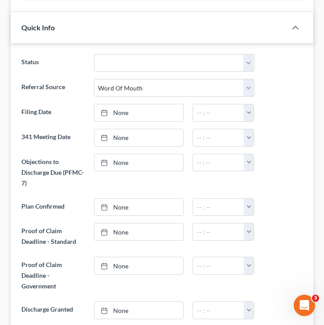
scroll to position [0, 0]
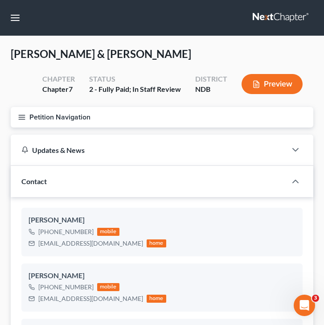
click at [27, 115] on button "Petition Navigation" at bounding box center [162, 117] width 303 height 21
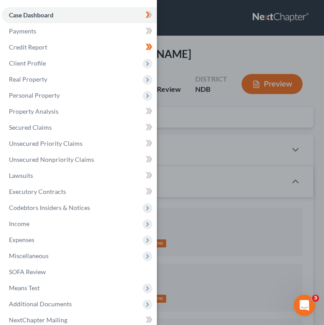
click at [280, 37] on div "Case Dashboard Payments Invoices Payments Payments Credit Report Client Profile" at bounding box center [162, 162] width 324 height 325
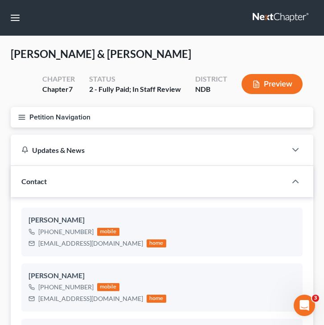
click at [22, 114] on icon "button" at bounding box center [22, 117] width 8 height 8
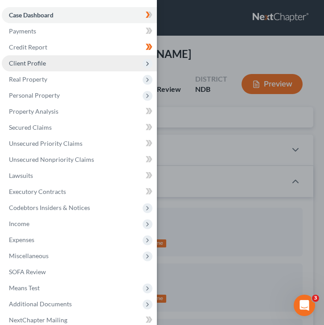
click at [84, 66] on span "Client Profile" at bounding box center [79, 63] width 155 height 16
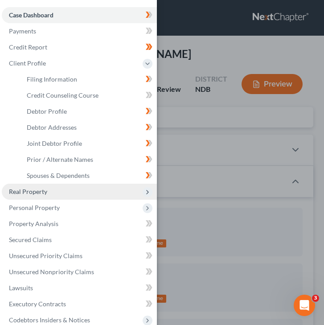
click at [82, 193] on span "Real Property" at bounding box center [79, 192] width 155 height 16
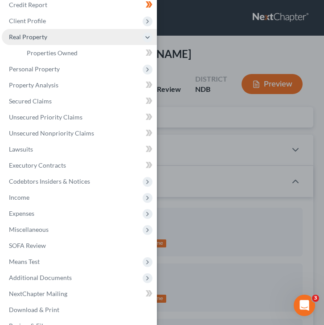
scroll to position [41, 0]
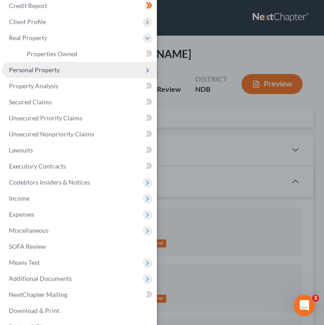
click at [82, 73] on span "Personal Property" at bounding box center [79, 70] width 155 height 16
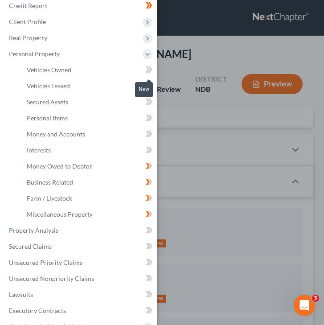
click at [143, 71] on span at bounding box center [149, 70] width 16 height 13
click at [147, 100] on icon at bounding box center [149, 101] width 7 height 11
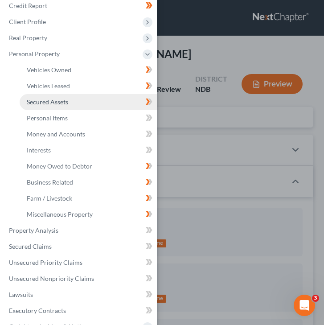
click at [74, 104] on link "Secured Assets" at bounding box center [88, 102] width 137 height 16
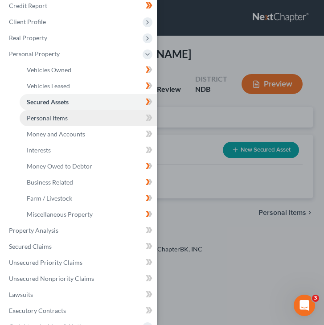
click at [95, 121] on link "Personal Items" at bounding box center [88, 118] width 137 height 16
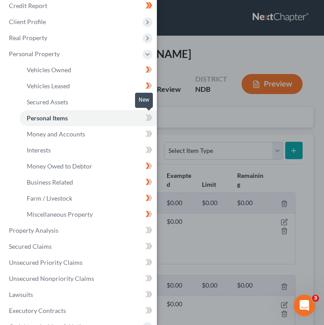
click at [147, 116] on icon at bounding box center [148, 118] width 4 height 6
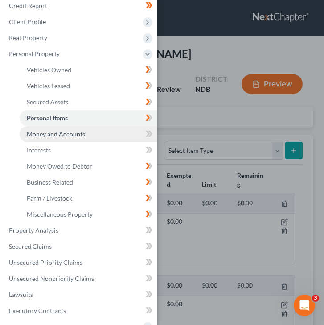
click at [124, 133] on link "Money and Accounts" at bounding box center [88, 134] width 137 height 16
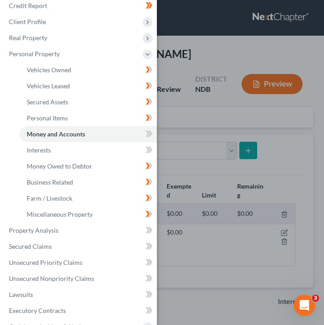
click at [170, 131] on div "Case Dashboard Payments Invoices Payments Payments Credit Report Client Profile" at bounding box center [162, 162] width 324 height 325
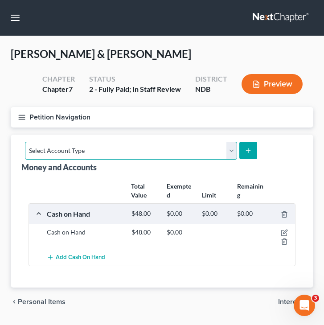
click at [209, 152] on select "Select Account Type Brokerage (A/B: 18, SOFA: 20) Cash on Hand (A/B: 16) Certif…" at bounding box center [131, 151] width 212 height 18
click at [74, 142] on select "Select Account Type Brokerage (A/B: 18, SOFA: 20) Cash on Hand (A/B: 16) Certif…" at bounding box center [131, 151] width 212 height 18
select select "checking"
click at [25, 142] on select "Select Account Type Brokerage (A/B: 18, SOFA: 20) Cash on Hand (A/B: 16) Certif…" at bounding box center [131, 151] width 212 height 18
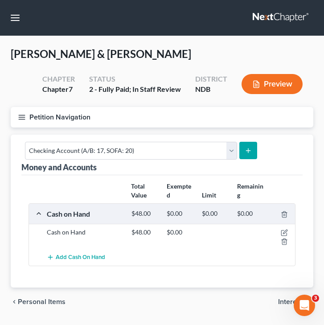
click at [243, 145] on button "submit" at bounding box center [247, 150] width 17 height 17
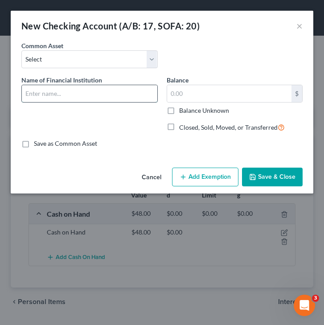
click at [80, 99] on input "text" at bounding box center [90, 93] width 136 height 17
type input "C"
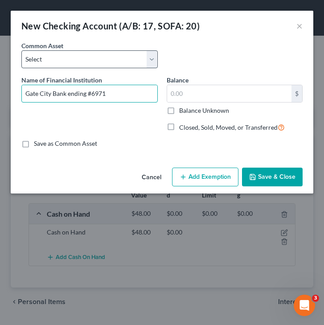
type input "Gate City Bank ending #6971"
click at [86, 59] on select "Select First Community Credit Union Alerus Financial 1st Liberty Credit Union U…" at bounding box center [89, 59] width 136 height 18
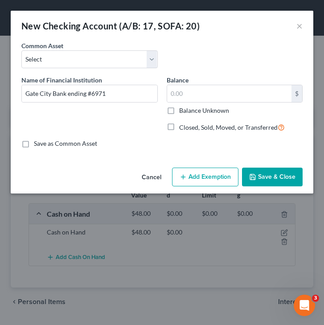
click at [275, 174] on button "Save & Close" at bounding box center [272, 177] width 61 height 19
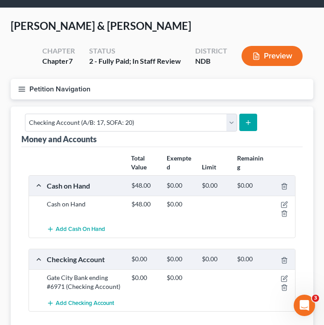
scroll to position [29, 0]
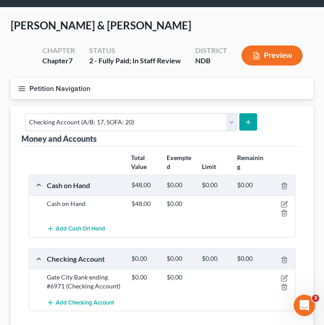
click at [245, 128] on button "submit" at bounding box center [247, 121] width 17 height 17
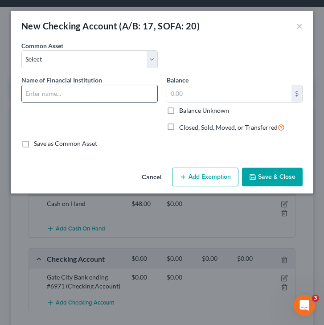
click at [66, 97] on input "text" at bounding box center [90, 93] width 136 height 17
type input "North Star Community Credit Union ending #4458"
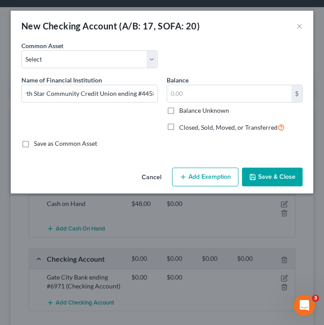
scroll to position [0, 0]
click at [264, 179] on button "Save & Close" at bounding box center [272, 177] width 61 height 19
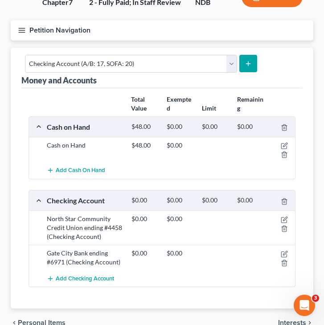
scroll to position [86, 0]
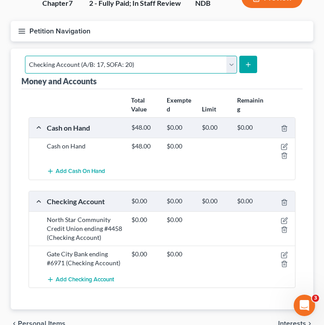
click at [222, 63] on select "Select Account Type Brokerage (A/B: 18, SOFA: 20) Cash on Hand (A/B: 16) Certif…" at bounding box center [131, 65] width 212 height 18
select select "savings"
click at [25, 56] on select "Select Account Type Brokerage (A/B: 18, SOFA: 20) Cash on Hand (A/B: 16) Certif…" at bounding box center [131, 65] width 212 height 18
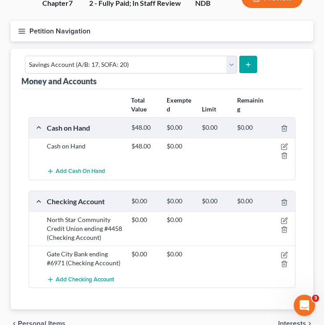
click at [246, 65] on line "submit" at bounding box center [248, 65] width 4 height 0
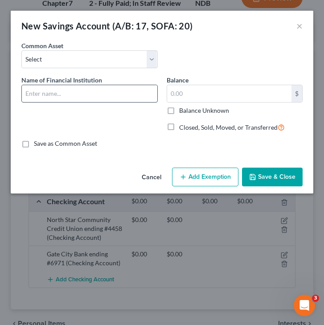
click at [84, 94] on input "text" at bounding box center [90, 93] width 136 height 17
type input "G"
type input "Gate City Bank ending #6963"
click at [263, 177] on button "Save & Close" at bounding box center [272, 177] width 61 height 19
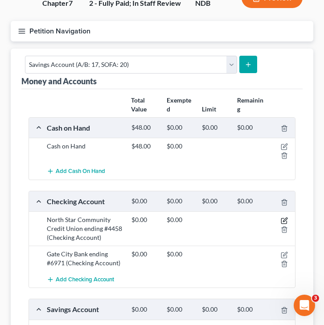
click at [284, 219] on icon "button" at bounding box center [284, 220] width 7 height 7
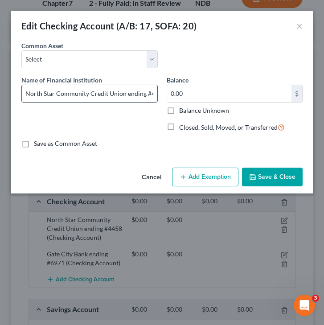
click at [153, 92] on input "North Star Community Credit Union ending #4458" at bounding box center [90, 93] width 136 height 17
type input "North Star Community Credit Union ending #4458; Rhea"
click at [280, 177] on button "Save & Close" at bounding box center [272, 177] width 61 height 19
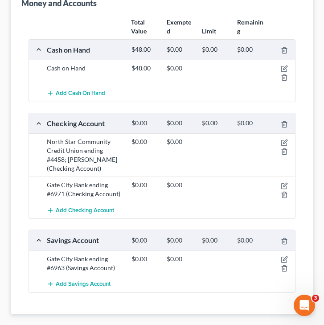
scroll to position [165, 0]
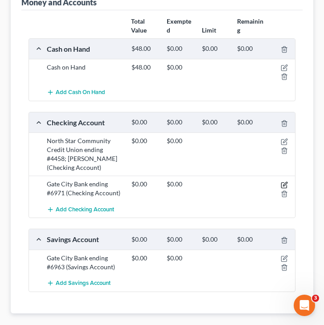
click at [282, 184] on icon "button" at bounding box center [284, 184] width 7 height 7
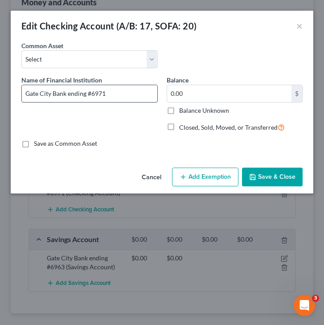
click at [111, 93] on input "Gate City Bank ending #6971" at bounding box center [90, 93] width 136 height 17
type input "Gate City Bank ending #6971; Rhea"
click at [271, 177] on button "Save & Close" at bounding box center [272, 177] width 61 height 19
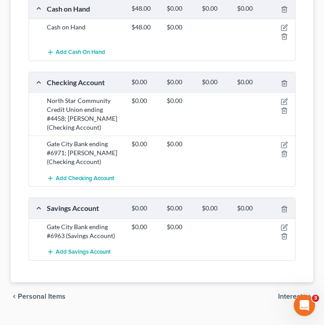
scroll to position [213, 0]
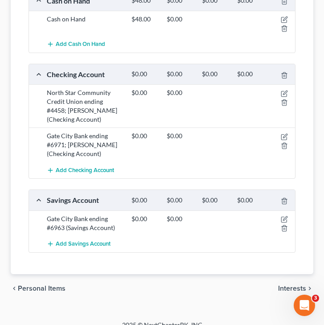
click at [284, 215] on div at bounding box center [282, 223] width 28 height 18
click at [284, 217] on icon "button" at bounding box center [283, 219] width 5 height 5
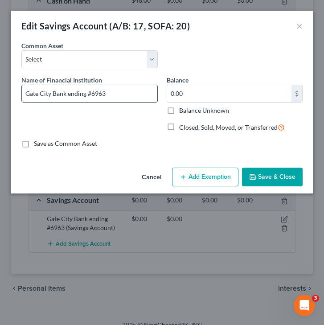
click at [114, 95] on input "Gate City Bank ending #6963" at bounding box center [90, 93] width 136 height 17
type input "Gate City Bank ending #6963; Rhea"
click at [271, 173] on button "Save & Close" at bounding box center [272, 177] width 61 height 19
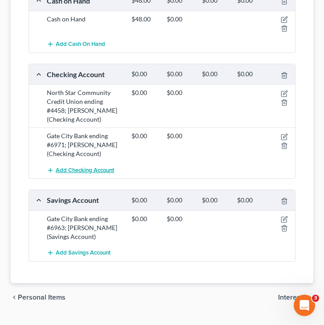
click at [88, 167] on span "Add Checking Account" at bounding box center [85, 170] width 58 height 7
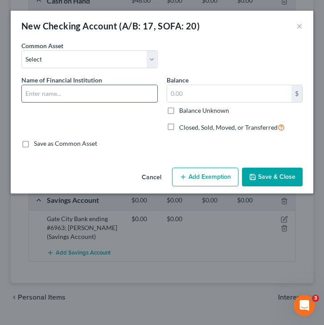
click at [58, 93] on input "text" at bounding box center [90, 93] width 136 height 17
type input "Dacotah Bank ending #0029; Fred"
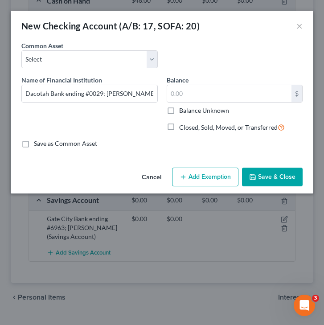
click at [270, 169] on button "Save & Close" at bounding box center [272, 177] width 61 height 19
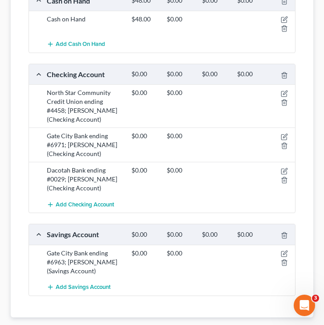
scroll to position [267, 0]
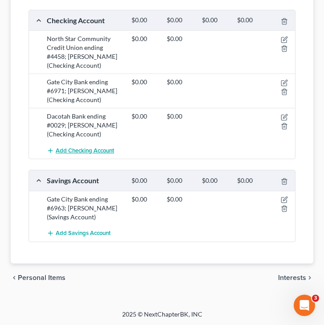
click at [58, 149] on span "Add Checking Account" at bounding box center [85, 150] width 58 height 7
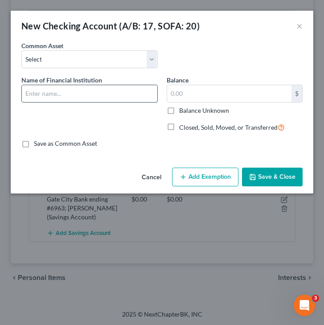
click at [72, 95] on input "text" at bounding box center [90, 93] width 136 height 17
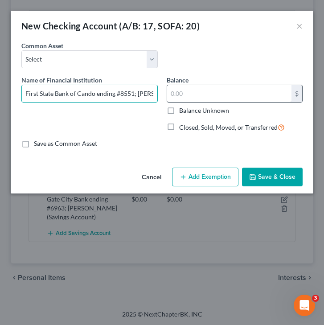
type input "First State Bank of Cando ending #8551; Fred"
click at [233, 98] on input "text" at bounding box center [229, 93] width 125 height 17
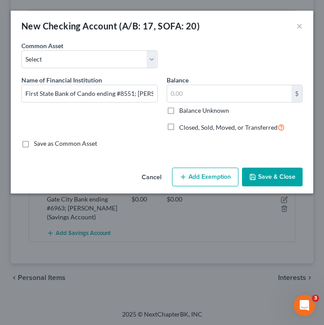
click at [270, 174] on button "Save & Close" at bounding box center [272, 177] width 61 height 19
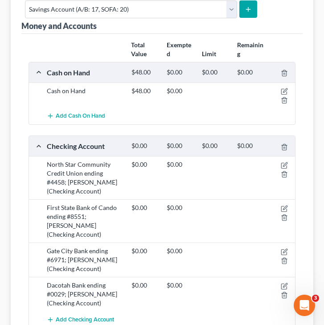
scroll to position [135, 0]
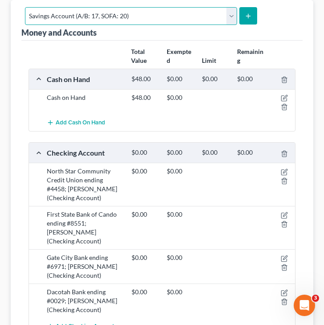
click at [227, 12] on select "Select Account Type Brokerage (A/B: 18, SOFA: 20) Cash on Hand (A/B: 16) Certif…" at bounding box center [131, 16] width 212 height 18
select select "money_market"
click at [25, 7] on select "Select Account Type Brokerage (A/B: 18, SOFA: 20) Cash on Hand (A/B: 16) Certif…" at bounding box center [131, 16] width 212 height 18
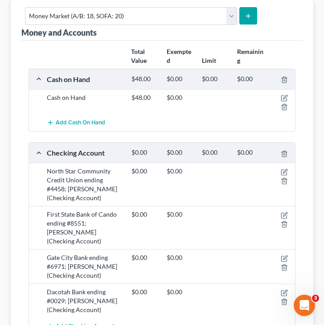
click at [251, 21] on button "submit" at bounding box center [247, 15] width 17 height 17
click at [247, 19] on button "submit" at bounding box center [247, 15] width 17 height 17
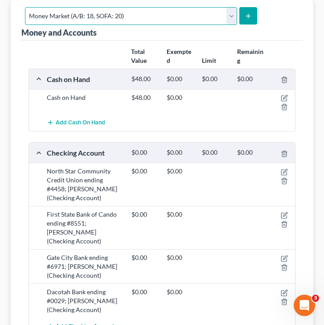
click at [234, 13] on select "Select Account Type Brokerage (A/B: 18, SOFA: 20) Cash on Hand (A/B: 16) Certif…" at bounding box center [131, 16] width 212 height 18
click at [25, 7] on select "Select Account Type Brokerage (A/B: 18, SOFA: 20) Cash on Hand (A/B: 16) Certif…" at bounding box center [131, 16] width 212 height 18
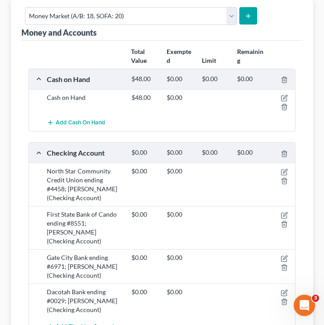
click at [247, 14] on icon "submit" at bounding box center [248, 15] width 7 height 7
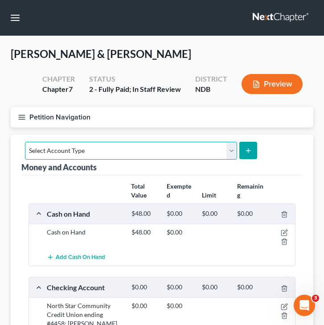
click at [208, 145] on select "Select Account Type Brokerage (A/B: 18, SOFA: 20) Cash on Hand (A/B: 16) Certif…" at bounding box center [131, 151] width 212 height 18
select select "money_market"
click at [25, 142] on select "Select Account Type Brokerage (A/B: 18, SOFA: 20) Cash on Hand (A/B: 16) Certif…" at bounding box center [131, 151] width 212 height 18
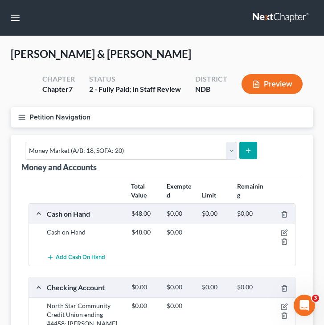
click at [250, 155] on button "submit" at bounding box center [247, 150] width 17 height 17
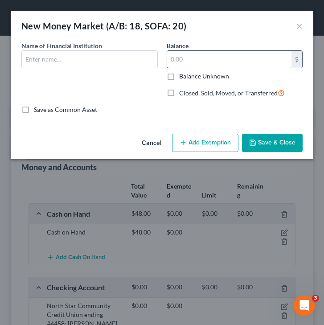
click at [205, 60] on input "text" at bounding box center [229, 59] width 125 height 17
click at [107, 63] on input "text" at bounding box center [90, 59] width 136 height 17
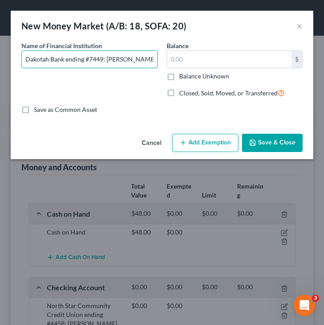
type input "Dakotah Bank ending #7449; [PERSON_NAME]"
click at [285, 147] on button "Save & Close" at bounding box center [272, 143] width 61 height 19
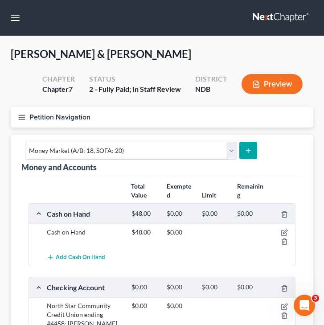
click at [22, 117] on line "button" at bounding box center [22, 117] width 6 height 0
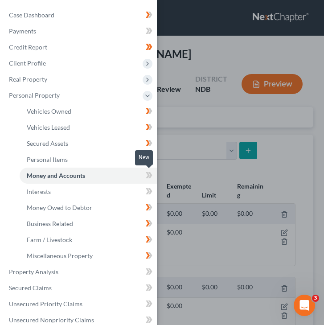
click at [146, 178] on icon at bounding box center [148, 175] width 4 height 6
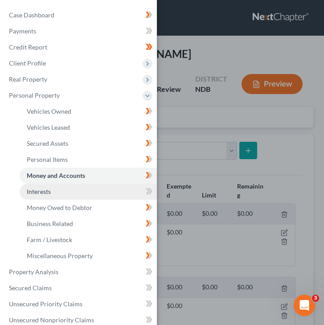
click at [97, 196] on link "Interests" at bounding box center [88, 192] width 137 height 16
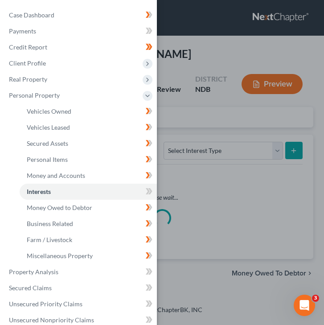
click at [212, 115] on div "Case Dashboard Payments Invoices Payments Payments Credit Report Client Profile" at bounding box center [162, 162] width 324 height 325
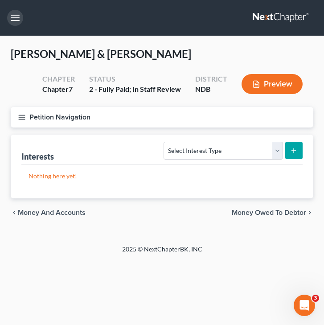
click at [14, 25] on button "button" at bounding box center [15, 18] width 16 height 16
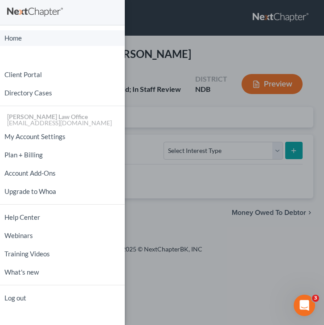
click at [40, 43] on link "Home" at bounding box center [62, 38] width 125 height 16
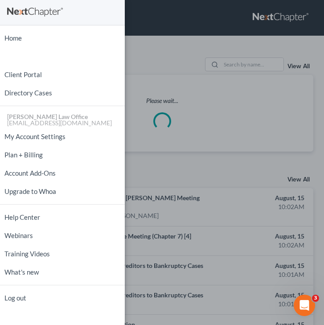
click at [191, 42] on div "Home New Case Client Portal Directory Cases [PERSON_NAME] Law Office [EMAIL_ADD…" at bounding box center [162, 162] width 324 height 325
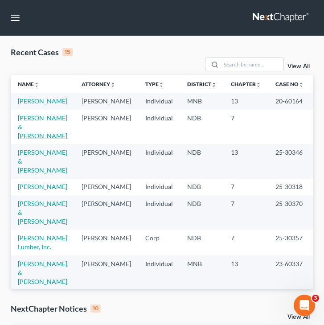
click at [28, 134] on link "[PERSON_NAME] & [PERSON_NAME]" at bounding box center [42, 126] width 49 height 25
select select "0"
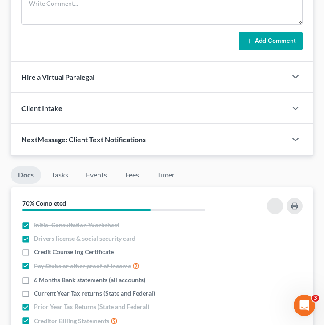
scroll to position [903, 0]
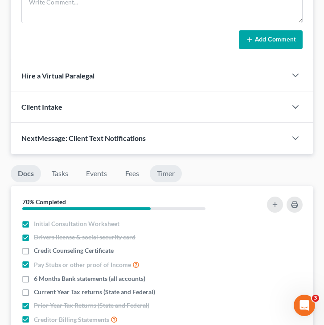
click at [168, 173] on link "Timer" at bounding box center [166, 173] width 32 height 17
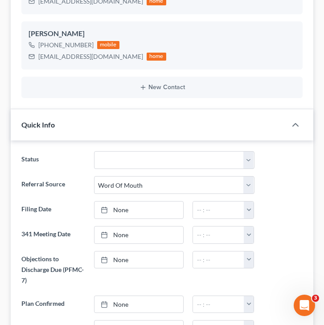
scroll to position [0, 0]
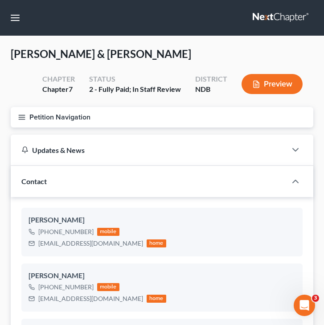
click at [22, 114] on icon "button" at bounding box center [22, 117] width 8 height 8
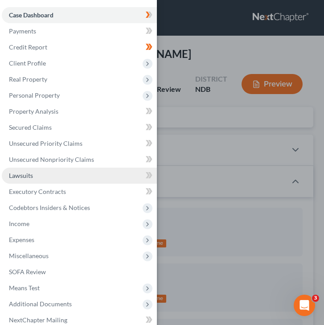
click at [82, 175] on link "Lawsuits" at bounding box center [79, 176] width 155 height 16
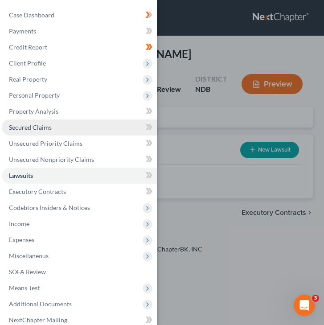
click at [131, 123] on link "Secured Claims" at bounding box center [79, 127] width 155 height 16
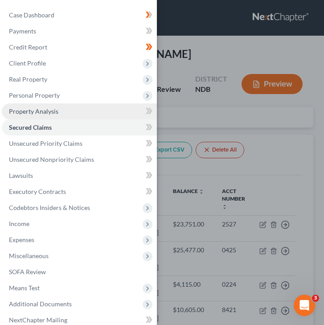
click at [117, 114] on link "Property Analysis" at bounding box center [79, 111] width 155 height 16
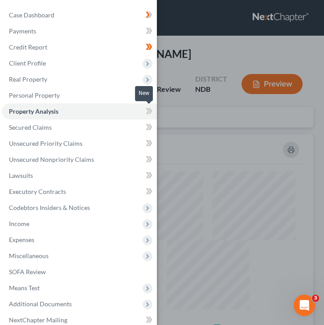
scroll to position [219, 303]
click at [148, 110] on icon at bounding box center [149, 111] width 7 height 11
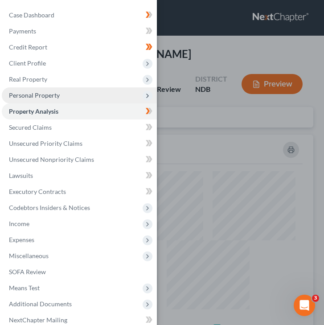
click at [124, 101] on span "Personal Property" at bounding box center [79, 95] width 155 height 16
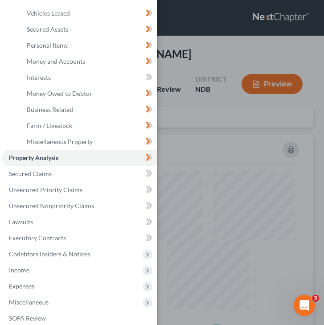
scroll to position [142, 0]
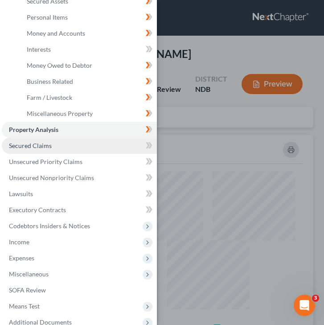
click at [119, 151] on link "Secured Claims" at bounding box center [79, 146] width 155 height 16
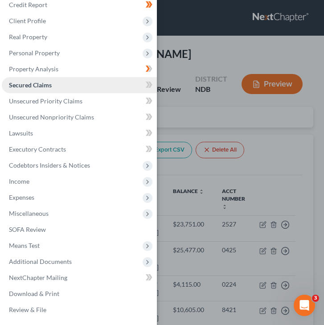
scroll to position [42, 0]
click at [147, 86] on icon at bounding box center [148, 85] width 4 height 6
click at [230, 106] on div "Case Dashboard Payments Invoices Payments Payments Credit Report Client Profile" at bounding box center [162, 162] width 324 height 325
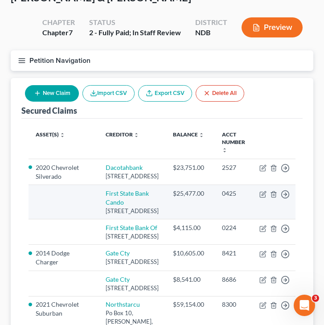
scroll to position [0, 0]
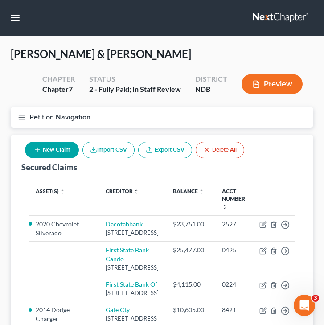
click at [20, 118] on icon "button" at bounding box center [22, 117] width 8 height 8
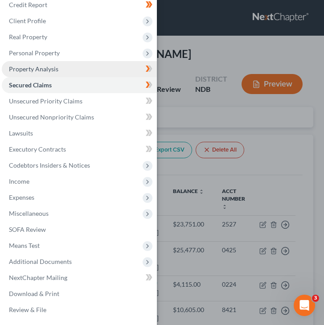
click at [41, 74] on link "Property Analysis" at bounding box center [79, 69] width 155 height 16
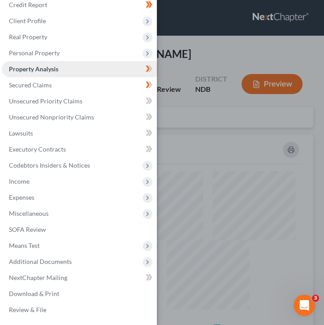
scroll to position [219, 303]
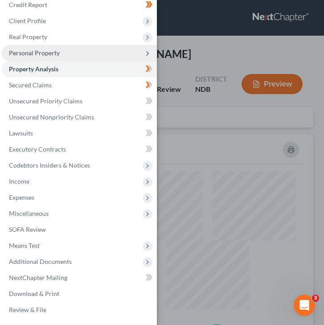
click at [48, 54] on span "Personal Property" at bounding box center [34, 53] width 51 height 8
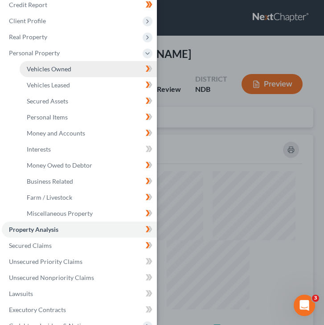
click at [62, 75] on link "Vehicles Owned" at bounding box center [88, 69] width 137 height 16
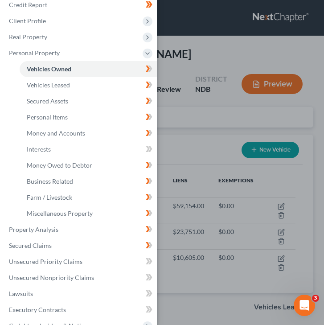
click at [183, 116] on div "Case Dashboard Payments Invoices Payments Payments Credit Report Client Profile" at bounding box center [162, 162] width 324 height 325
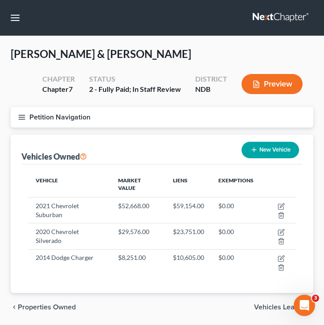
scroll to position [30, 0]
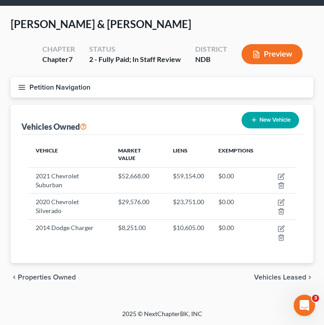
click at [267, 112] on button "New Vehicle" at bounding box center [271, 120] width 58 height 16
select select "0"
select select "2"
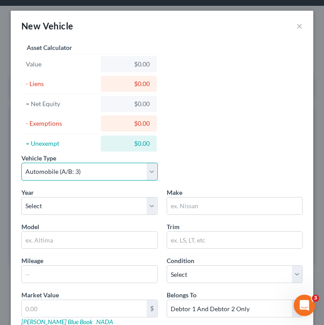
click at [93, 168] on select "Select Automobile (A/B: 3) Truck (A/B: 3) Trailer (A/B: 4) Watercraft (A/B: 4) …" at bounding box center [89, 172] width 136 height 18
select select "2"
click at [21, 163] on select "Select Automobile (A/B: 3) Truck (A/B: 3) Trailer (A/B: 4) Watercraft (A/B: 4) …" at bounding box center [89, 172] width 136 height 18
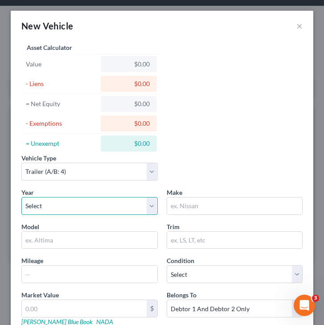
click at [63, 207] on select "Select 2026 2025 2024 2023 2022 2021 2020 2019 2018 2017 2016 2015 2014 2013 20…" at bounding box center [89, 206] width 136 height 18
select select "3"
click at [21, 197] on select "Select 2026 2025 2024 2023 2022 2021 2020 2019 2018 2017 2016 2015 2014 2013 20…" at bounding box center [89, 206] width 136 height 18
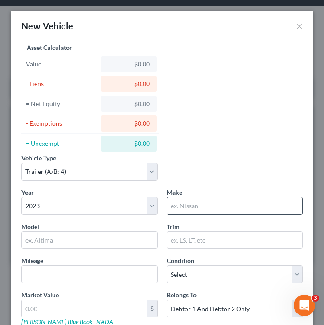
click at [178, 209] on input "text" at bounding box center [235, 205] width 136 height 17
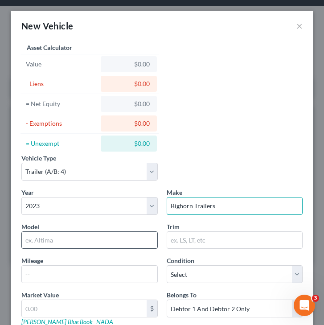
type input "Bighorn Trailers"
click at [70, 239] on input "text" at bounding box center [90, 240] width 136 height 17
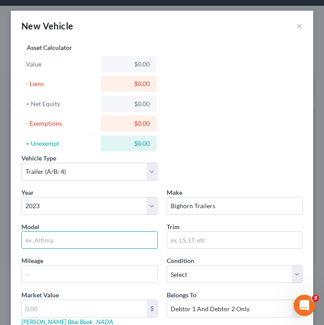
type input "z"
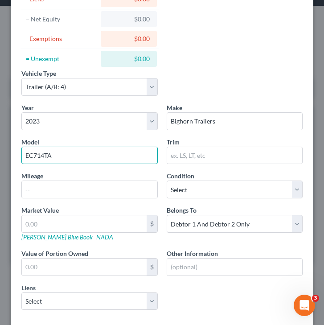
scroll to position [133, 0]
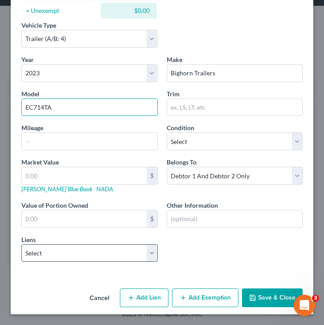
type input "EC714TA"
click at [63, 254] on select "Select First State Bank Cando - $25,477.00 Gate Cty - $8,541.00 First State Ban…" at bounding box center [89, 253] width 136 height 18
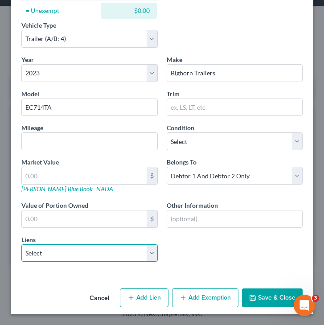
click at [78, 249] on select "Select First State Bank Cando - $25,477.00 Gate Cty - $8,541.00 First State Ban…" at bounding box center [89, 253] width 136 height 18
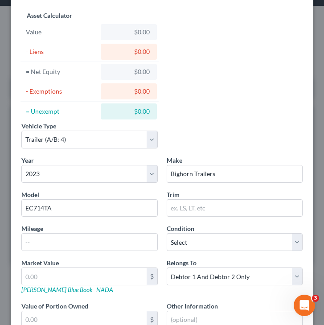
scroll to position [0, 0]
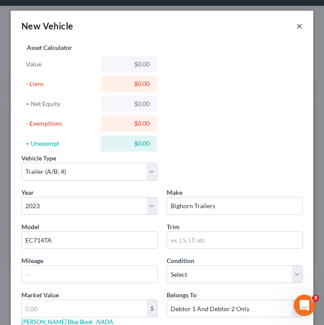
click at [300, 26] on button "×" at bounding box center [299, 26] width 6 height 11
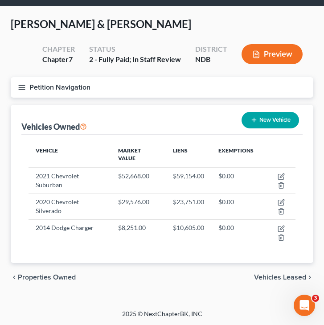
click at [16, 86] on button "Petition Navigation" at bounding box center [162, 87] width 303 height 21
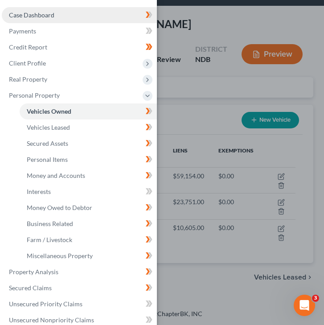
click at [104, 12] on link "Case Dashboard" at bounding box center [79, 15] width 155 height 16
select select "0"
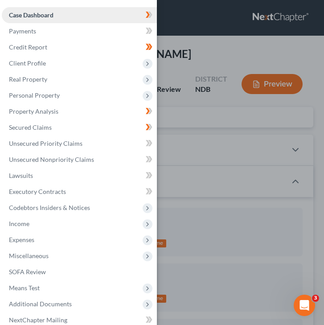
scroll to position [5, 0]
click at [214, 193] on div "Case Dashboard Payments Invoices Payments Payments Credit Report Client Profile" at bounding box center [162, 162] width 324 height 325
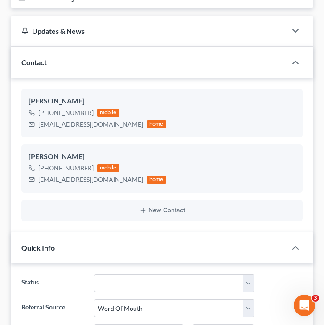
scroll to position [0, 0]
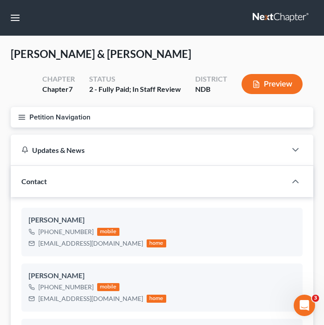
click at [20, 116] on icon "button" at bounding box center [22, 117] width 8 height 8
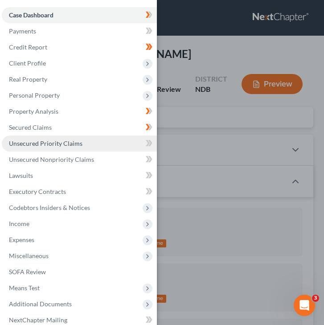
click at [57, 144] on span "Unsecured Priority Claims" at bounding box center [46, 144] width 74 height 8
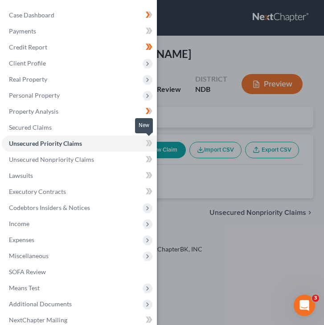
click at [152, 142] on icon at bounding box center [150, 143] width 4 height 6
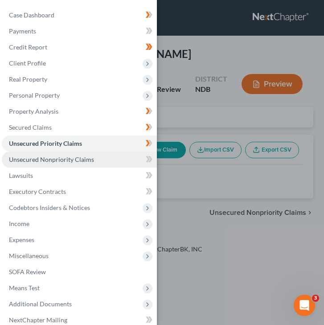
click at [131, 154] on link "Unsecured Nonpriority Claims" at bounding box center [79, 160] width 155 height 16
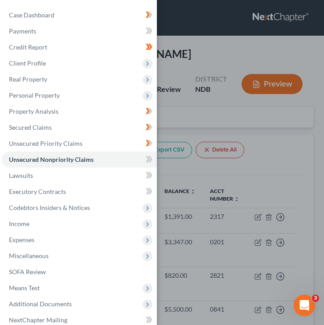
click at [209, 123] on div "Case Dashboard Payments Invoices Payments Payments Credit Report Client Profile" at bounding box center [162, 162] width 324 height 325
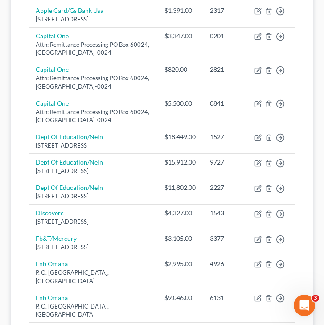
scroll to position [207, 0]
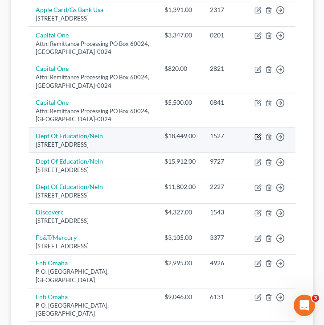
click at [258, 134] on icon "button" at bounding box center [258, 136] width 7 height 7
select select "30"
select select "17"
select select "0"
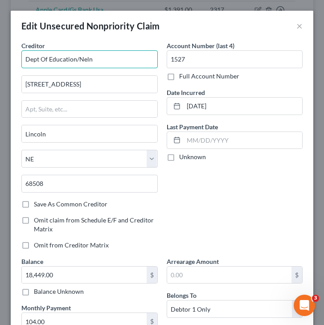
click at [115, 59] on input "Dept Of Education/Neln" at bounding box center [89, 59] width 136 height 18
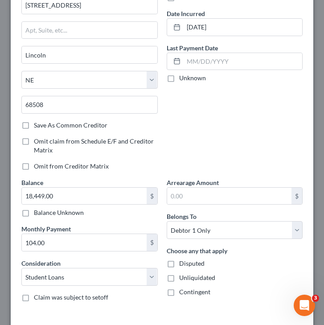
scroll to position [144, 0]
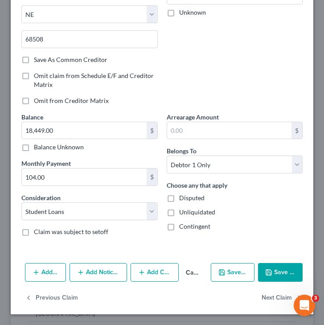
type input "Dept Of Education/Nelnet"
click at [273, 277] on button "Save & Close" at bounding box center [280, 272] width 45 height 19
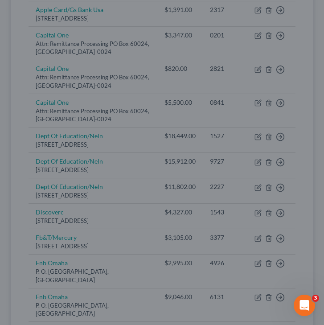
type input "0"
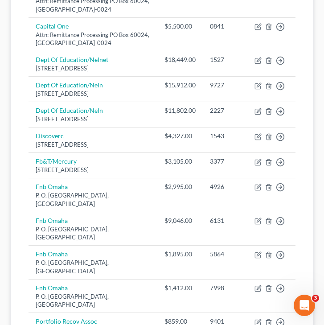
scroll to position [273, 0]
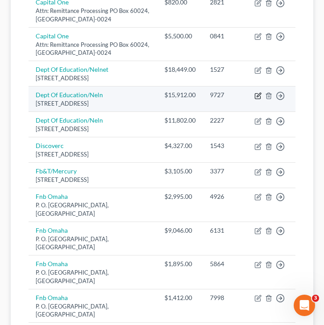
click at [257, 96] on icon "button" at bounding box center [259, 95] width 4 height 4
select select "30"
select select "17"
select select "0"
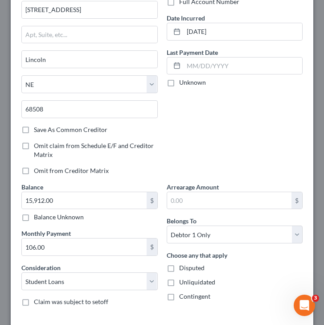
scroll to position [0, 0]
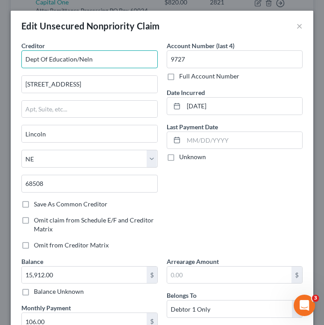
click at [98, 60] on input "Dept Of Education/Neln" at bounding box center [89, 59] width 136 height 18
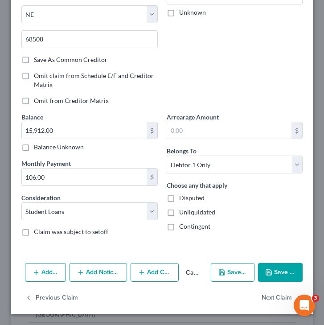
type input "Dept Of Education/Nelnet"
click at [280, 268] on button "Save & Close" at bounding box center [280, 272] width 45 height 19
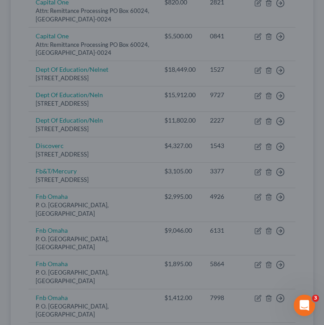
type input "0"
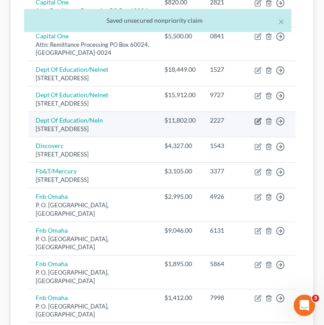
click at [258, 118] on icon "button" at bounding box center [258, 121] width 7 height 7
select select "30"
select select "17"
select select "0"
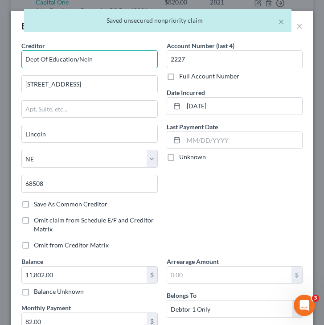
click at [103, 64] on input "Dept Of Education/Neln" at bounding box center [89, 59] width 136 height 18
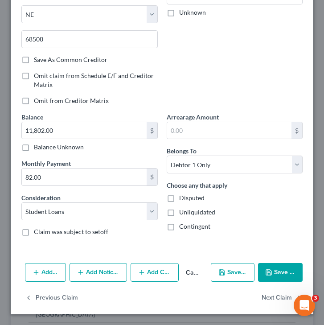
type input "Dept Of Education/Nelnet"
click at [275, 268] on button "Save & Close" at bounding box center [280, 272] width 45 height 19
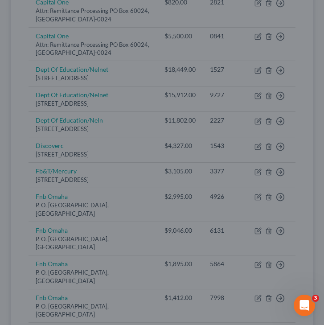
type input "0"
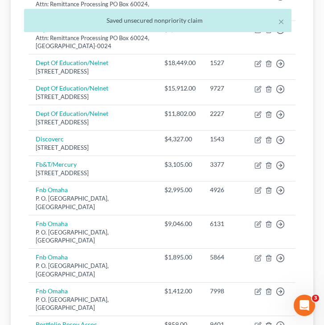
scroll to position [282, 0]
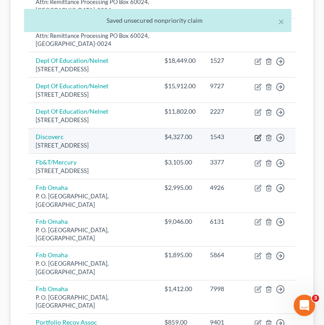
click at [260, 140] on icon "button" at bounding box center [257, 137] width 5 height 5
select select "46"
select select "2"
select select "0"
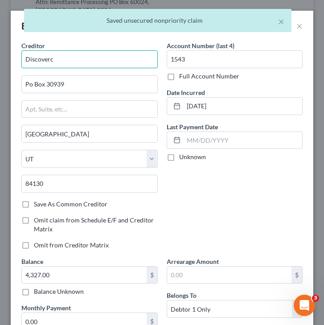
click at [82, 58] on input "Discoverc" at bounding box center [89, 59] width 136 height 18
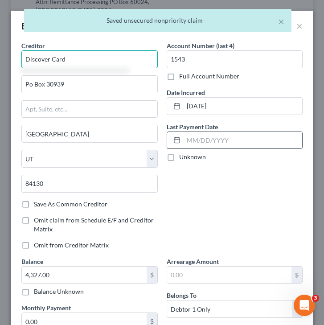
scroll to position [144, 0]
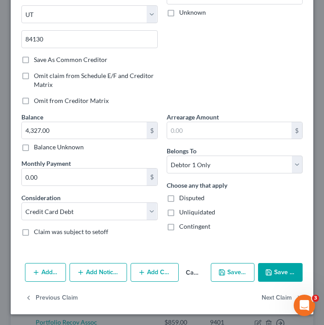
type input "Discover Card"
click at [282, 267] on button "Save & Close" at bounding box center [280, 272] width 45 height 19
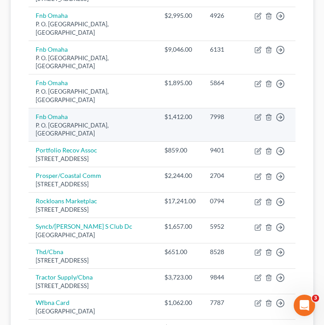
scroll to position [456, 0]
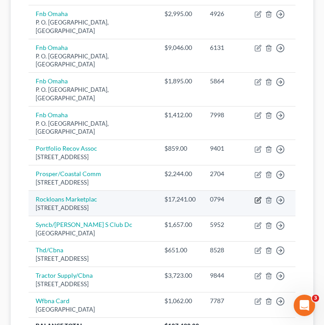
click at [257, 197] on icon "button" at bounding box center [259, 199] width 4 height 4
select select "23"
select select "0"
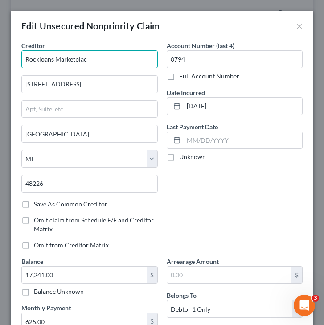
click at [98, 62] on input "Rockloans Marketplac" at bounding box center [89, 59] width 136 height 18
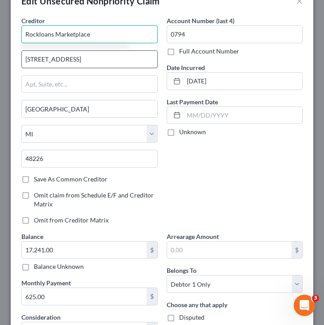
scroll to position [24, 0]
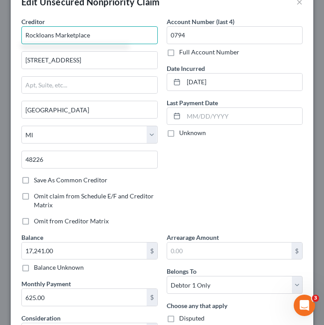
click at [38, 34] on input "Rockloans Marketplace" at bounding box center [89, 35] width 136 height 18
drag, startPoint x: 94, startPoint y: 34, endPoint x: 62, endPoint y: 37, distance: 31.4
click at [62, 37] on input "Rockloans Marketplace" at bounding box center [89, 35] width 136 height 18
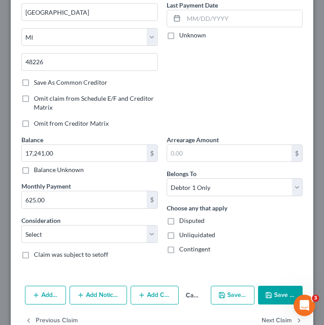
scroll to position [144, 0]
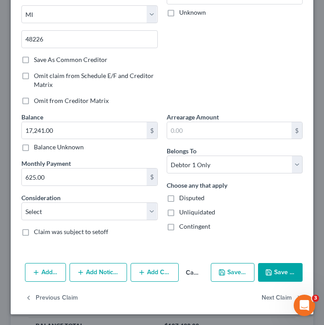
type input "Rocket Loans"
click at [280, 264] on button "Save & Close" at bounding box center [280, 272] width 45 height 19
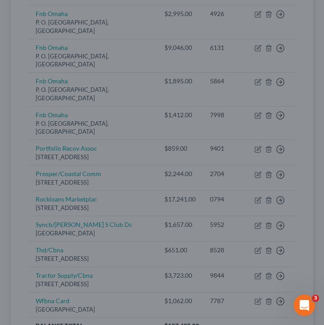
type input "0"
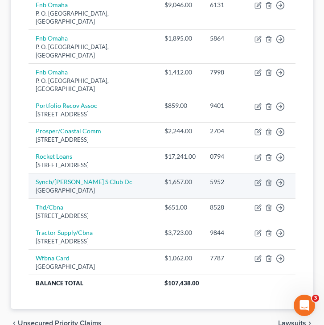
scroll to position [498, 0]
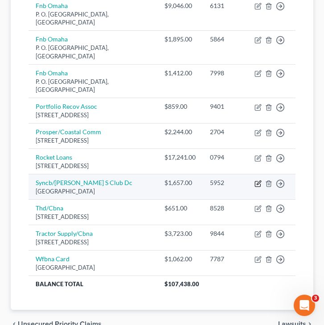
click at [259, 180] on icon "button" at bounding box center [258, 183] width 7 height 7
select select "39"
select select "1"
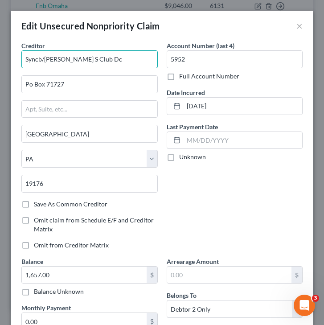
click at [88, 61] on input "Syncb/[PERSON_NAME] S Club Dc" at bounding box center [89, 59] width 136 height 18
click at [38, 58] on input "Syncb/[PERSON_NAME] Club" at bounding box center [89, 59] width 136 height 18
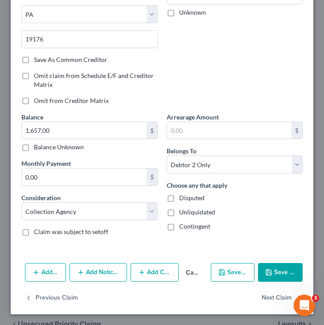
type input "Synchrony Bank/[PERSON_NAME] Club"
click at [283, 277] on button "Save & Close" at bounding box center [280, 272] width 45 height 19
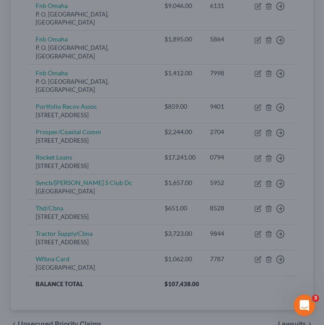
type input "0"
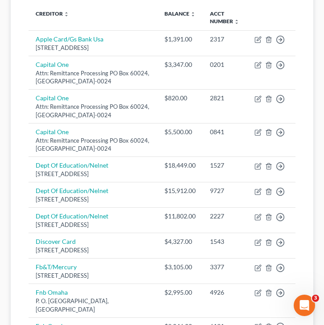
scroll to position [181, 0]
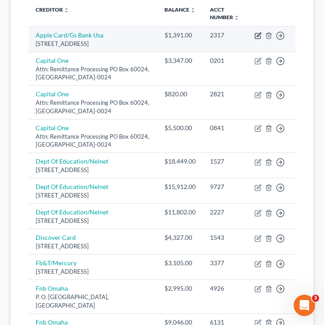
click at [258, 37] on icon "button" at bounding box center [258, 35] width 7 height 7
select select "39"
select select "2"
select select "1"
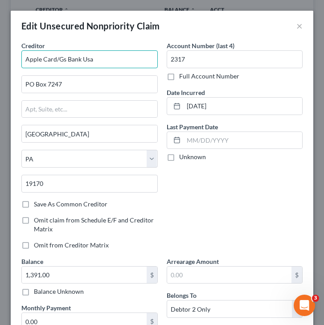
click at [103, 62] on input "Apple Card/Gs Bank Usa" at bounding box center [89, 59] width 136 height 18
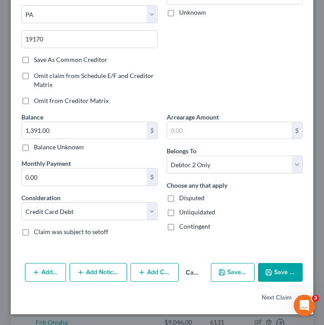
type input "Apple Card"
click at [288, 276] on button "Save & Close" at bounding box center [280, 272] width 45 height 19
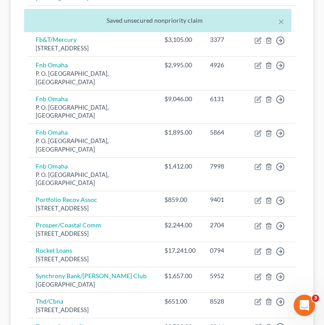
scroll to position [528, 0]
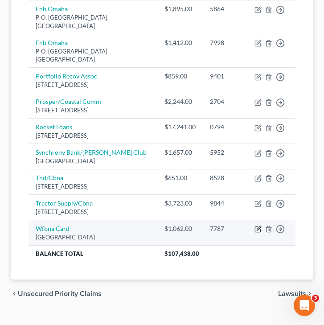
click at [258, 226] on icon "button" at bounding box center [258, 229] width 7 height 7
select select "24"
select select "2"
select select "0"
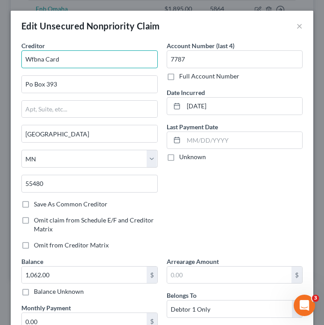
drag, startPoint x: 45, startPoint y: 62, endPoint x: 6, endPoint y: 62, distance: 38.8
click at [6, 62] on div "Edit Unsecured Nonpriority Claim × Creditor * Wfbna Card Po Box 393 [GEOGRAPHIC…" at bounding box center [162, 162] width 324 height 325
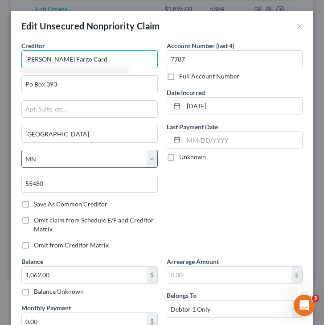
scroll to position [144, 0]
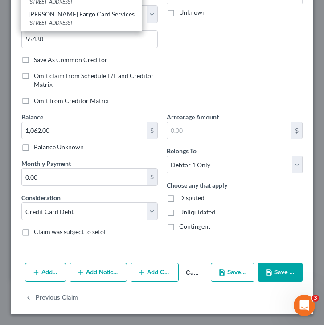
type input "[PERSON_NAME] Fargo Card"
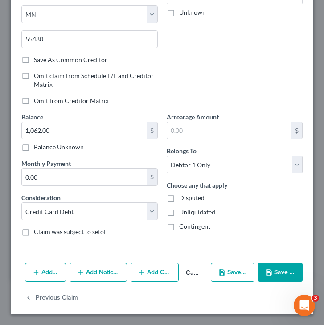
click at [280, 274] on button "Save & Close" at bounding box center [280, 272] width 45 height 19
type input "0"
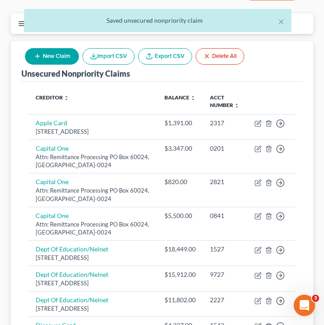
scroll to position [0, 0]
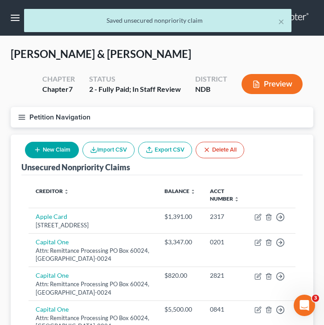
click at [21, 117] on line "button" at bounding box center [22, 117] width 6 height 0
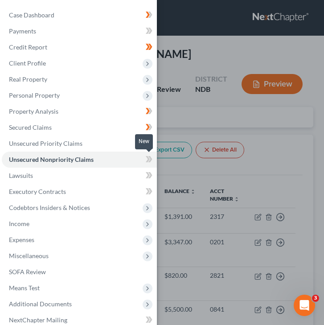
click at [147, 159] on icon at bounding box center [149, 159] width 7 height 11
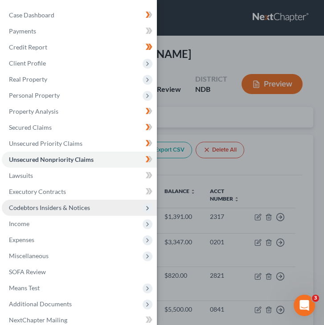
scroll to position [42, 0]
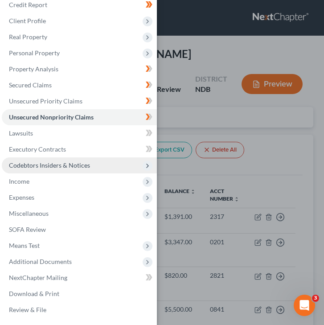
click at [86, 165] on span "Codebtors Insiders & Notices" at bounding box center [49, 165] width 81 height 8
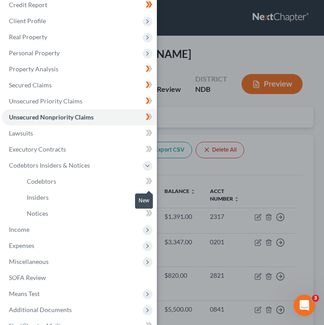
click at [151, 183] on icon at bounding box center [150, 181] width 4 height 6
click at [151, 197] on div at bounding box center [149, 198] width 6 height 3
click at [149, 197] on div at bounding box center [149, 198] width 6 height 3
click at [148, 196] on icon at bounding box center [148, 197] width 4 height 6
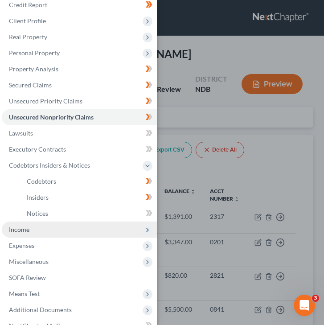
scroll to position [90, 0]
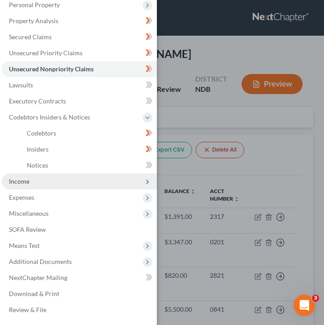
click at [89, 185] on span "Income" at bounding box center [79, 181] width 155 height 16
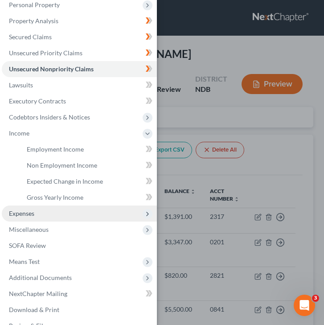
click at [40, 215] on span "Expenses" at bounding box center [79, 213] width 155 height 16
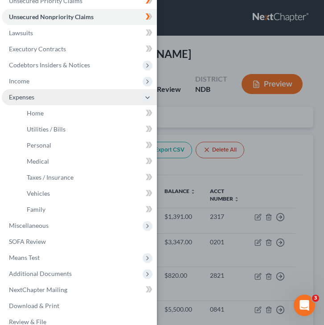
scroll to position [155, 0]
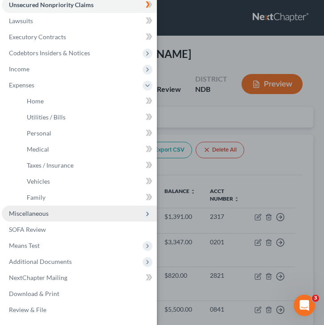
click at [33, 217] on span "Miscellaneous" at bounding box center [29, 213] width 40 height 8
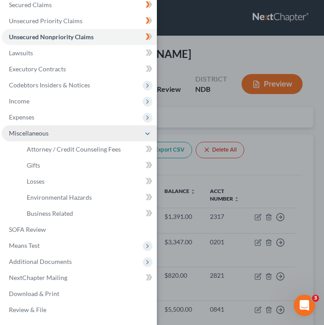
scroll to position [123, 0]
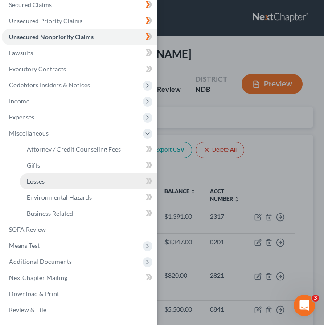
click at [50, 182] on link "Losses" at bounding box center [88, 181] width 137 height 16
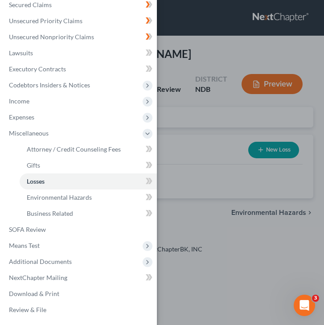
click at [148, 152] on icon at bounding box center [148, 149] width 4 height 6
click at [149, 211] on icon at bounding box center [150, 213] width 4 height 6
click at [149, 165] on icon at bounding box center [149, 165] width 7 height 11
click at [193, 157] on div "Case Dashboard Payments Invoices Payments Payments Credit Report Client Profile" at bounding box center [162, 162] width 324 height 325
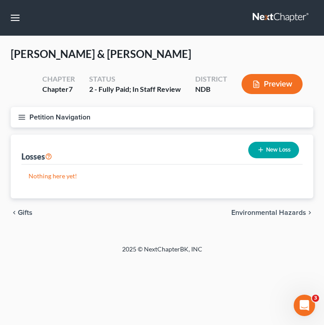
click at [268, 154] on button "New Loss" at bounding box center [273, 150] width 51 height 16
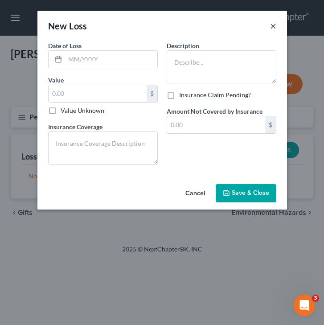
click at [271, 25] on button "×" at bounding box center [273, 26] width 6 height 11
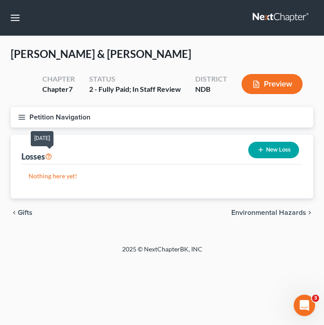
click at [51, 156] on icon at bounding box center [48, 156] width 7 height 8
click at [29, 116] on button "Petition Navigation" at bounding box center [162, 117] width 303 height 21
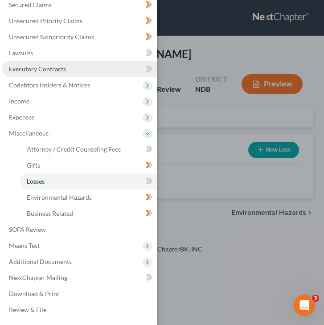
click at [44, 65] on span "Executory Contracts" at bounding box center [37, 69] width 57 height 8
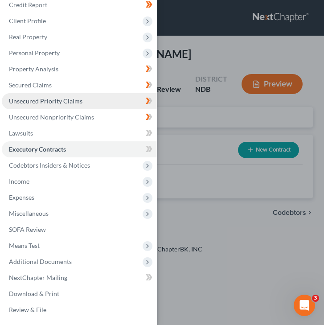
scroll to position [42, 0]
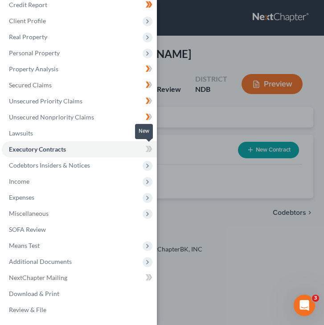
click at [147, 152] on icon at bounding box center [148, 149] width 4 height 6
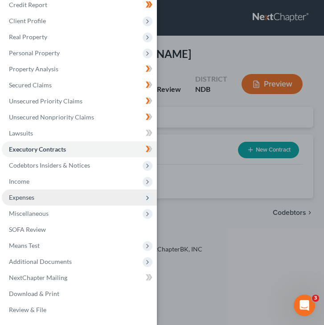
click at [74, 191] on span "Expenses" at bounding box center [79, 197] width 155 height 16
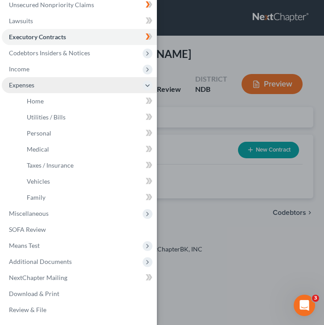
scroll to position [153, 0]
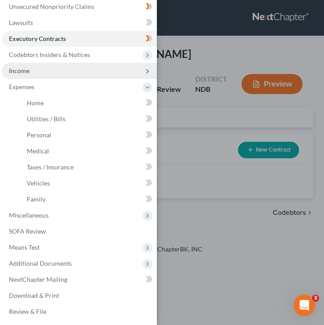
click at [62, 74] on span "Income" at bounding box center [79, 71] width 155 height 16
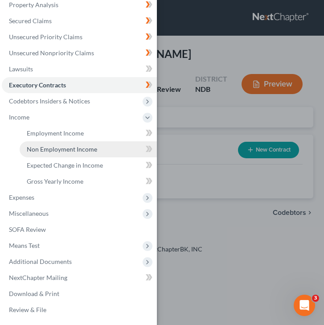
scroll to position [0, 0]
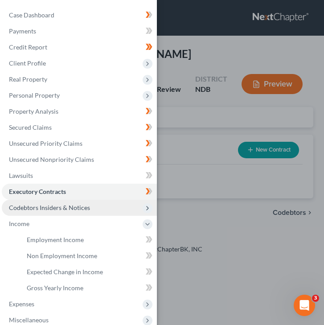
click at [52, 212] on span "Codebtors Insiders & Notices" at bounding box center [79, 208] width 155 height 16
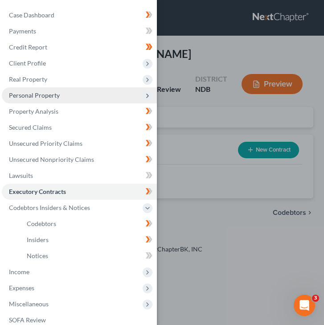
click at [66, 96] on span "Personal Property" at bounding box center [79, 95] width 155 height 16
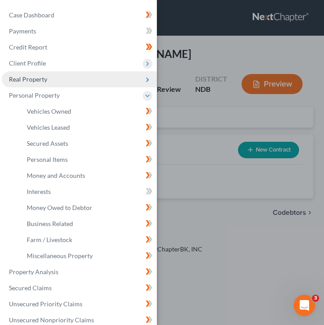
click at [58, 82] on span "Real Property" at bounding box center [79, 79] width 155 height 16
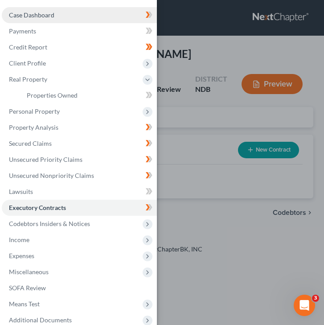
click at [52, 16] on span "Case Dashboard" at bounding box center [31, 15] width 45 height 8
select select "0"
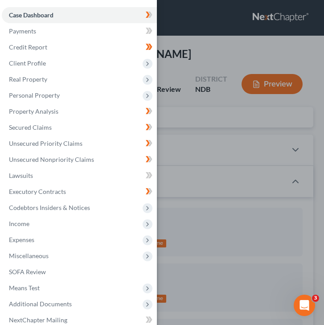
scroll to position [5, 0]
click at [220, 62] on div "Case Dashboard Payments Invoices Payments Payments Credit Report Client Profile" at bounding box center [162, 162] width 324 height 325
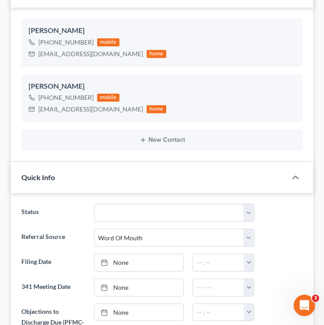
scroll to position [0, 0]
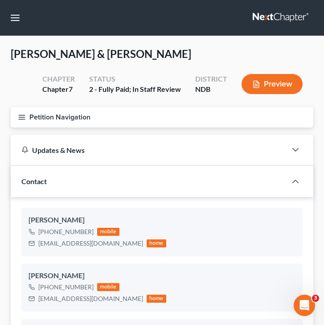
click at [24, 116] on icon "button" at bounding box center [22, 117] width 8 height 8
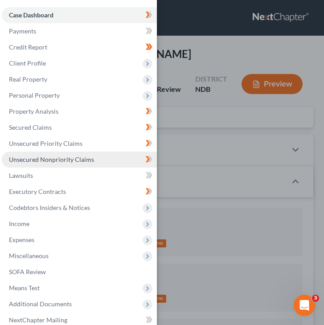
click at [34, 166] on link "Unsecured Nonpriority Claims" at bounding box center [79, 160] width 155 height 16
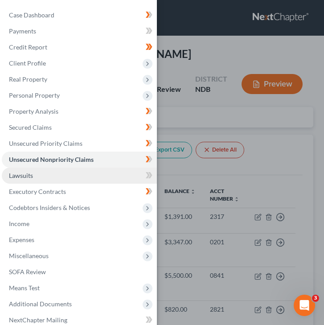
click at [36, 180] on link "Lawsuits" at bounding box center [79, 176] width 155 height 16
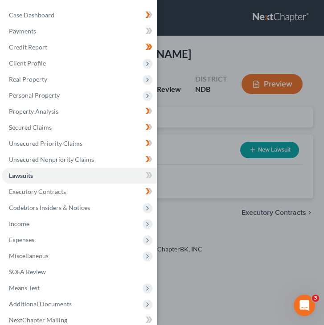
click at [215, 145] on div "Case Dashboard Payments Invoices Payments Payments Credit Report Client Profile" at bounding box center [162, 162] width 324 height 325
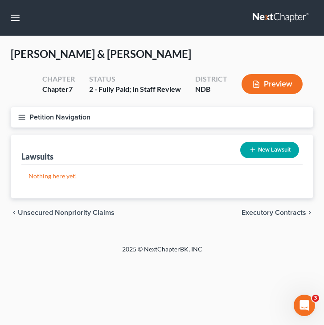
click at [263, 148] on button "New Lawsuit" at bounding box center [269, 150] width 59 height 16
select select "0"
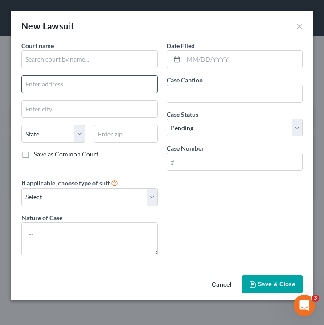
click at [128, 81] on input "text" at bounding box center [90, 84] width 136 height 17
click at [147, 150] on div "Save as Common Court" at bounding box center [89, 154] width 136 height 9
click at [98, 90] on input "kjkjkjhgjgfh" at bounding box center [90, 84] width 136 height 17
type input "kjkjkj"
click at [301, 27] on button "×" at bounding box center [299, 26] width 6 height 11
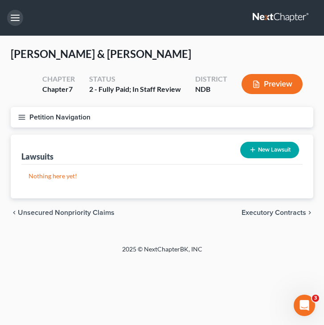
click at [16, 21] on button "button" at bounding box center [15, 18] width 16 height 16
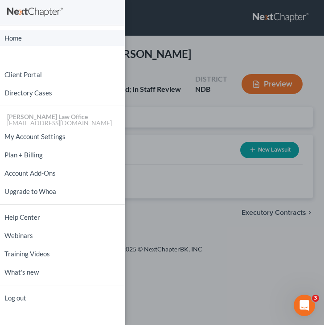
click at [29, 39] on link "Home" at bounding box center [62, 38] width 125 height 16
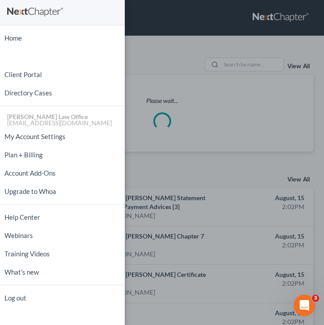
click at [232, 74] on div "Home New Case Client Portal Directory Cases [PERSON_NAME] Law Office [EMAIL_ADD…" at bounding box center [162, 162] width 324 height 325
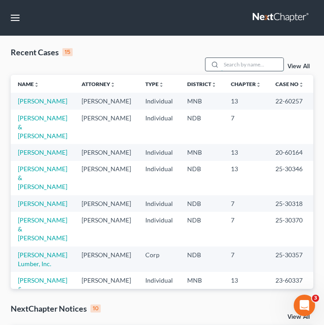
click at [234, 65] on input "search" at bounding box center [252, 64] width 62 height 13
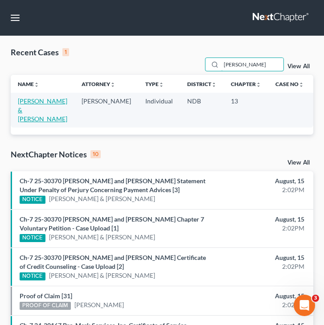
type input "[PERSON_NAME]"
click at [26, 110] on link "[PERSON_NAME] & [PERSON_NAME]" at bounding box center [42, 109] width 49 height 25
select select "4"
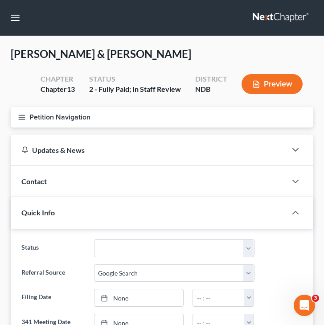
click at [18, 122] on button "Petition Navigation" at bounding box center [162, 117] width 303 height 21
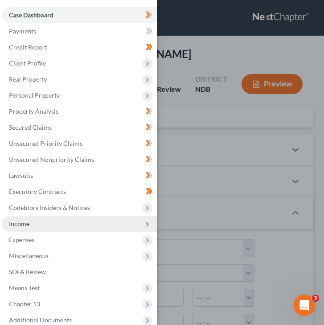
click at [44, 221] on span "Income" at bounding box center [79, 224] width 155 height 16
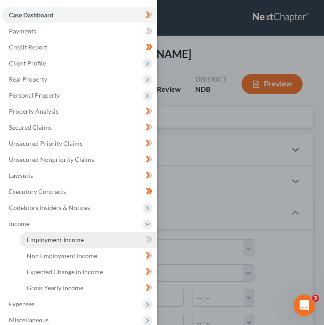
click at [52, 240] on span "Employment Income" at bounding box center [55, 240] width 57 height 8
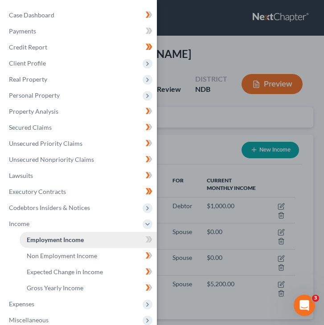
scroll to position [133, 285]
click at [201, 141] on div "Case Dashboard Payments Invoices Payments Payments Credit Report Client Profile" at bounding box center [162, 162] width 324 height 325
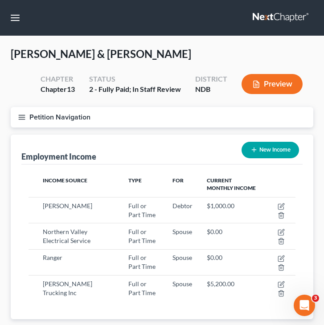
click at [22, 122] on button "Petition Navigation" at bounding box center [162, 117] width 303 height 21
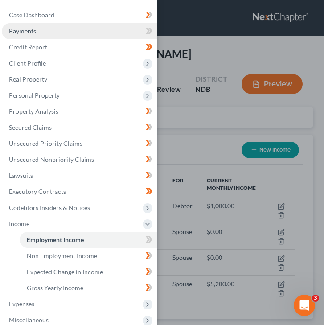
click at [34, 23] on link "Payments" at bounding box center [79, 31] width 155 height 16
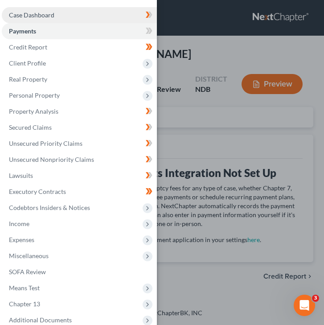
click at [26, 16] on span "Case Dashboard" at bounding box center [31, 15] width 45 height 8
select select "4"
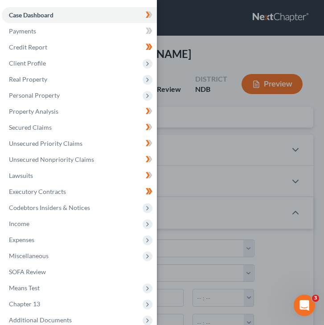
click at [188, 123] on div "Case Dashboard Payments Invoices Payments Payments Credit Report Client Profile" at bounding box center [162, 162] width 324 height 325
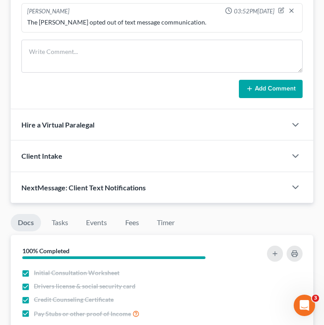
scroll to position [587, 0]
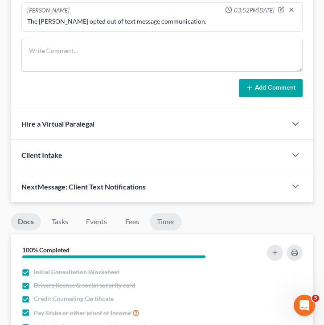
click at [162, 215] on link "Timer" at bounding box center [166, 221] width 32 height 17
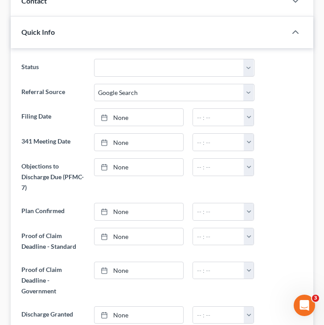
scroll to position [0, 0]
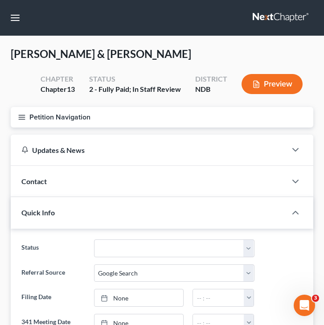
click at [27, 126] on button "Petition Navigation" at bounding box center [162, 117] width 303 height 21
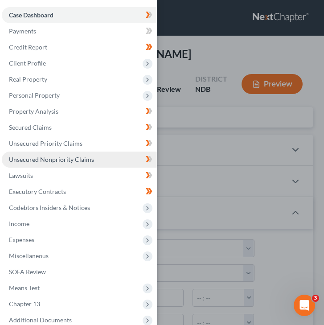
click at [76, 152] on link "Unsecured Nonpriority Claims" at bounding box center [79, 160] width 155 height 16
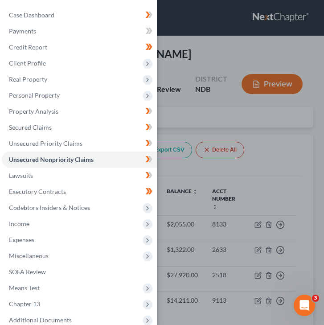
click at [273, 148] on div "Case Dashboard Payments Invoices Payments Payments Credit Report Client Profile" at bounding box center [162, 162] width 324 height 325
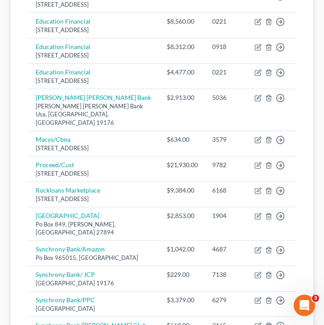
scroll to position [542, 0]
